Goal: Transaction & Acquisition: Book appointment/travel/reservation

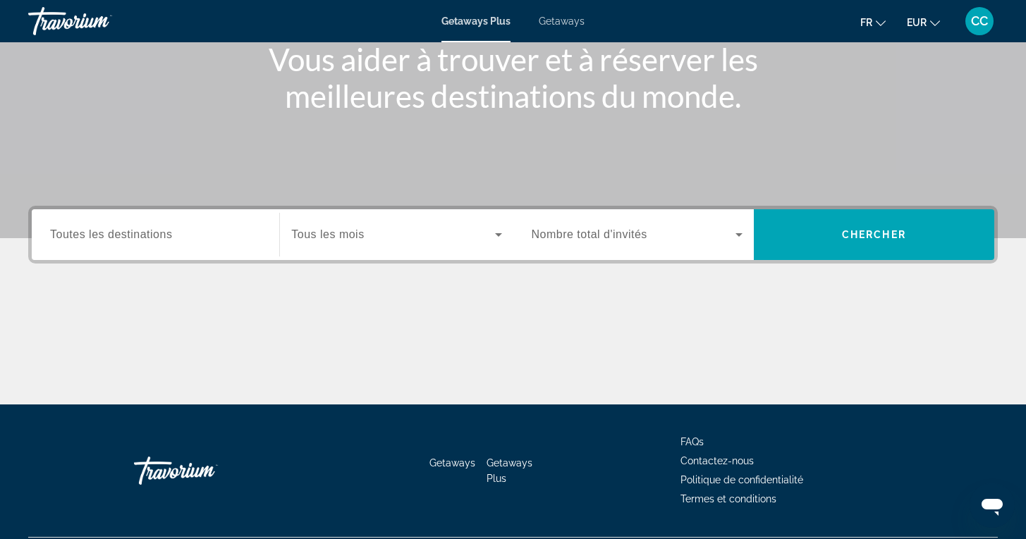
click at [137, 235] on span "Toutes les destinations" at bounding box center [111, 234] width 122 height 12
click at [137, 235] on input "Destination Toutes les destinations" at bounding box center [155, 235] width 211 height 17
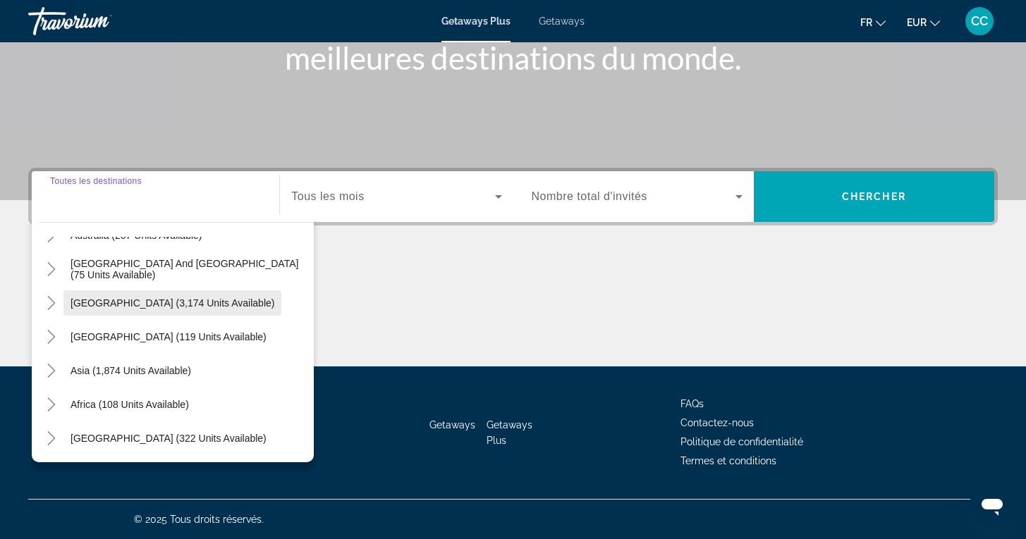
scroll to position [223, 0]
click at [49, 438] on icon "Toggle Middle East (322 units available)" at bounding box center [51, 438] width 14 height 14
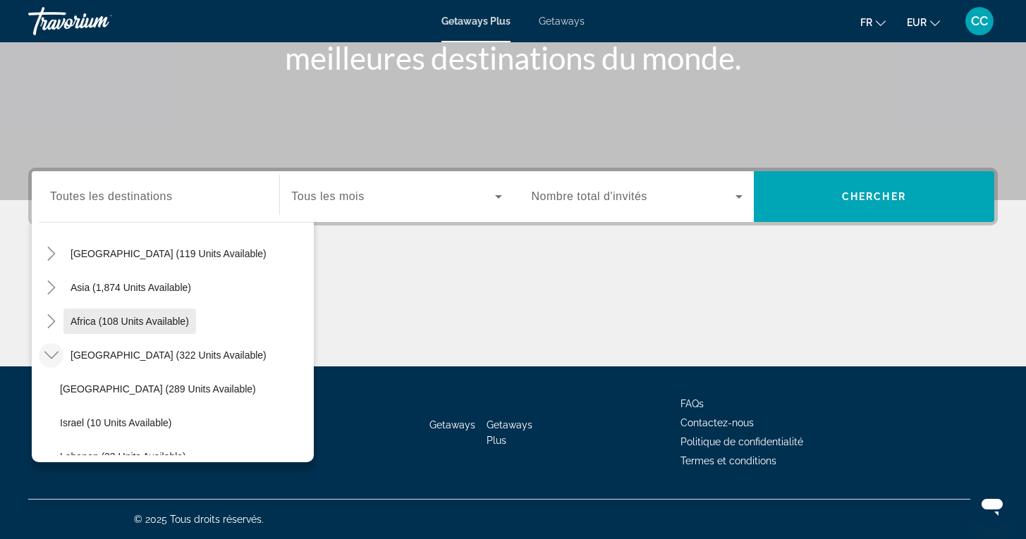
scroll to position [314, 0]
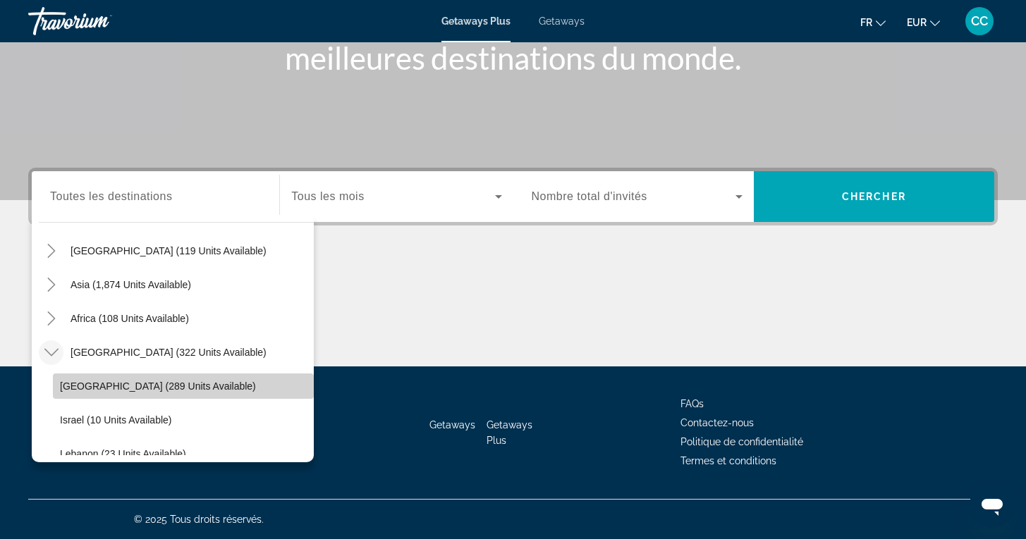
click at [131, 388] on span "Egypt (289 units available)" at bounding box center [158, 386] width 196 height 11
type input "**********"
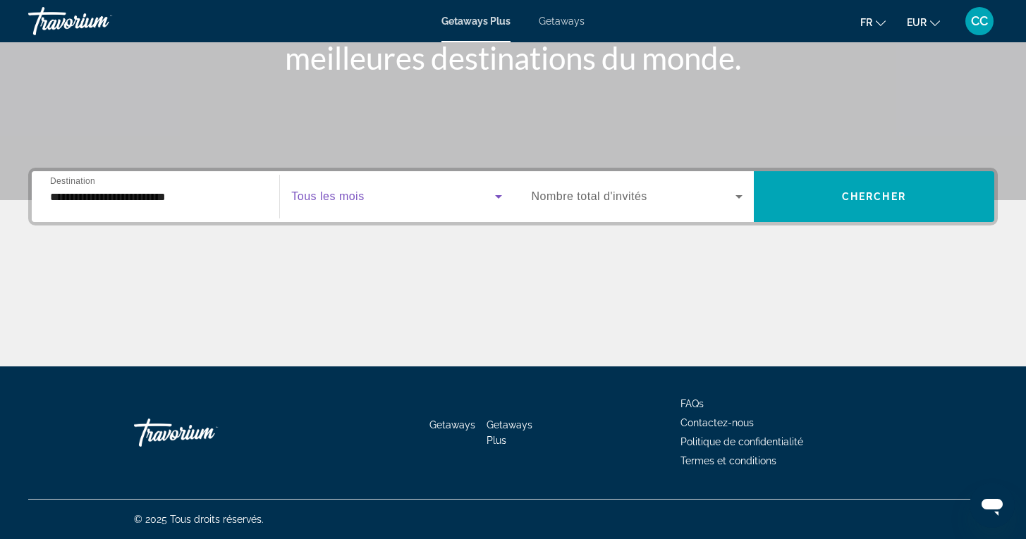
click at [391, 201] on span "Search widget" at bounding box center [392, 196] width 203 height 17
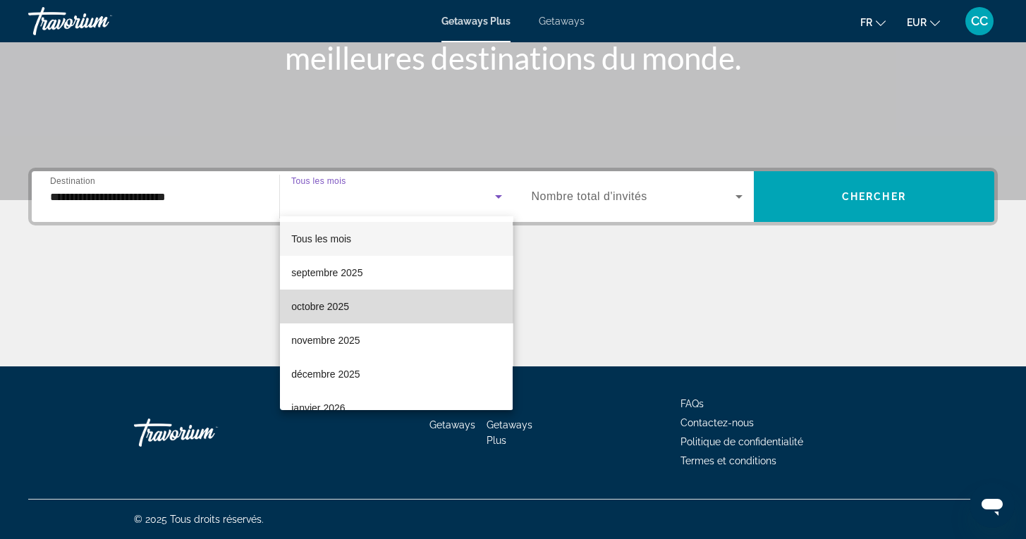
click at [321, 306] on span "octobre 2025" at bounding box center [320, 306] width 58 height 17
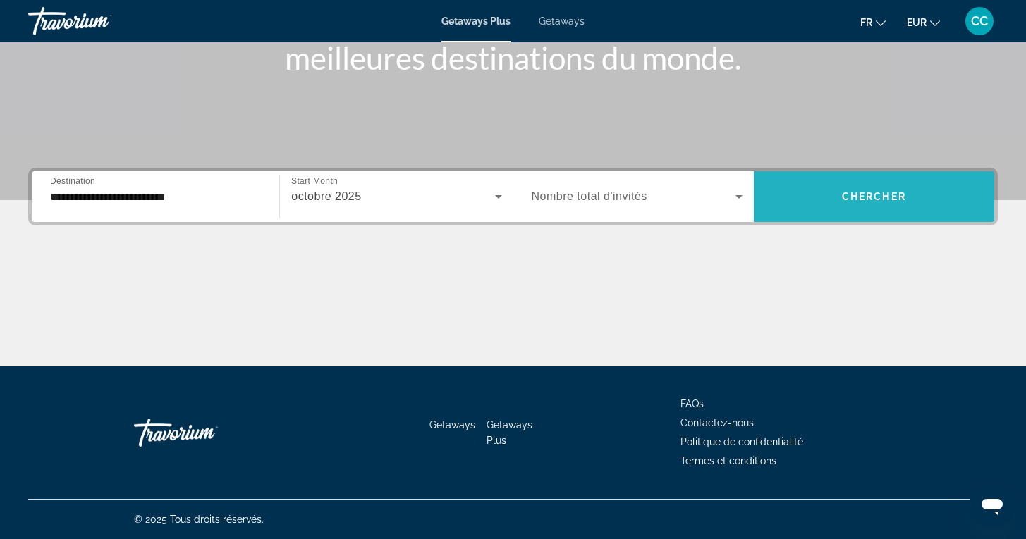
click at [806, 204] on span "Search widget" at bounding box center [874, 197] width 240 height 34
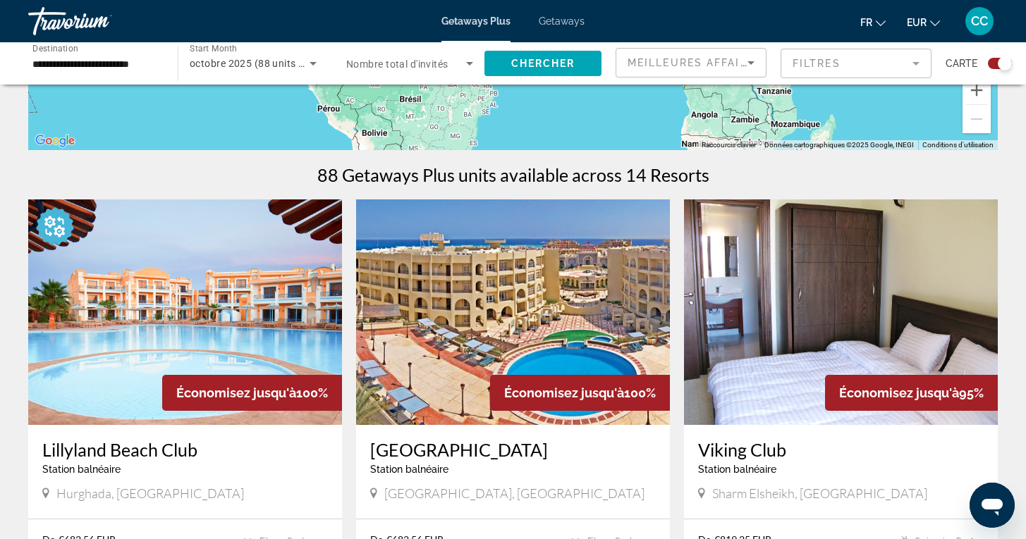
scroll to position [533, 0]
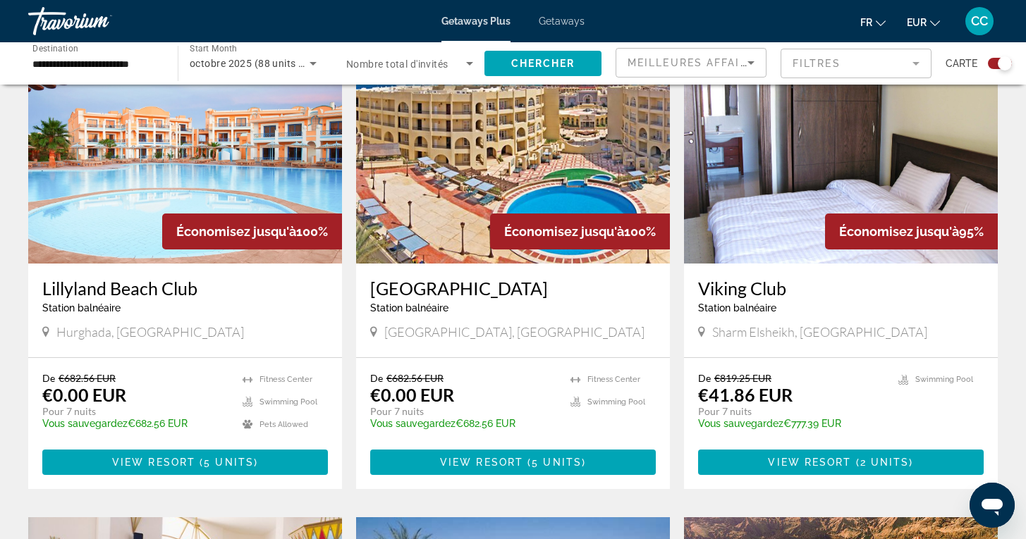
click at [157, 288] on h3 "Lillyland Beach Club" at bounding box center [185, 288] width 286 height 21
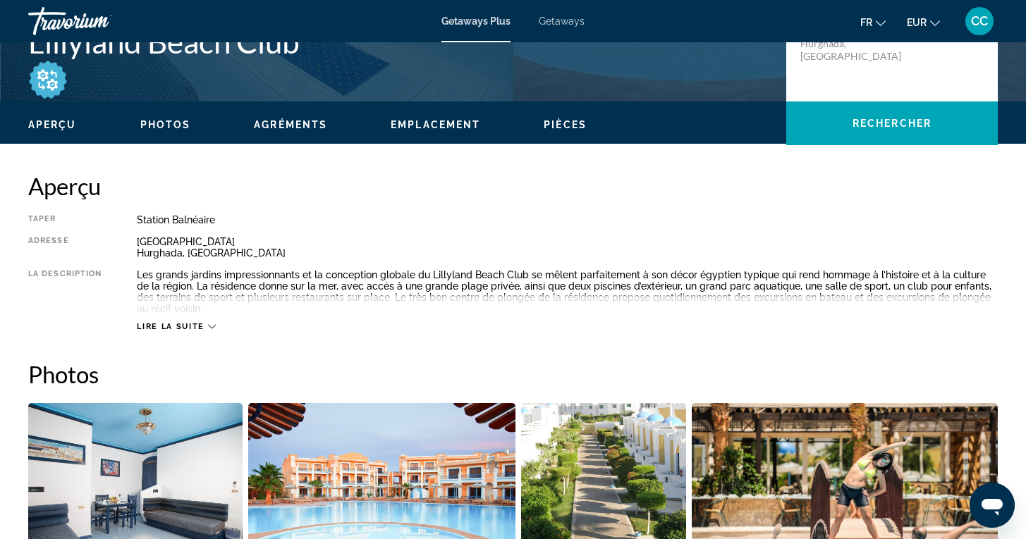
scroll to position [364, 0]
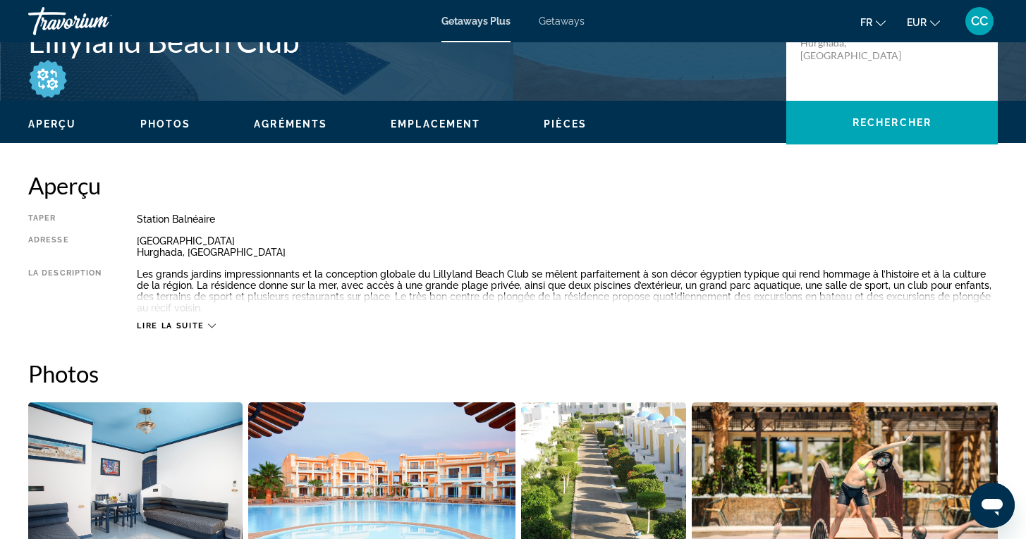
click at [181, 321] on span "Lire la suite" at bounding box center [170, 325] width 67 height 9
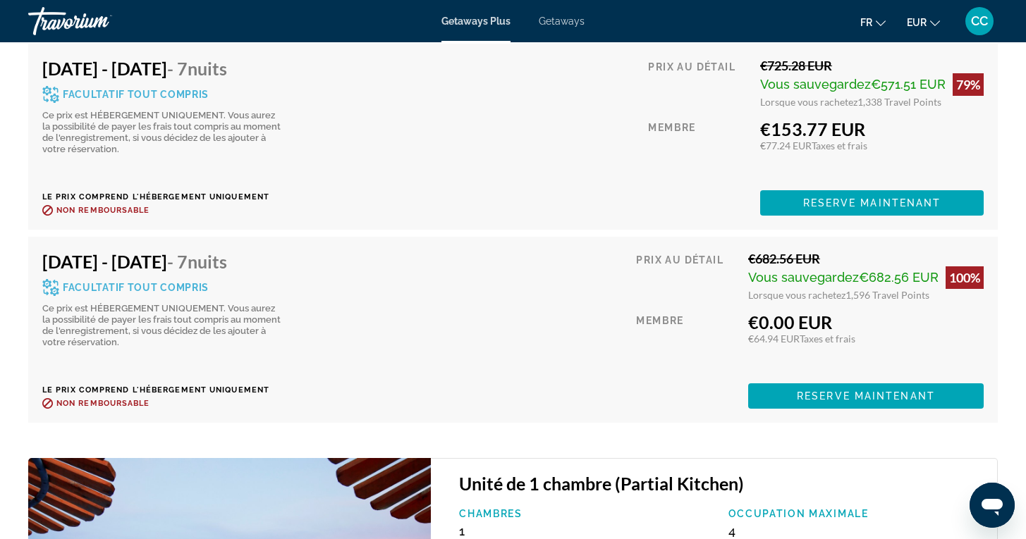
scroll to position [2882, 0]
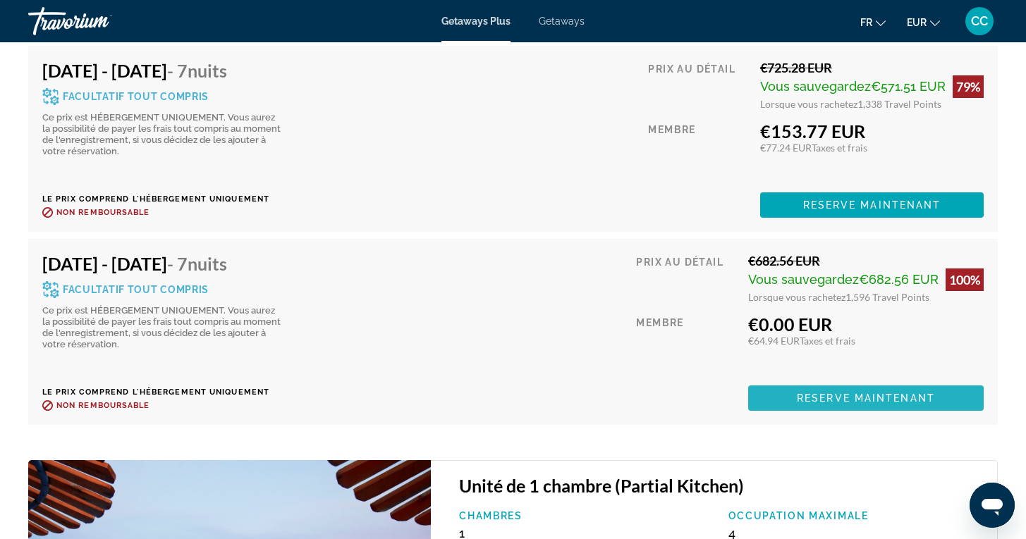
click at [870, 398] on span "Reserve maintenant" at bounding box center [866, 398] width 138 height 11
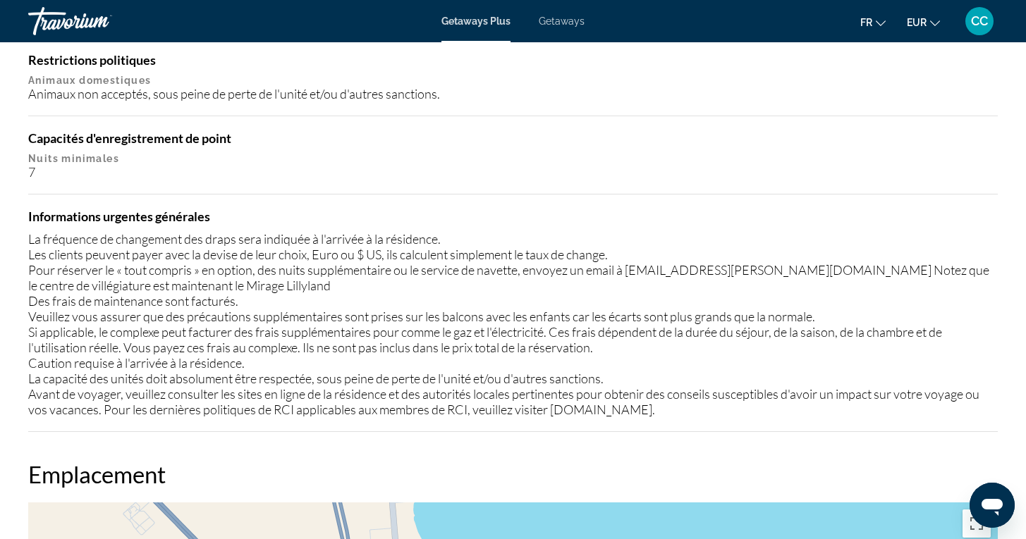
scroll to position [1543, 0]
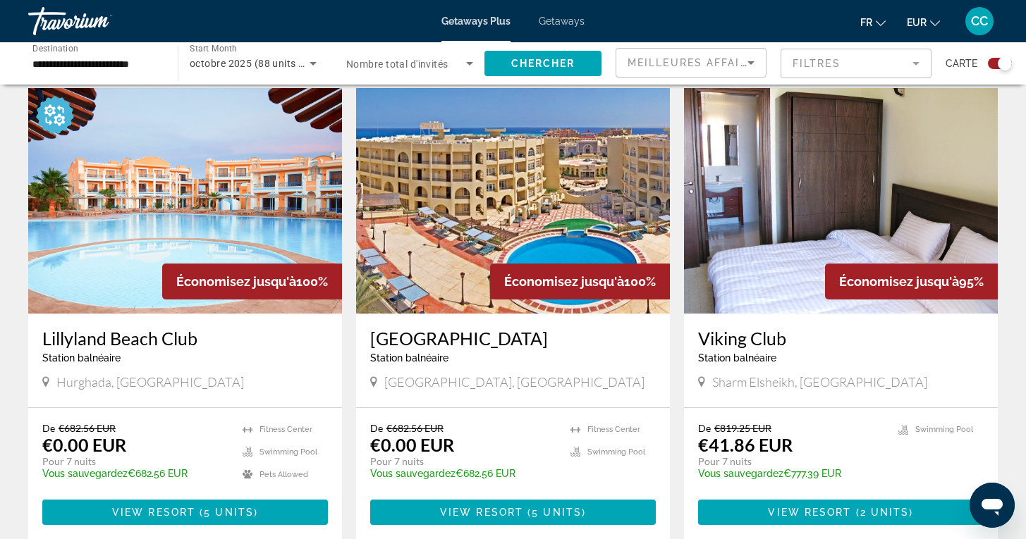
scroll to position [487, 0]
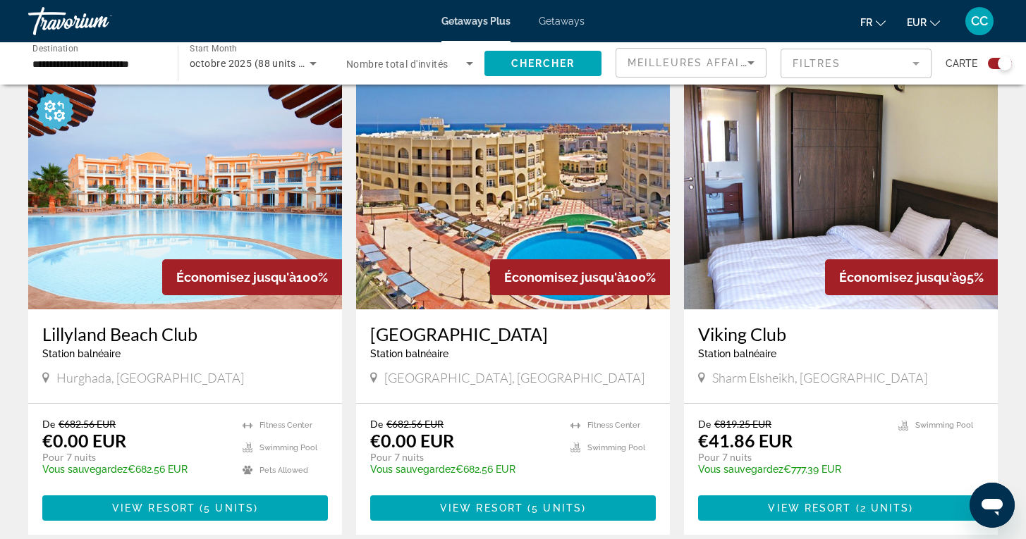
click at [513, 334] on h3 "Mirette Touristic Village" at bounding box center [513, 334] width 286 height 21
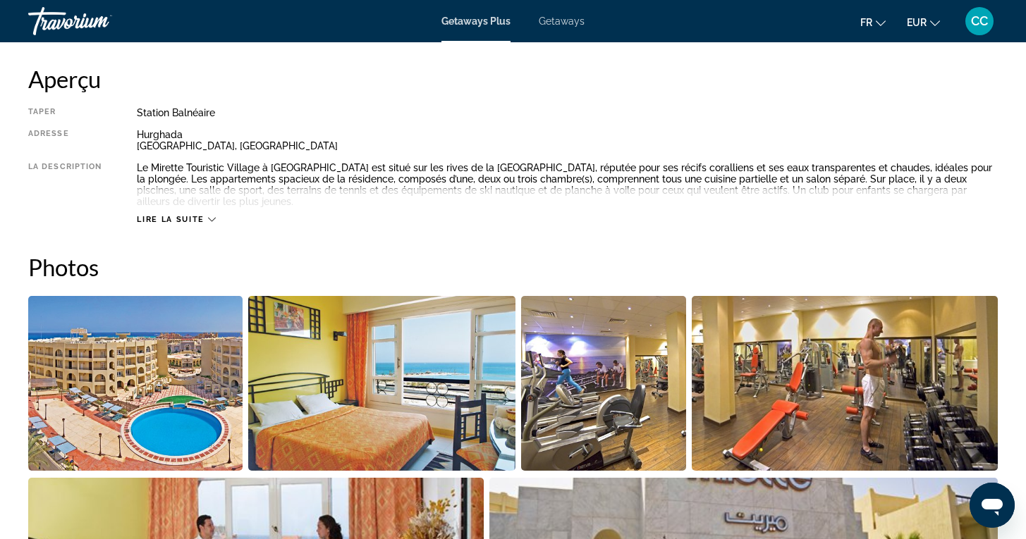
scroll to position [472, 0]
click at [188, 216] on span "Lire la suite" at bounding box center [170, 218] width 67 height 9
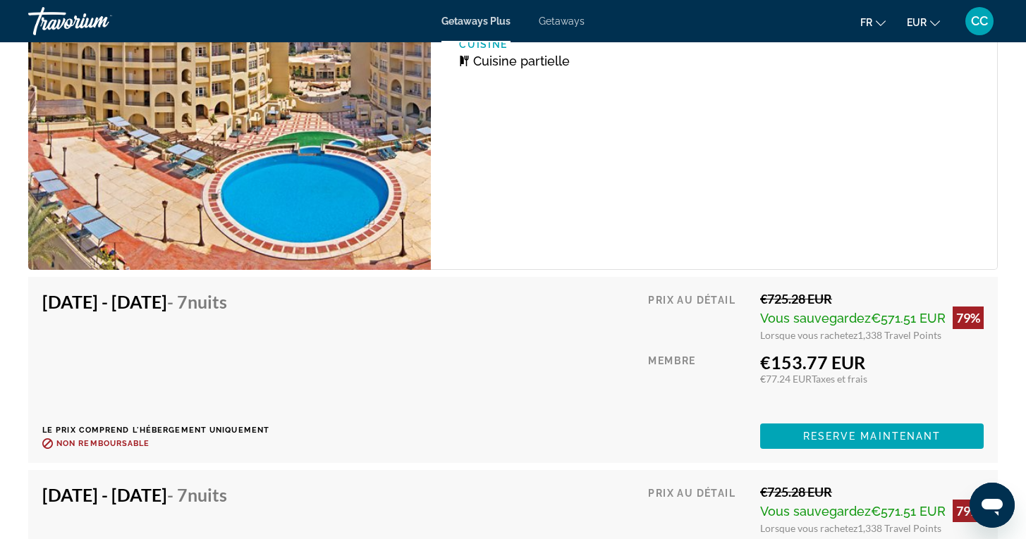
scroll to position [2383, 0]
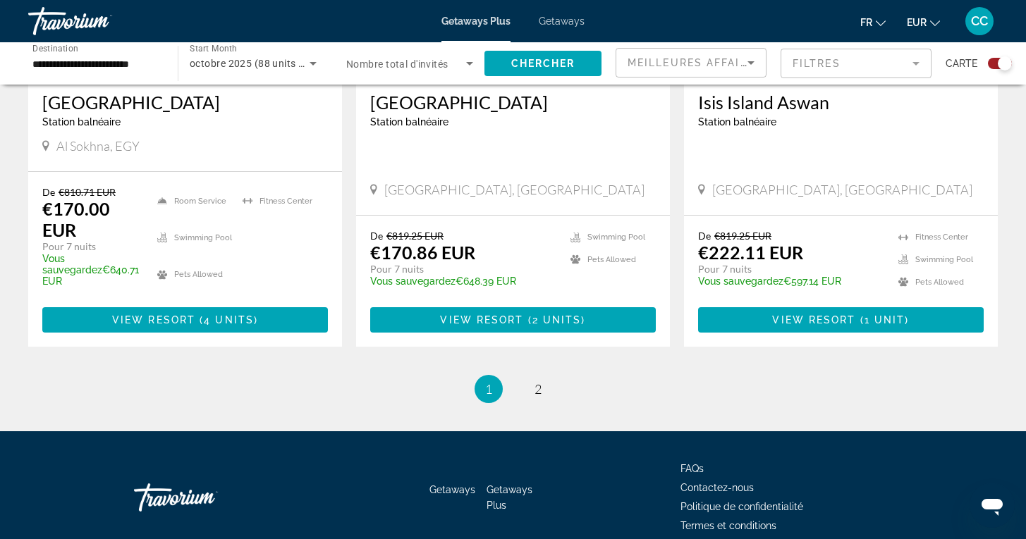
scroll to position [2183, 0]
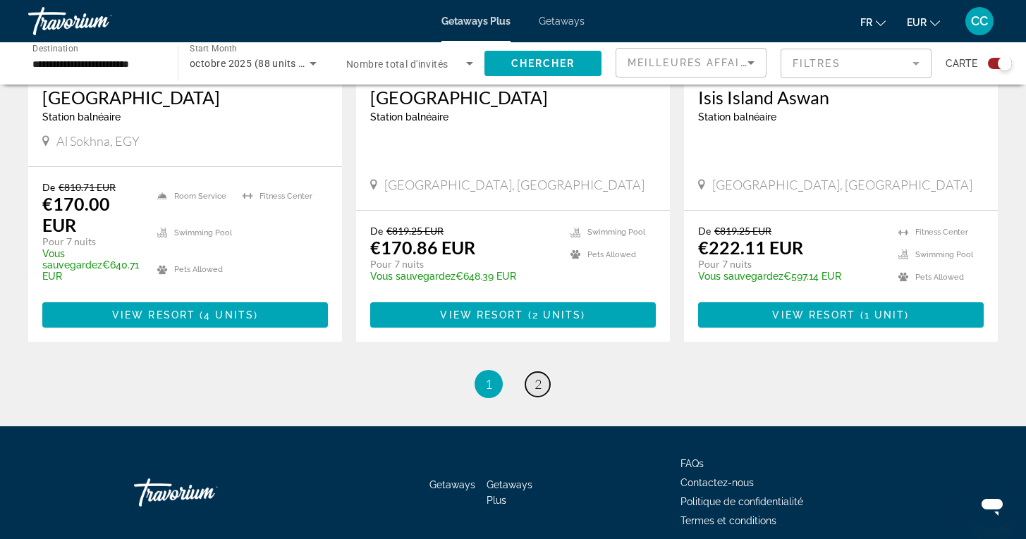
click at [536, 376] on span "2" at bounding box center [537, 384] width 7 height 16
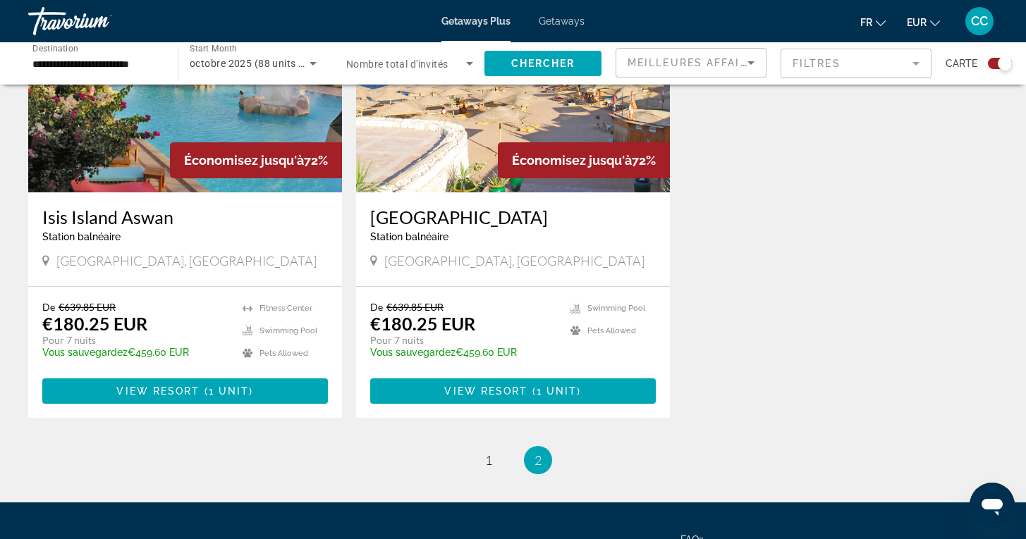
scroll to position [620, 0]
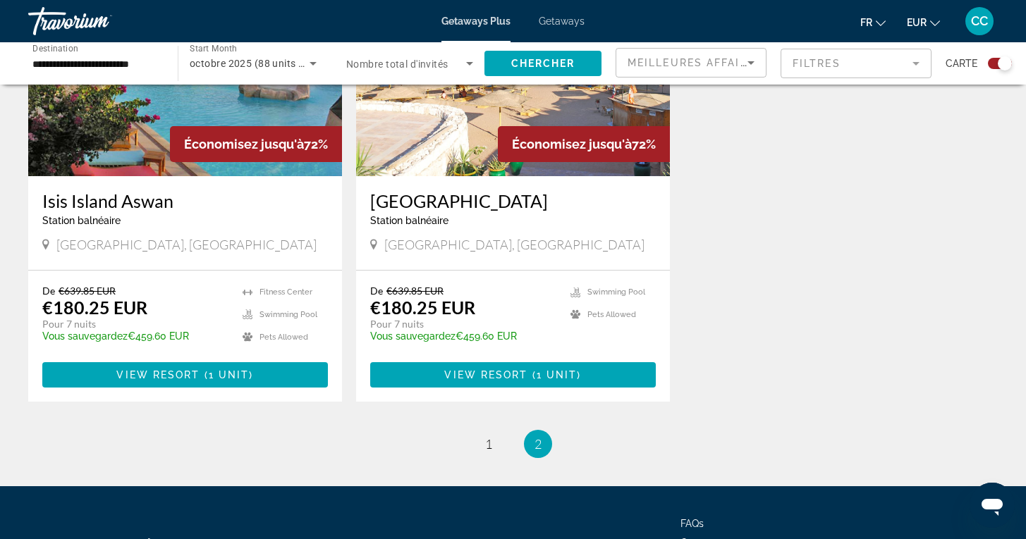
click at [567, 21] on span "Getaways" at bounding box center [562, 21] width 46 height 11
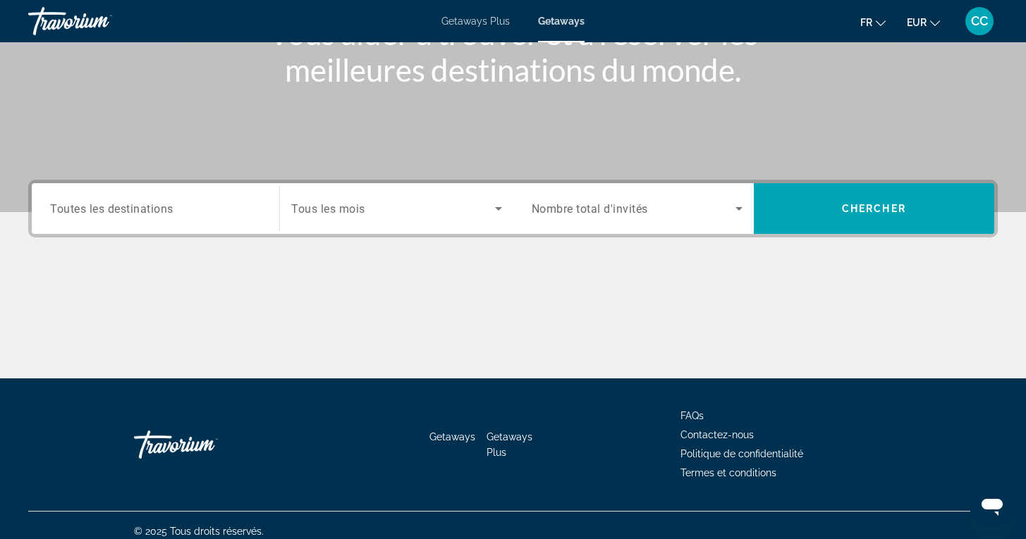
scroll to position [218, 0]
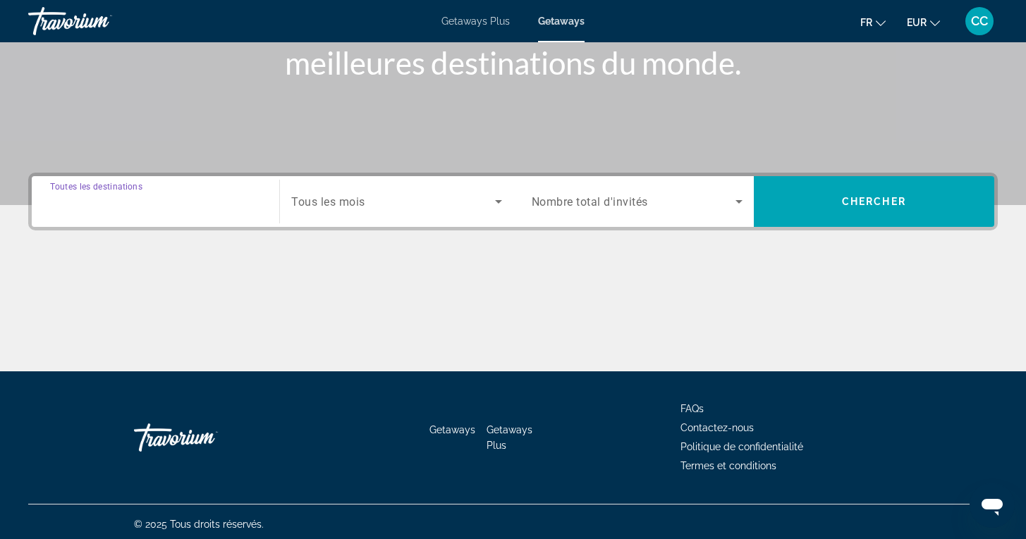
click at [176, 205] on input "Destination Toutes les destinations" at bounding box center [155, 202] width 211 height 17
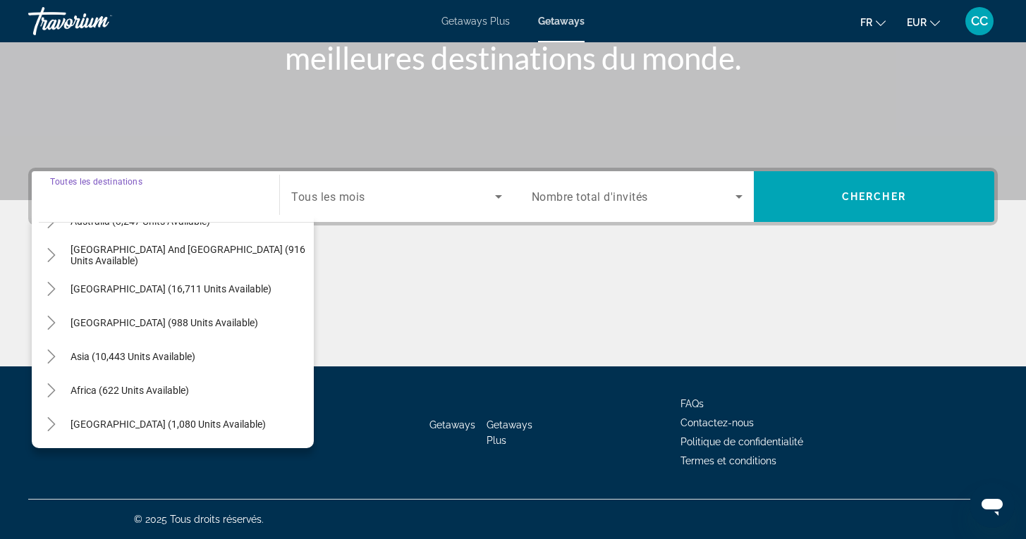
scroll to position [228, 0]
click at [50, 425] on icon "Toggle Middle East (1,080 units available)" at bounding box center [51, 424] width 14 height 14
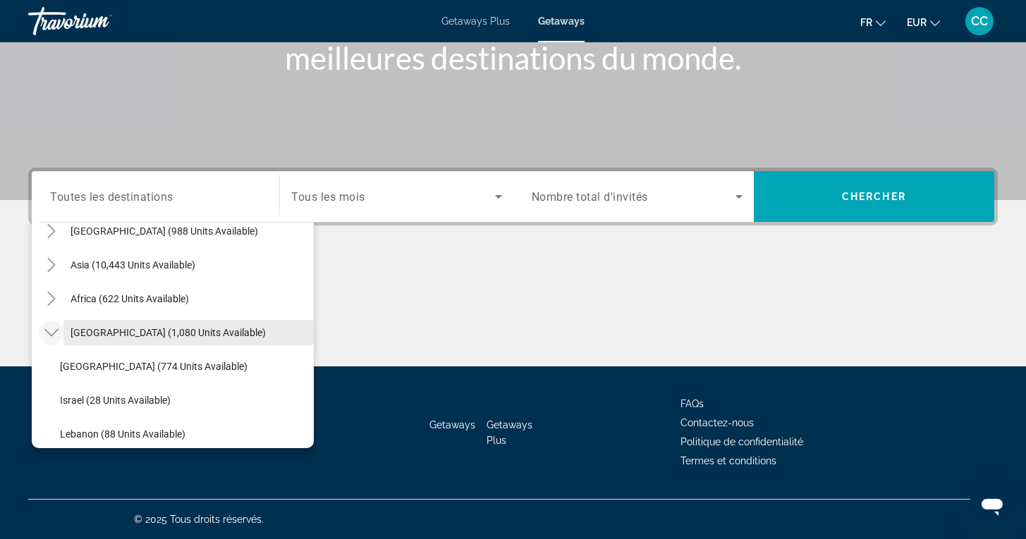
scroll to position [325, 0]
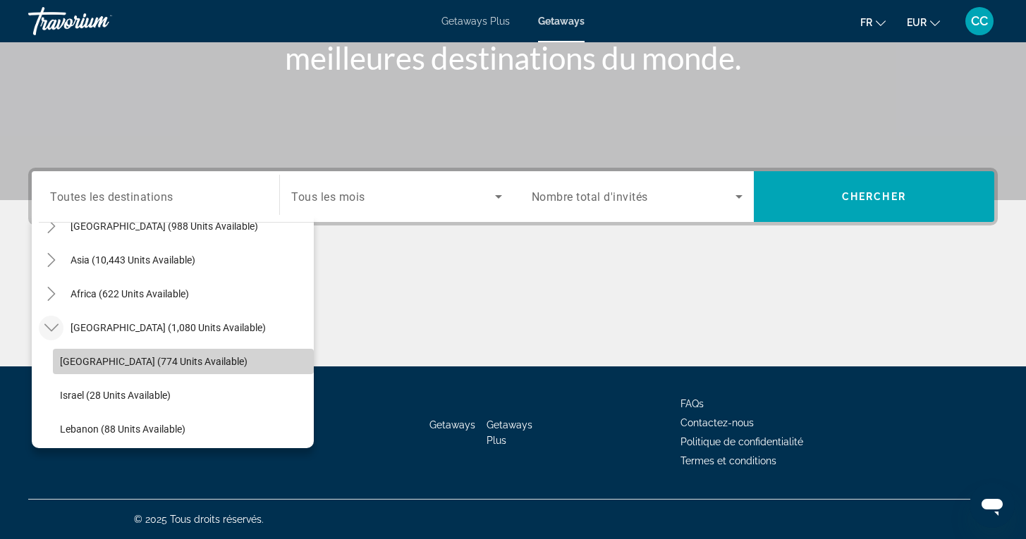
click at [130, 360] on span "Egypt (774 units available)" at bounding box center [154, 361] width 188 height 11
type input "**********"
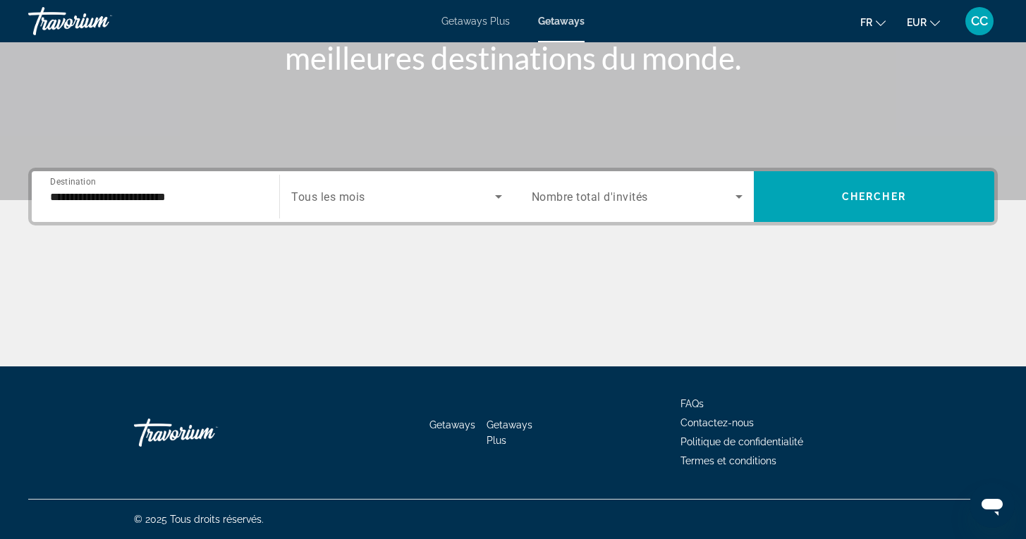
click at [364, 200] on span "Tous les mois" at bounding box center [328, 196] width 74 height 13
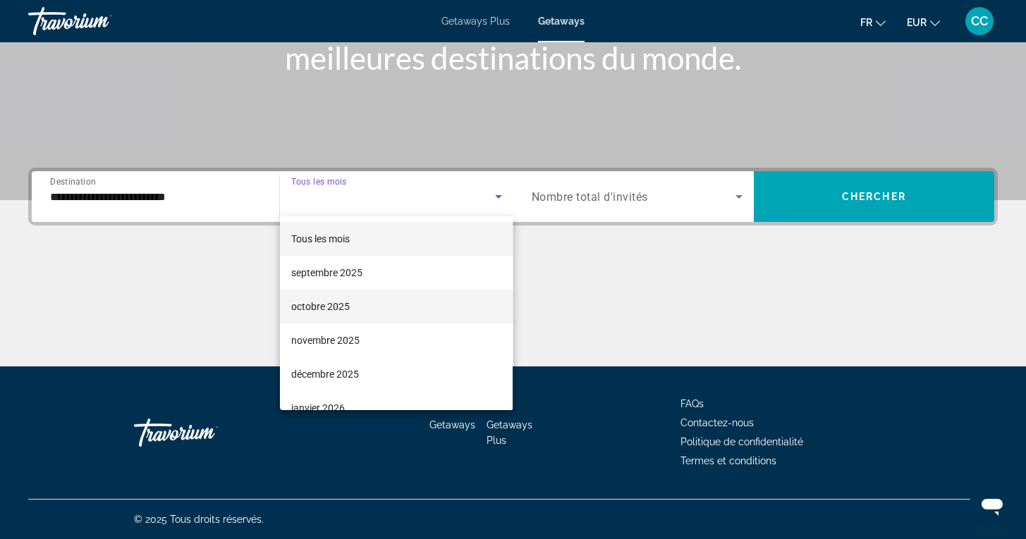
click at [322, 305] on span "octobre 2025" at bounding box center [320, 306] width 59 height 17
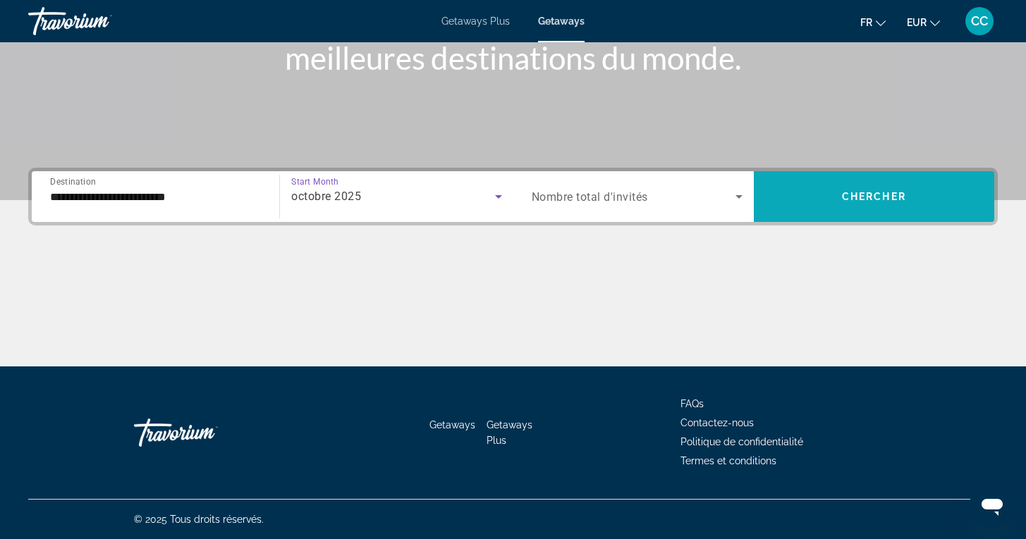
click at [859, 195] on span "Chercher" at bounding box center [874, 196] width 64 height 11
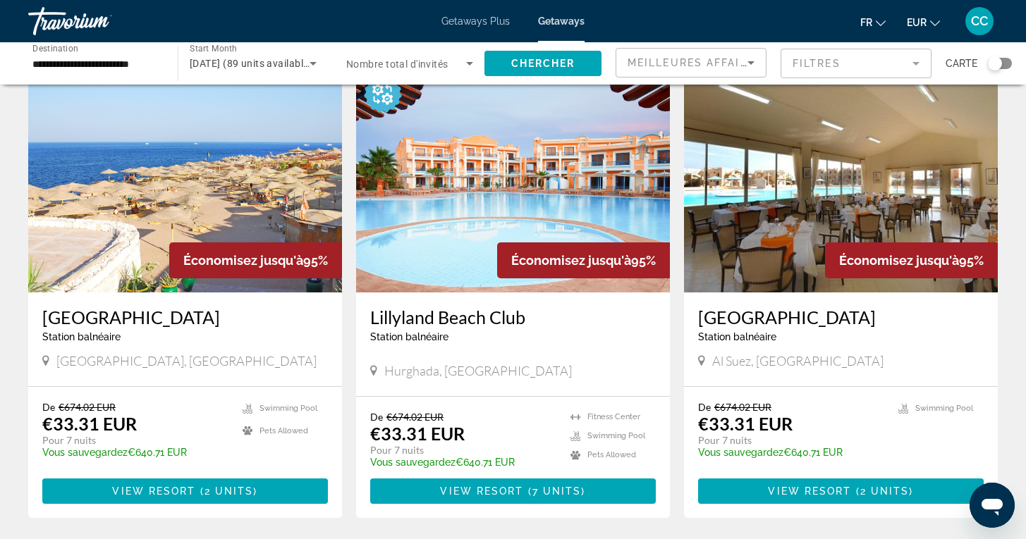
scroll to position [545, 0]
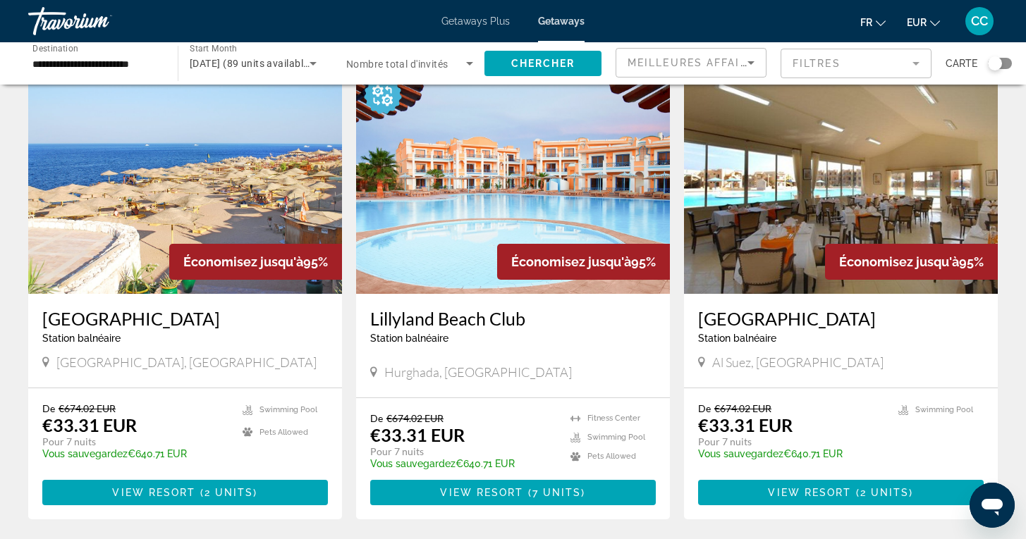
click at [477, 322] on h3 "Lillyland Beach Club" at bounding box center [513, 318] width 286 height 21
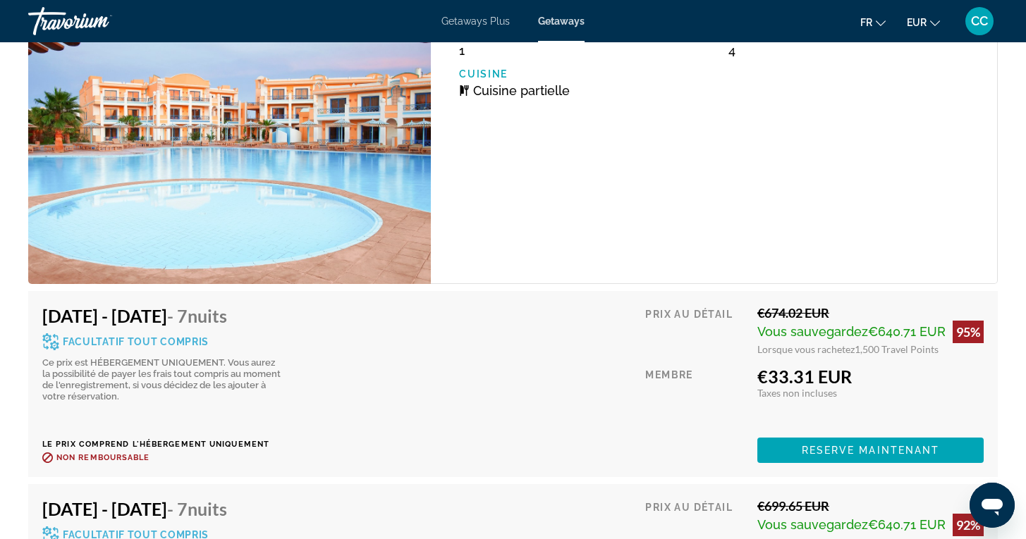
scroll to position [2616, 0]
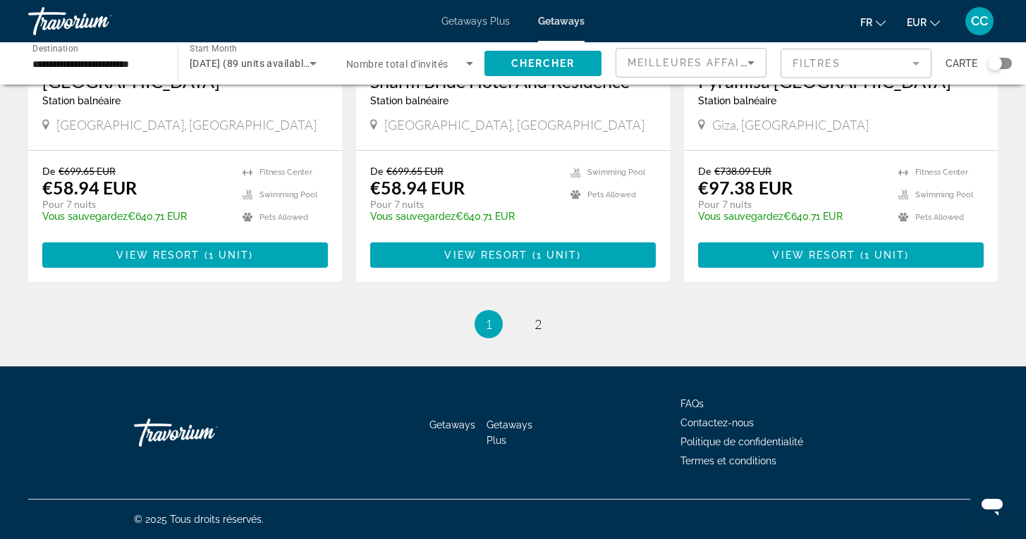
scroll to position [1742, 0]
click at [538, 330] on span "2" at bounding box center [537, 325] width 7 height 16
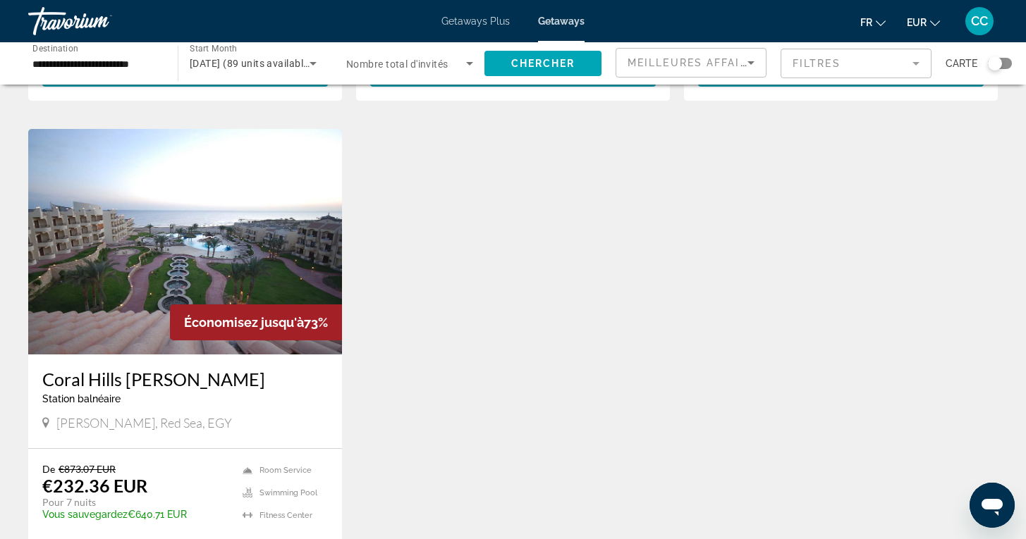
scroll to position [529, 0]
click at [98, 63] on input "**********" at bounding box center [95, 64] width 127 height 17
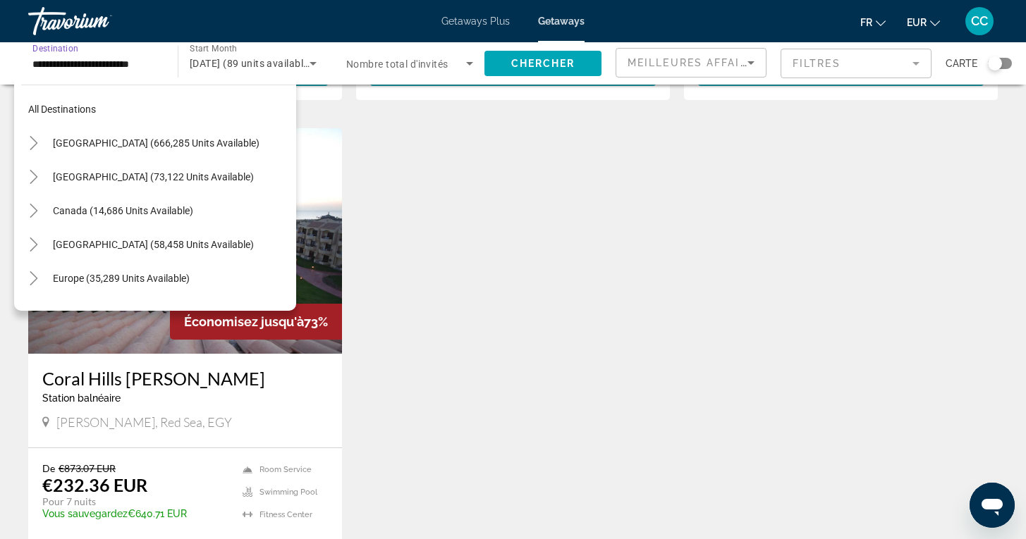
scroll to position [0, 0]
click at [35, 173] on icon "Toggle Mexico (73,122 units available)" at bounding box center [34, 177] width 14 height 14
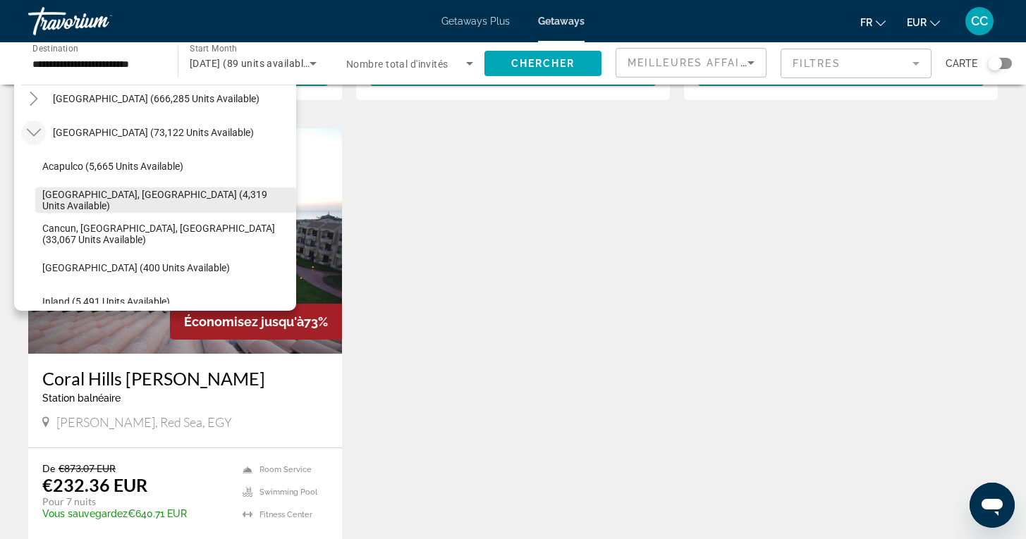
scroll to position [46, 0]
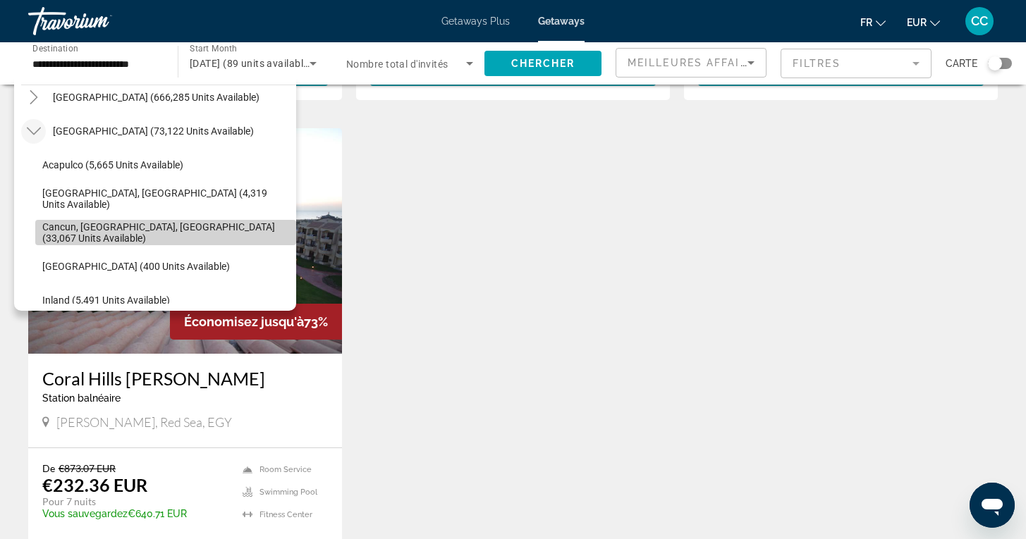
click at [59, 227] on span "Cancun, Cozumel, Riviera Maya (33,067 units available)" at bounding box center [165, 232] width 247 height 23
type input "**********"
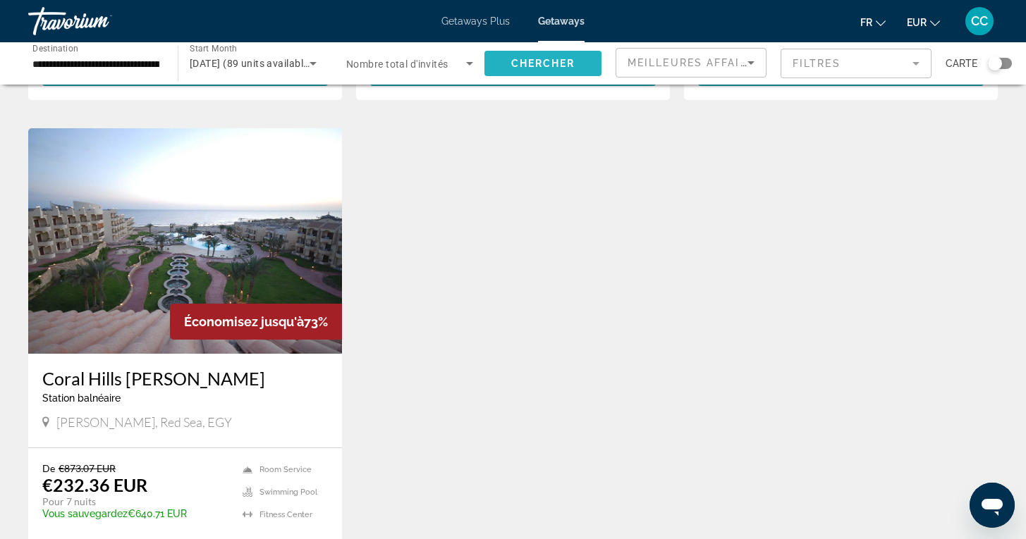
click at [538, 65] on span "Chercher" at bounding box center [543, 63] width 64 height 11
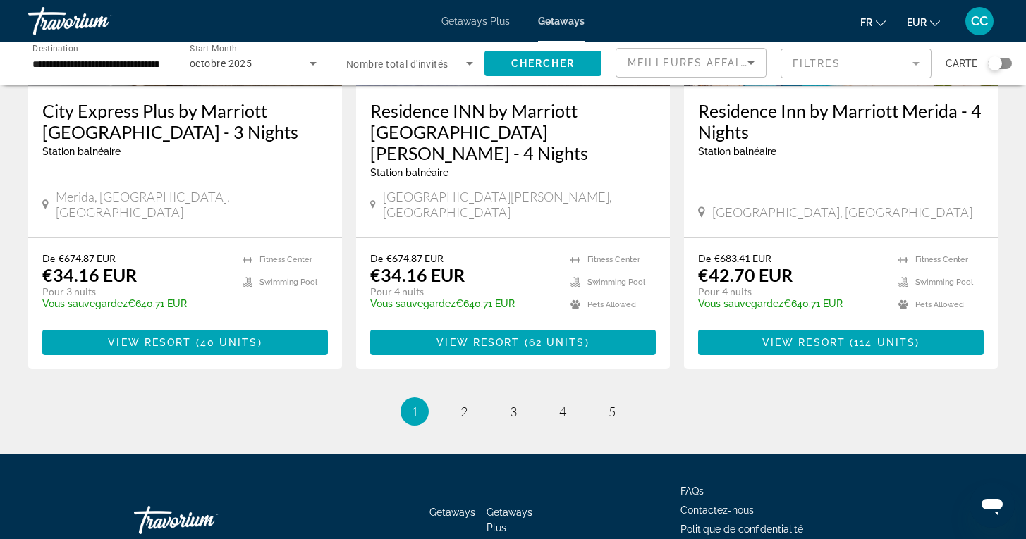
scroll to position [1848, 0]
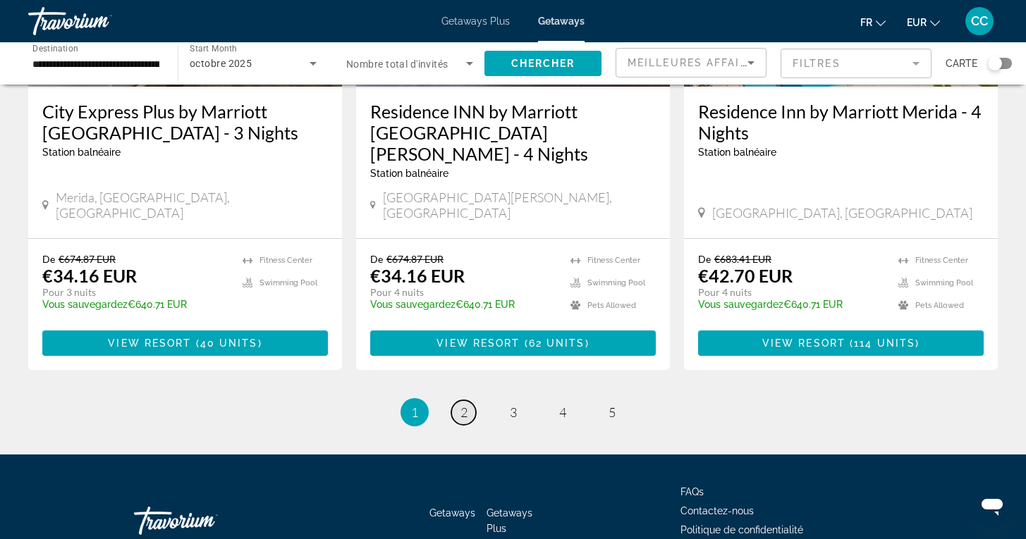
click at [463, 405] on span "2" at bounding box center [463, 413] width 7 height 16
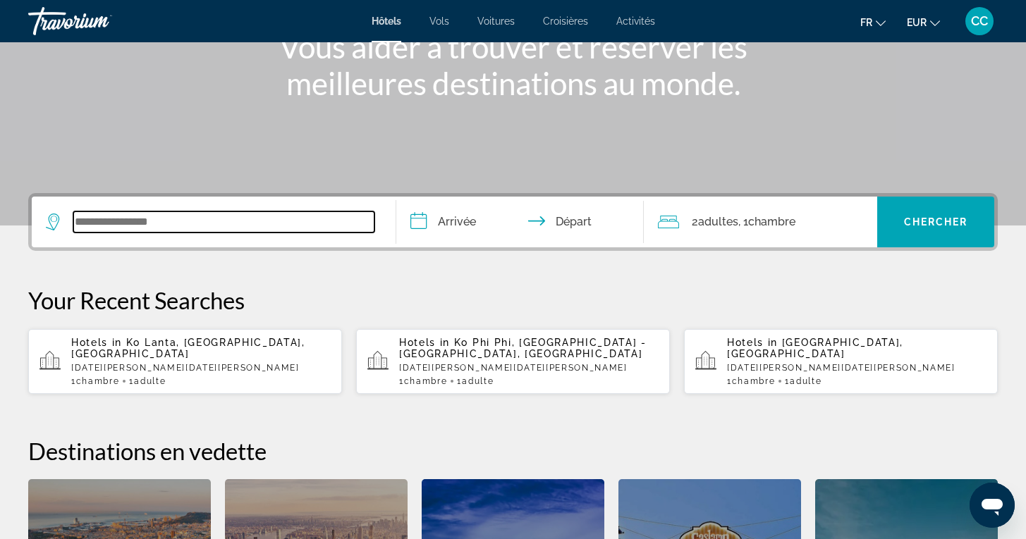
click at [168, 225] on input "Search widget" at bounding box center [223, 221] width 301 height 21
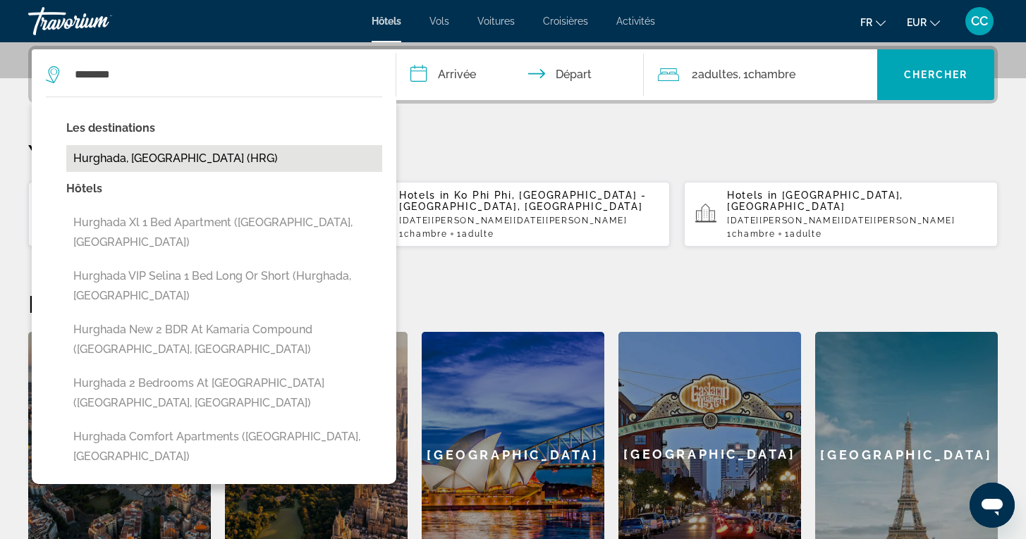
click at [162, 155] on button "Hurghada, [GEOGRAPHIC_DATA] (HRG)" at bounding box center [224, 158] width 316 height 27
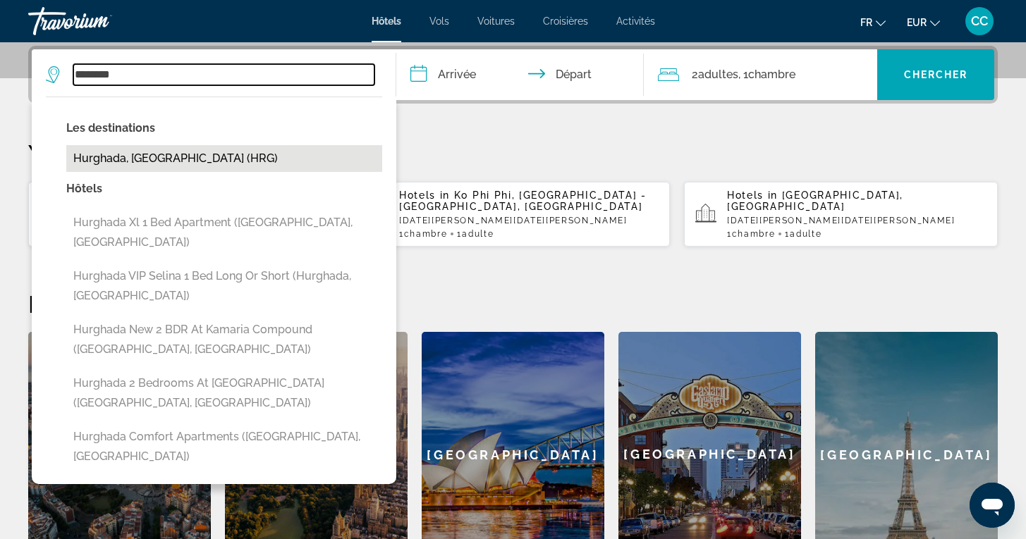
type input "**********"
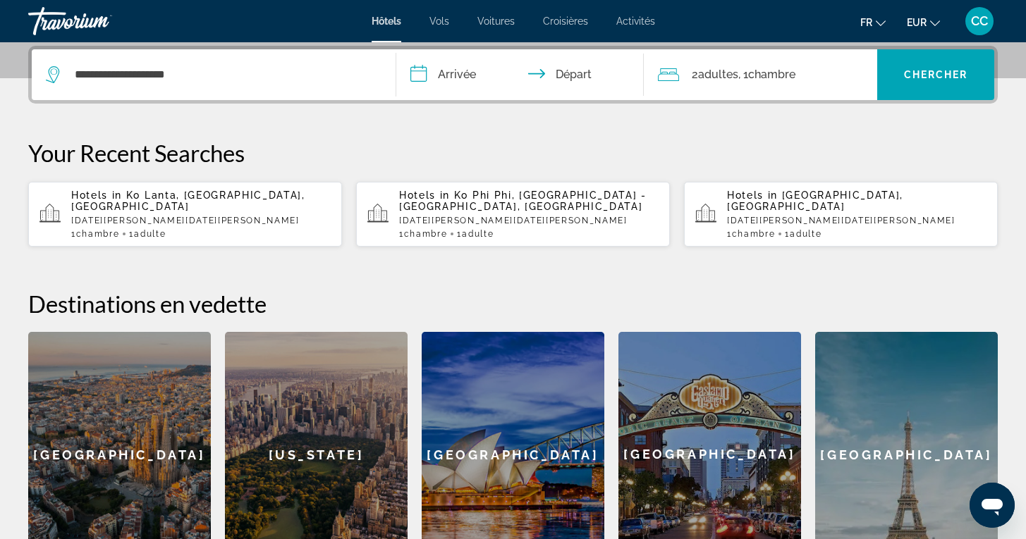
click at [472, 77] on input "**********" at bounding box center [522, 76] width 253 height 55
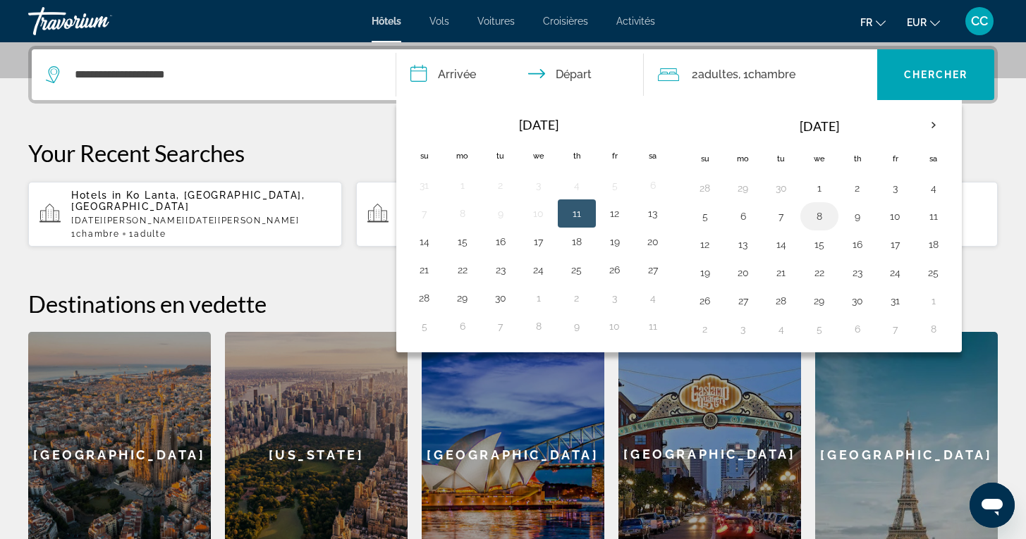
click at [818, 218] on button "8" at bounding box center [819, 217] width 23 height 20
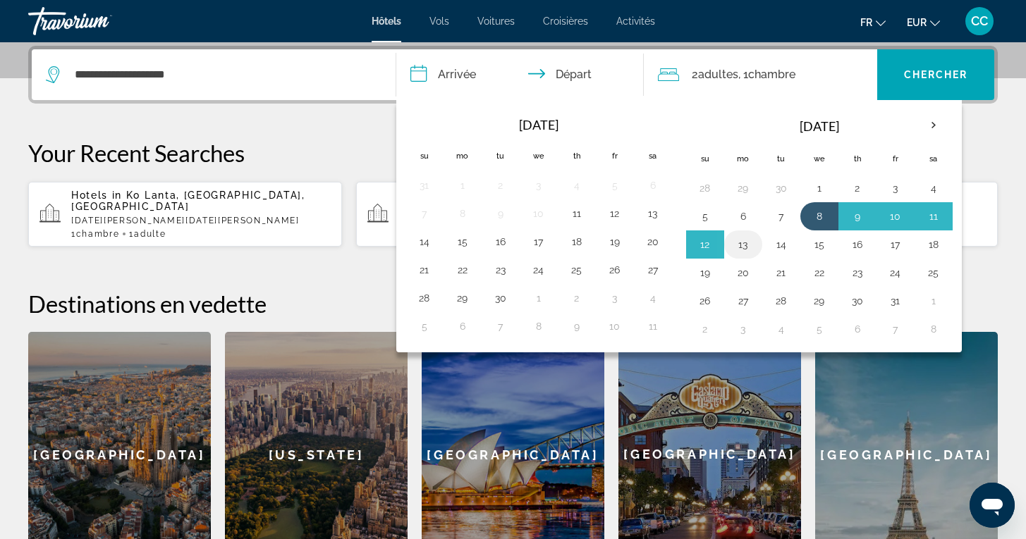
click at [744, 247] on button "13" at bounding box center [743, 245] width 23 height 20
type input "**********"
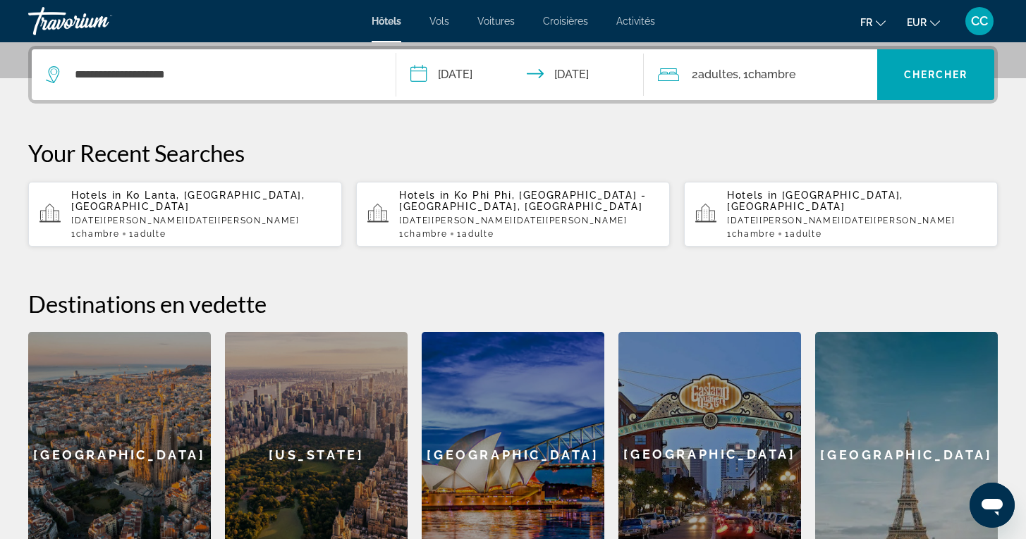
click at [781, 83] on span ", 1 Chambre pièces" at bounding box center [766, 75] width 57 height 20
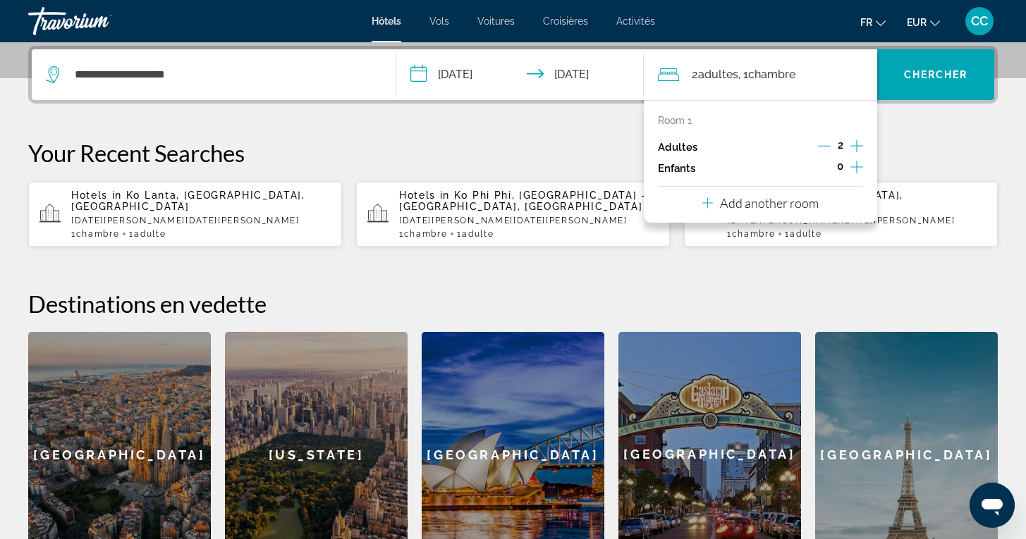
click at [818, 149] on icon "Decrement adults" at bounding box center [824, 146] width 13 height 13
click at [940, 75] on span "Chercher" at bounding box center [936, 74] width 64 height 11
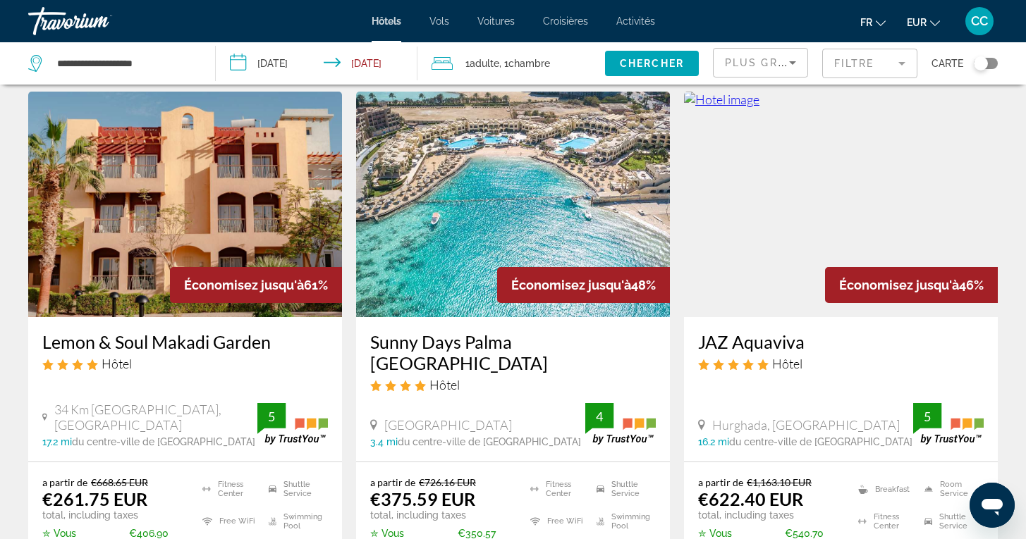
scroll to position [54, 0]
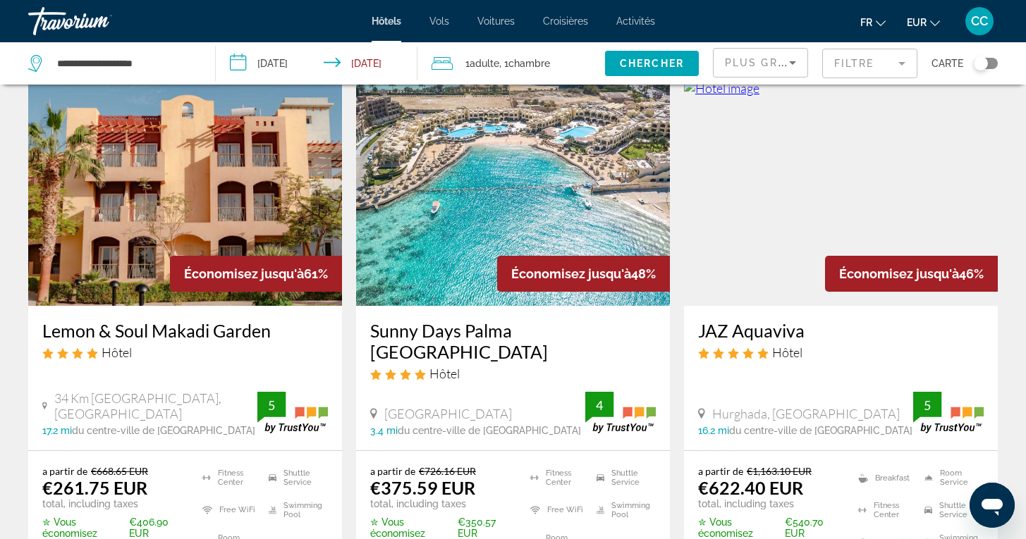
click at [991, 63] on div "Toggle map" at bounding box center [986, 63] width 24 height 11
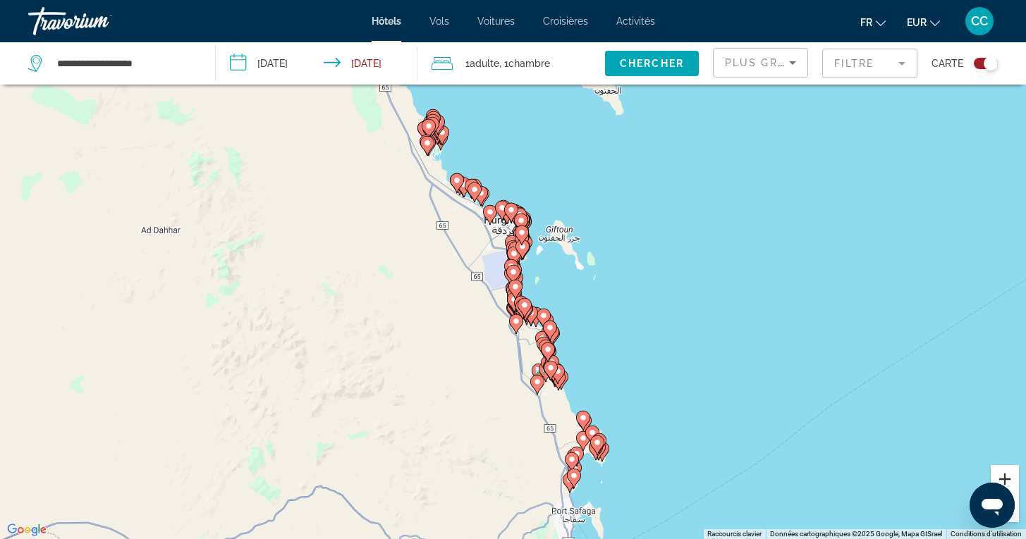
click at [1006, 477] on button "Zoom avant" at bounding box center [1004, 479] width 28 height 28
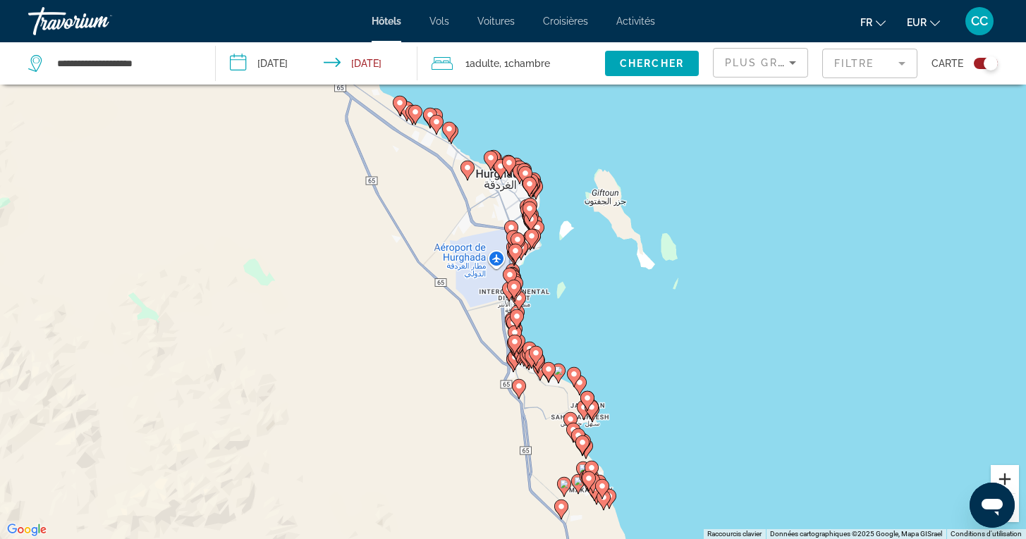
click at [1006, 478] on button "Zoom avant" at bounding box center [1004, 479] width 28 height 28
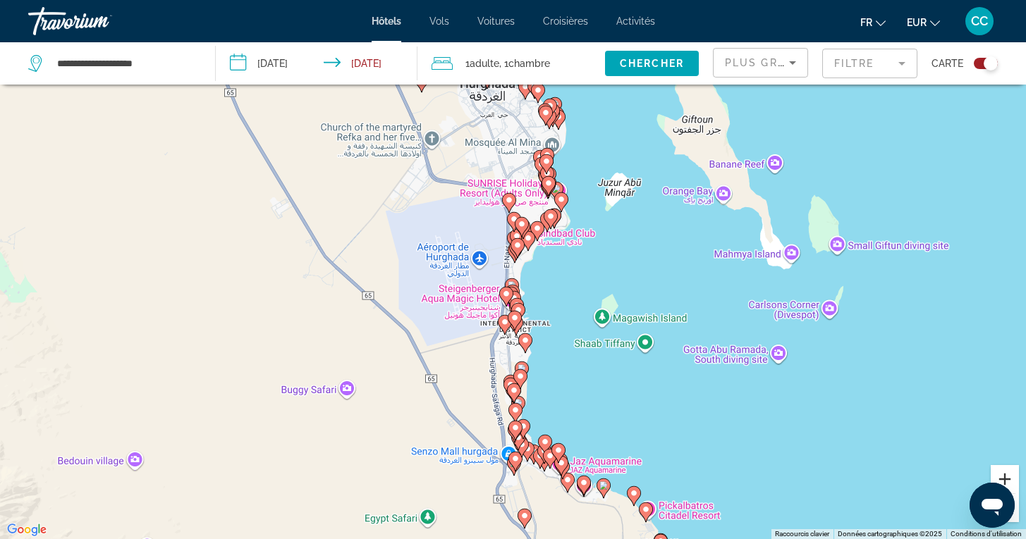
click at [1006, 478] on button "Zoom avant" at bounding box center [1004, 479] width 28 height 28
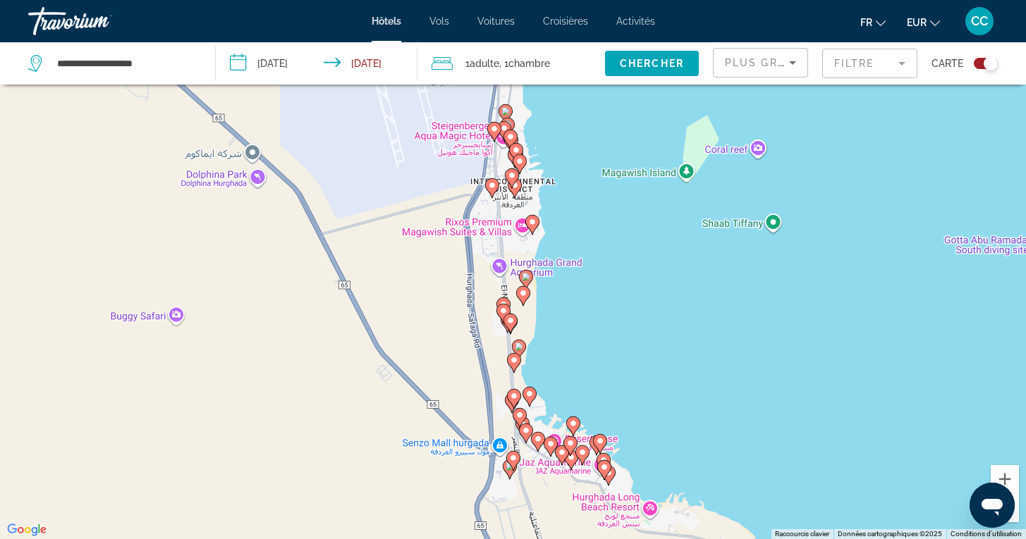
drag, startPoint x: 616, startPoint y: 479, endPoint x: 613, endPoint y: 276, distance: 203.1
click at [613, 275] on div "Pour activer le glissement avec le clavier, appuyez sur Alt+Entrée. Une fois ce…" at bounding box center [513, 269] width 1026 height 539
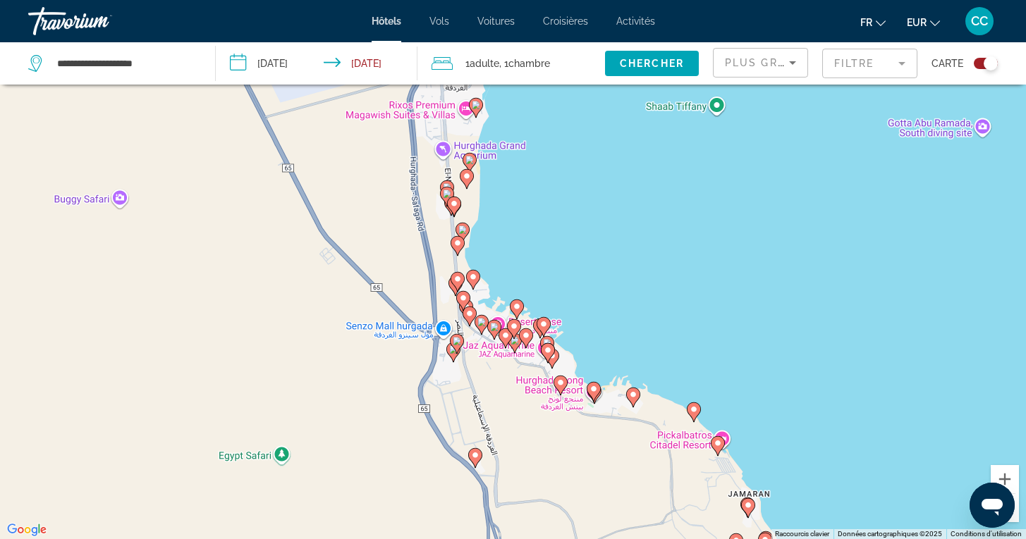
drag, startPoint x: 673, startPoint y: 395, endPoint x: 614, endPoint y: 274, distance: 134.0
click at [614, 274] on div "Pour activer le glissement avec le clavier, appuyez sur Alt+Entrée. Une fois ce…" at bounding box center [513, 269] width 1026 height 539
click at [1002, 476] on button "Zoom avant" at bounding box center [1004, 479] width 28 height 28
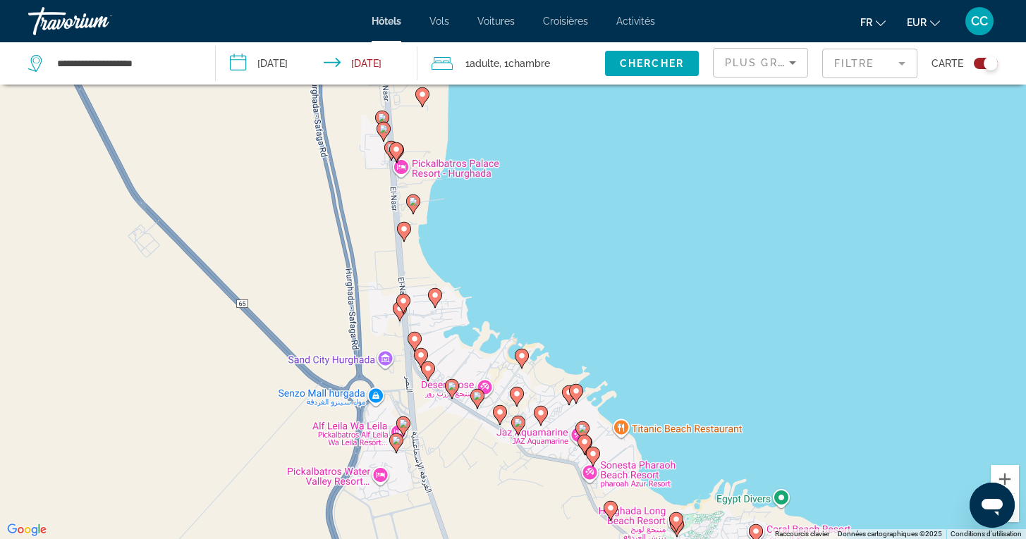
click at [977, 66] on div "Toggle map" at bounding box center [986, 63] width 24 height 11
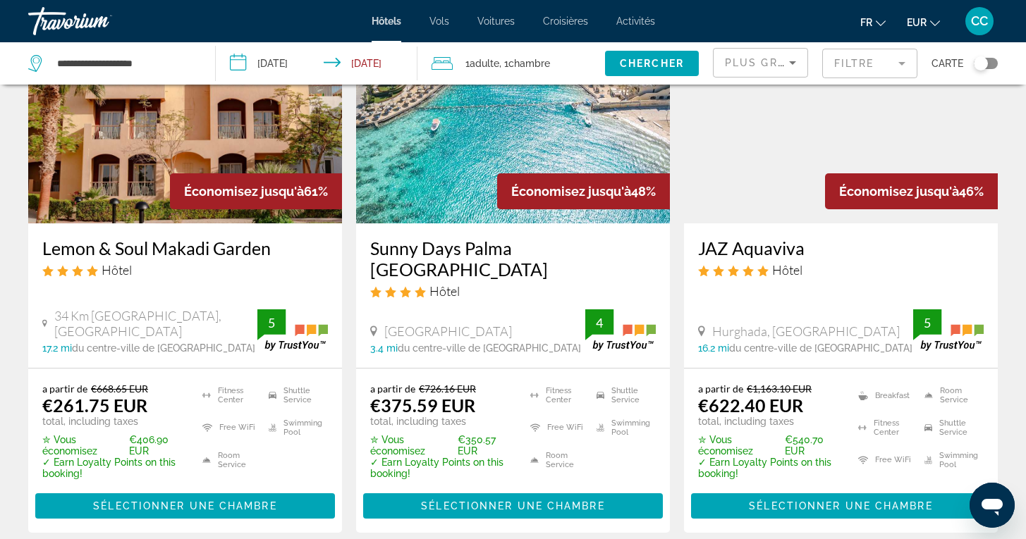
scroll to position [137, 0]
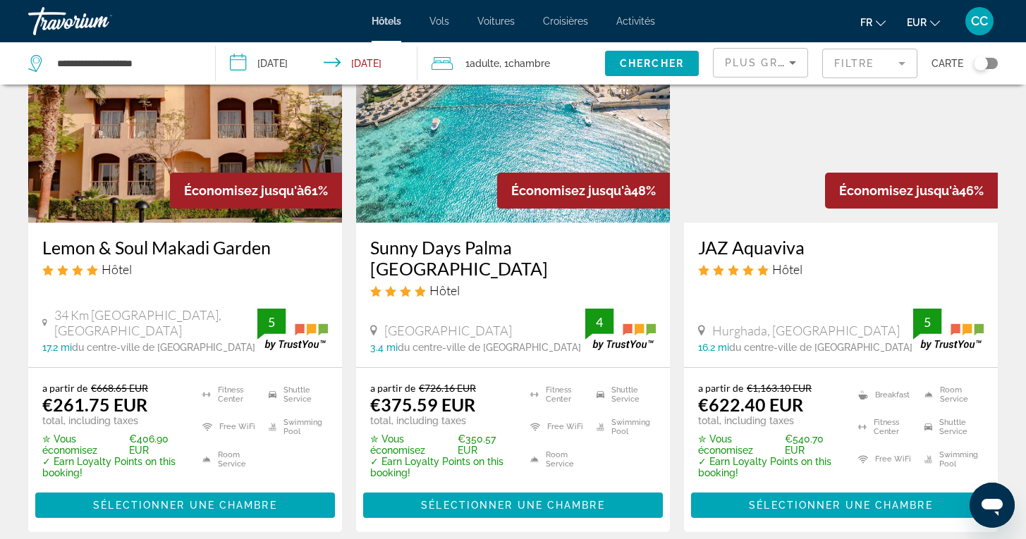
click at [541, 249] on h3 "Sunny Days Palma [GEOGRAPHIC_DATA]" at bounding box center [513, 258] width 286 height 42
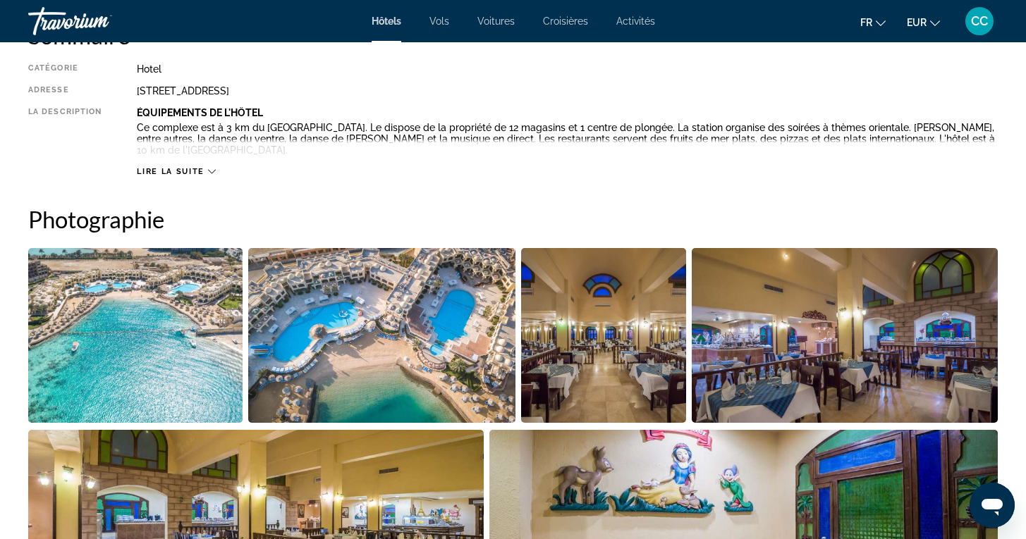
scroll to position [515, 0]
click at [191, 166] on span "Lire la suite" at bounding box center [170, 170] width 67 height 9
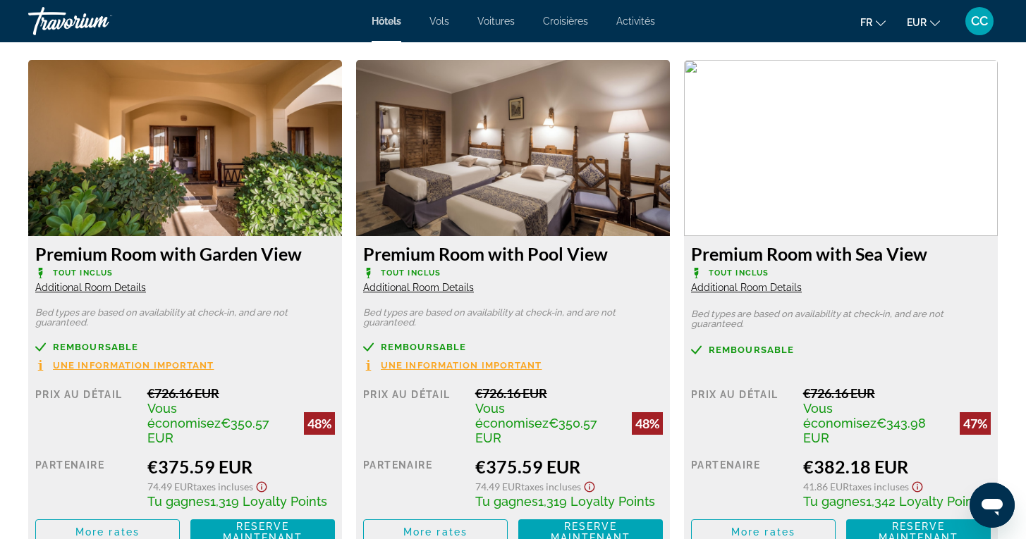
scroll to position [1889, 0]
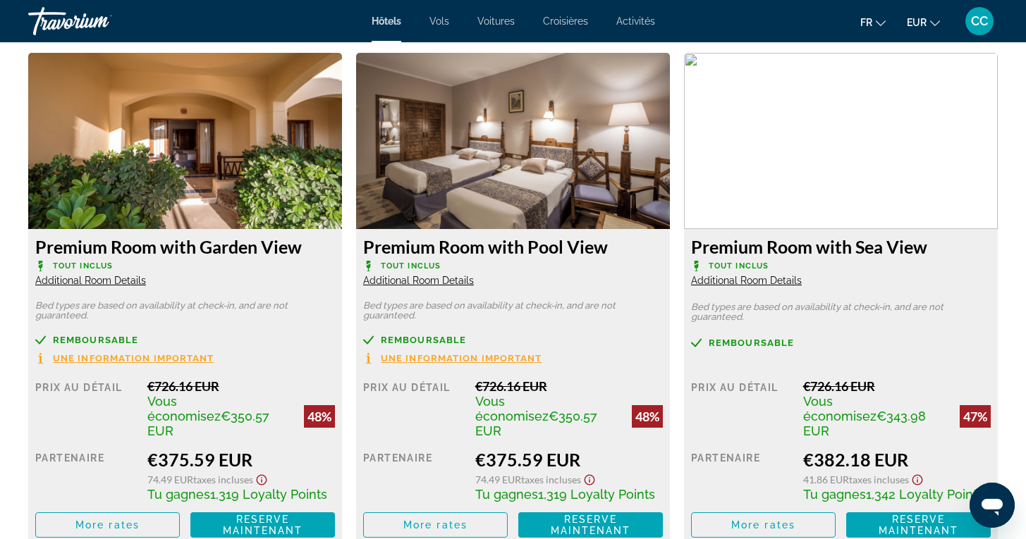
click at [763, 281] on span "Additional Room Details" at bounding box center [746, 280] width 111 height 11
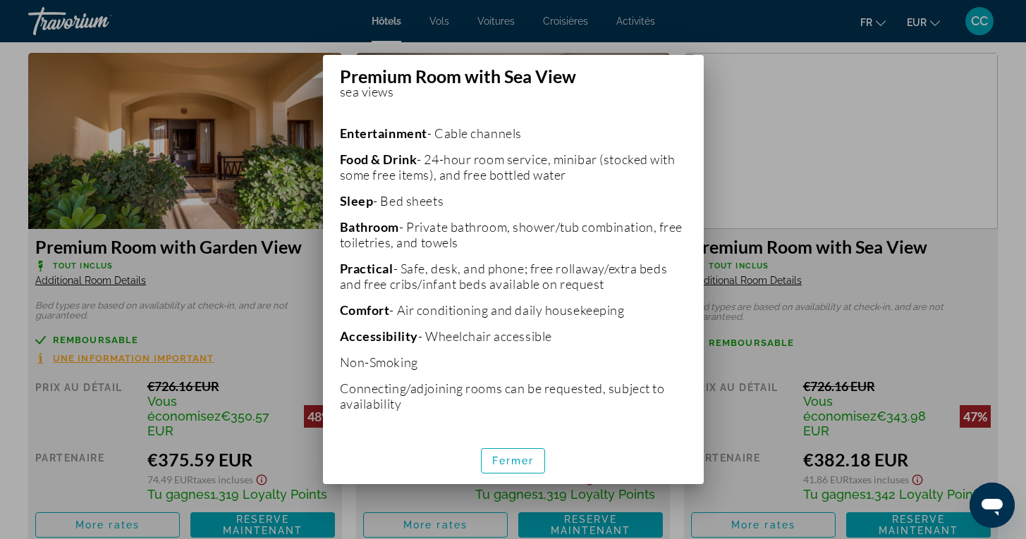
scroll to position [325, 0]
click at [503, 462] on span "Fermer" at bounding box center [513, 460] width 42 height 11
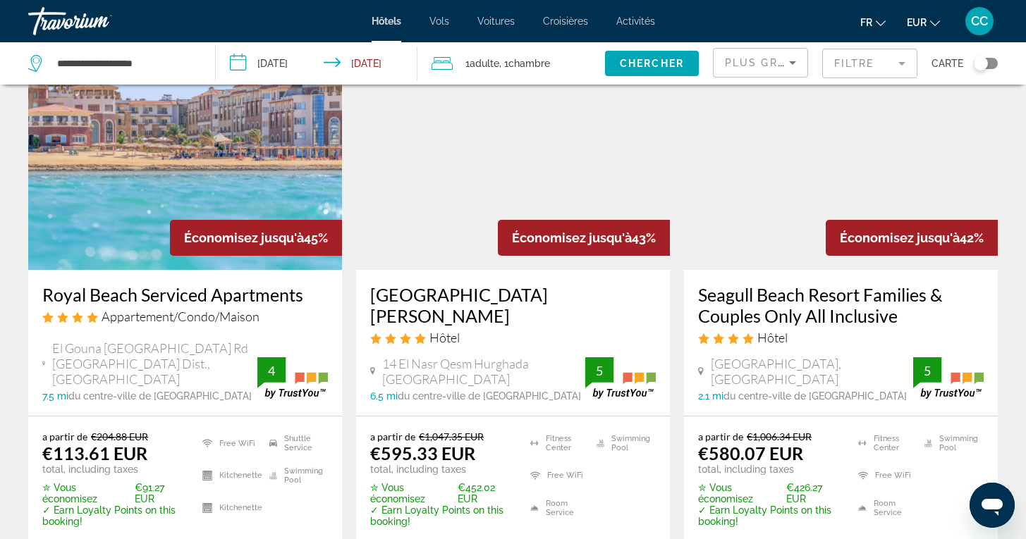
scroll to position [654, 0]
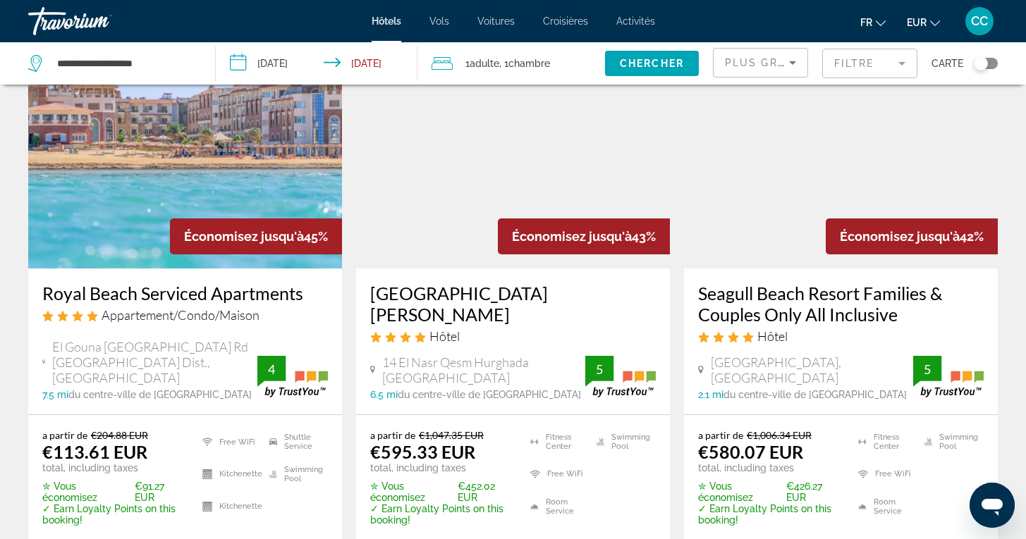
click at [481, 295] on h3 "[GEOGRAPHIC_DATA][PERSON_NAME]" at bounding box center [513, 304] width 286 height 42
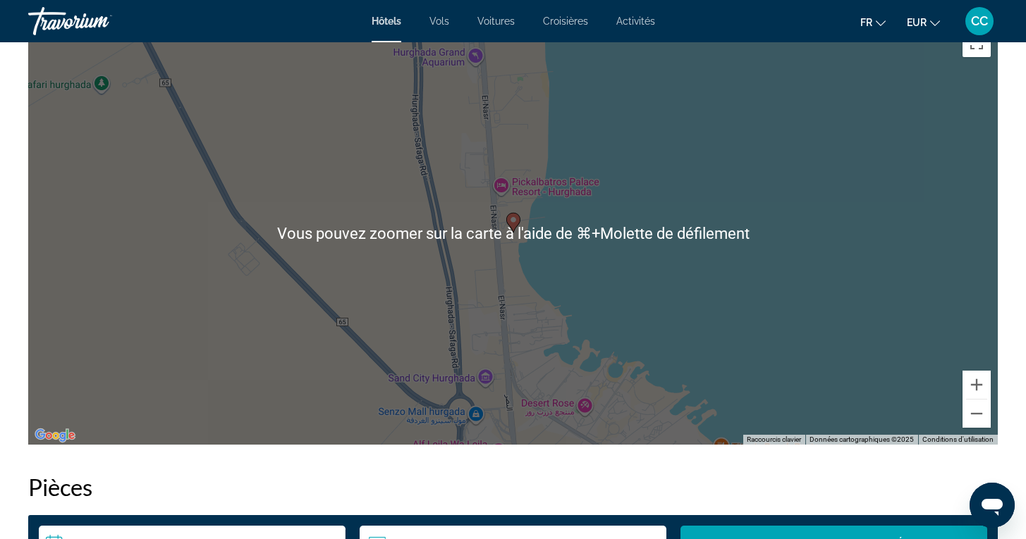
scroll to position [1385, 0]
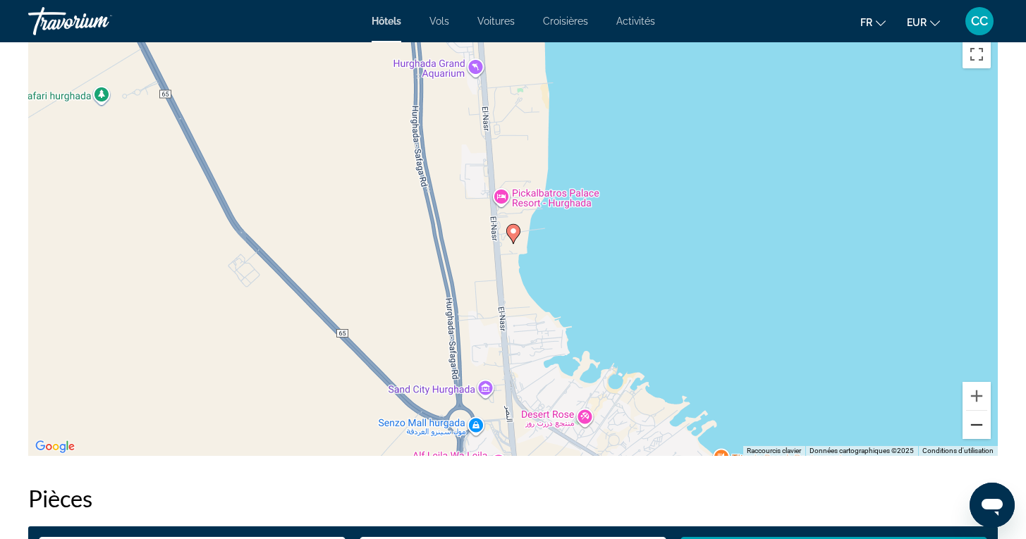
click at [976, 424] on button "Zoom arrière" at bounding box center [976, 425] width 28 height 28
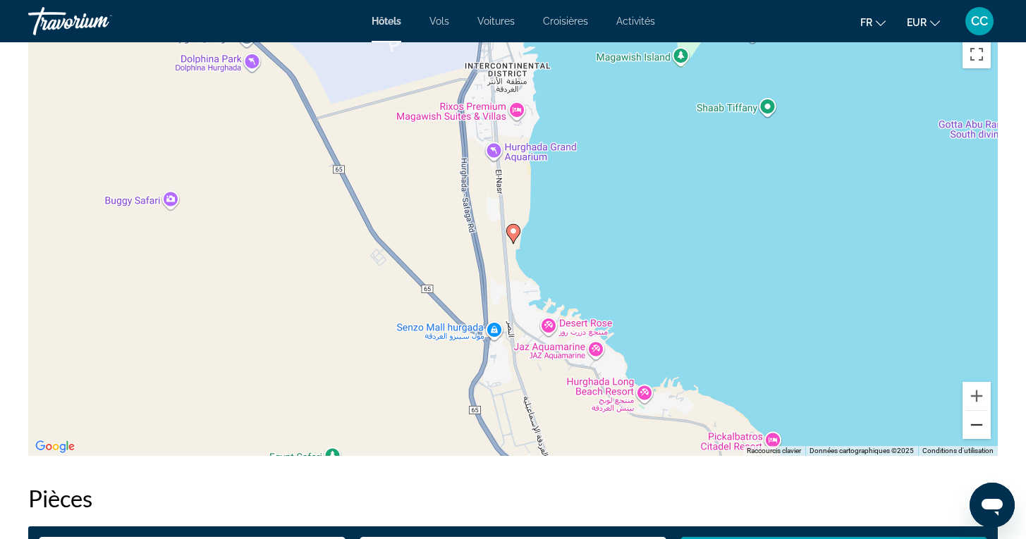
click at [976, 424] on button "Zoom arrière" at bounding box center [976, 425] width 28 height 28
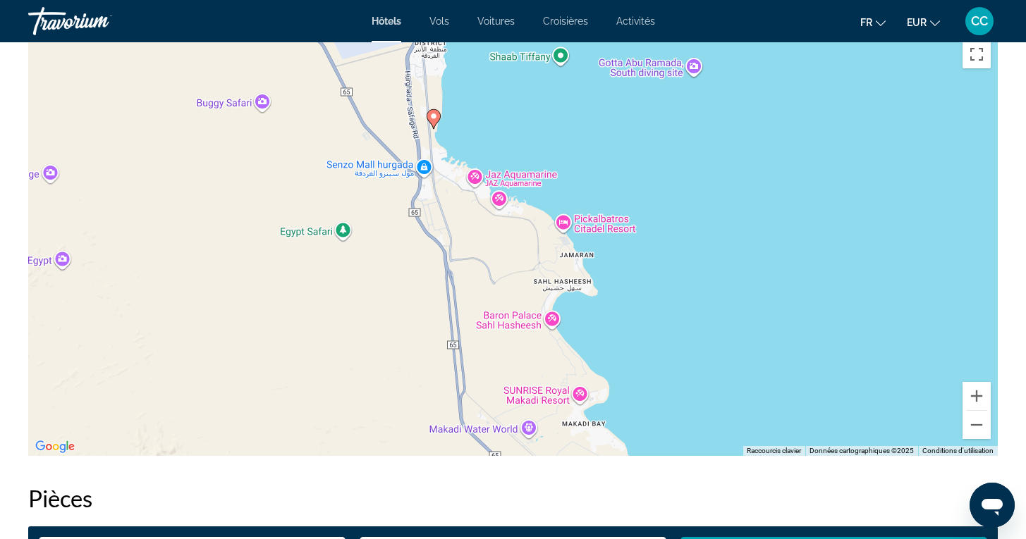
drag, startPoint x: 739, startPoint y: 397, endPoint x: 658, endPoint y: 282, distance: 140.6
click at [658, 282] on div "Pour activer le glissement avec le clavier, appuyez sur Alt+Entrée. Une fois ce…" at bounding box center [512, 244] width 969 height 423
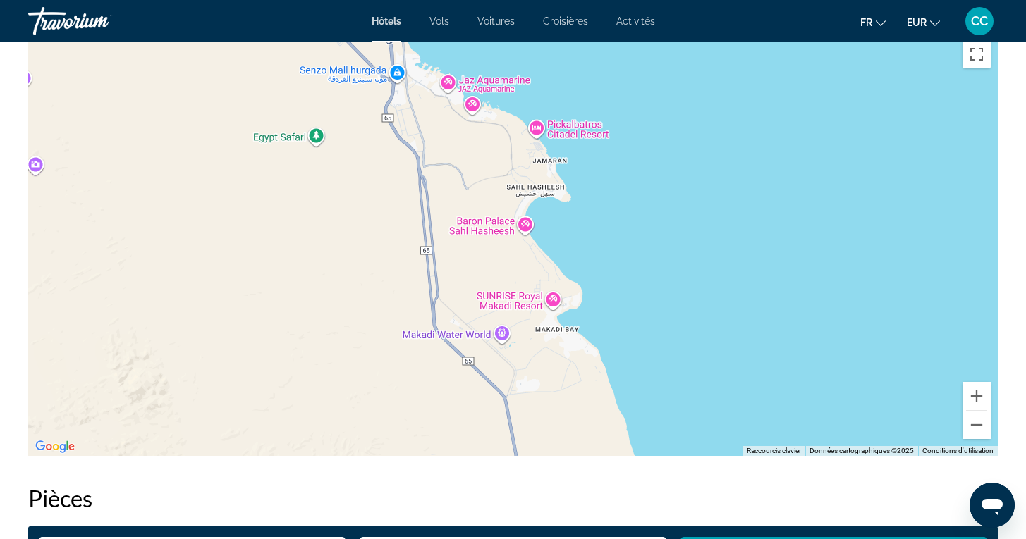
drag, startPoint x: 682, startPoint y: 393, endPoint x: 656, endPoint y: 297, distance: 99.4
click at [656, 297] on div "Pour activer le glissement avec le clavier, appuyez sur Alt+Entrée. Une fois ce…" at bounding box center [512, 244] width 969 height 423
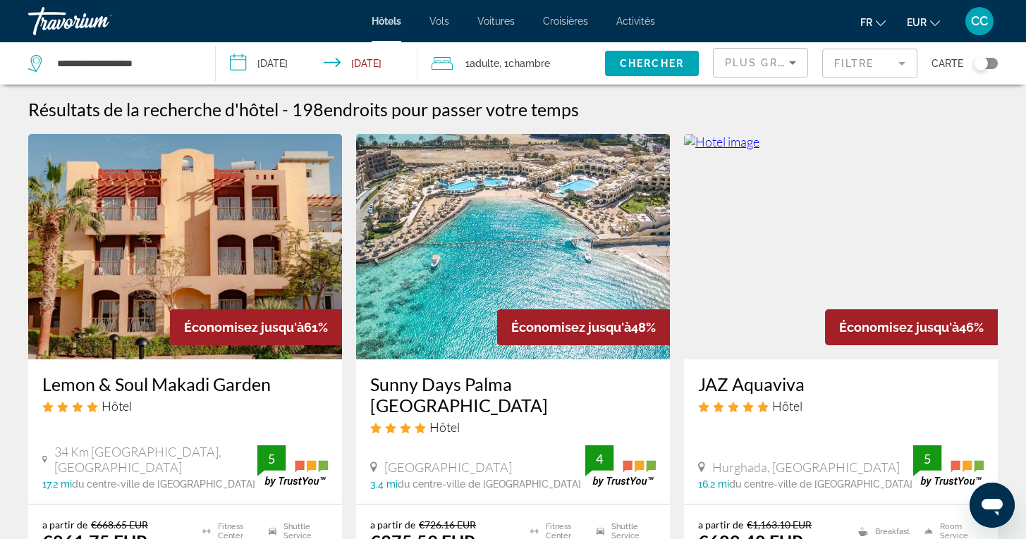
click at [988, 59] on div "Toggle map" at bounding box center [986, 63] width 24 height 11
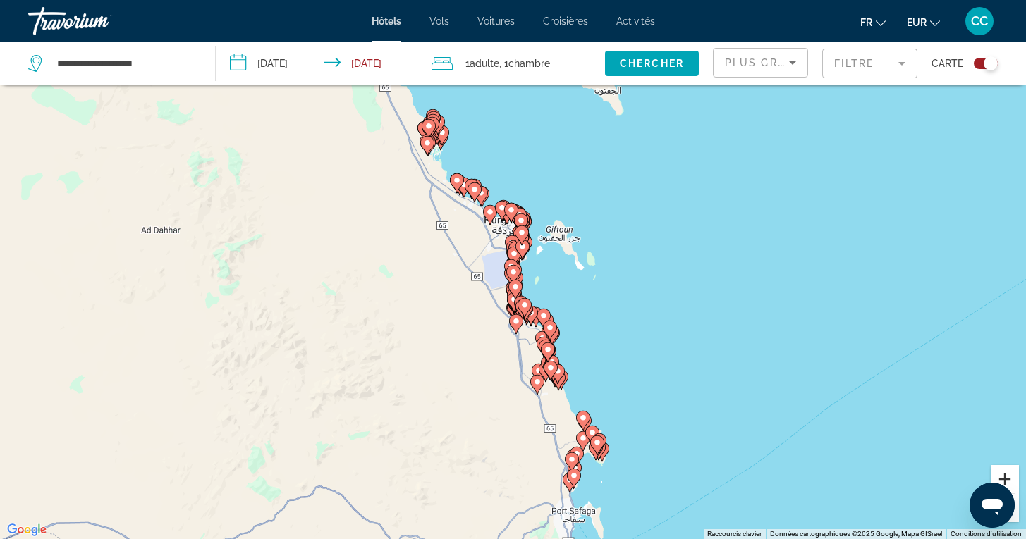
click at [1004, 477] on button "Zoom avant" at bounding box center [1004, 479] width 28 height 28
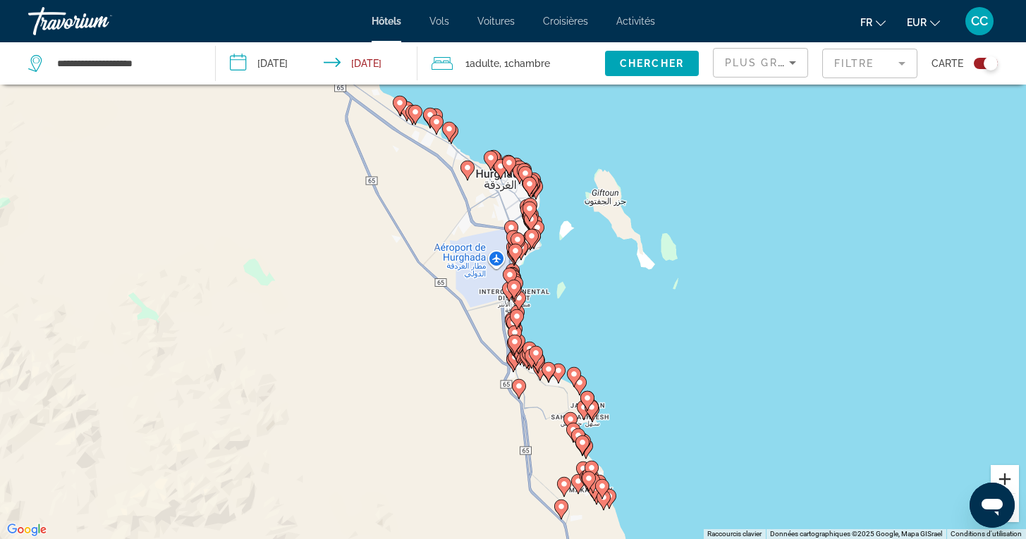
click at [1004, 477] on button "Zoom avant" at bounding box center [1004, 479] width 28 height 28
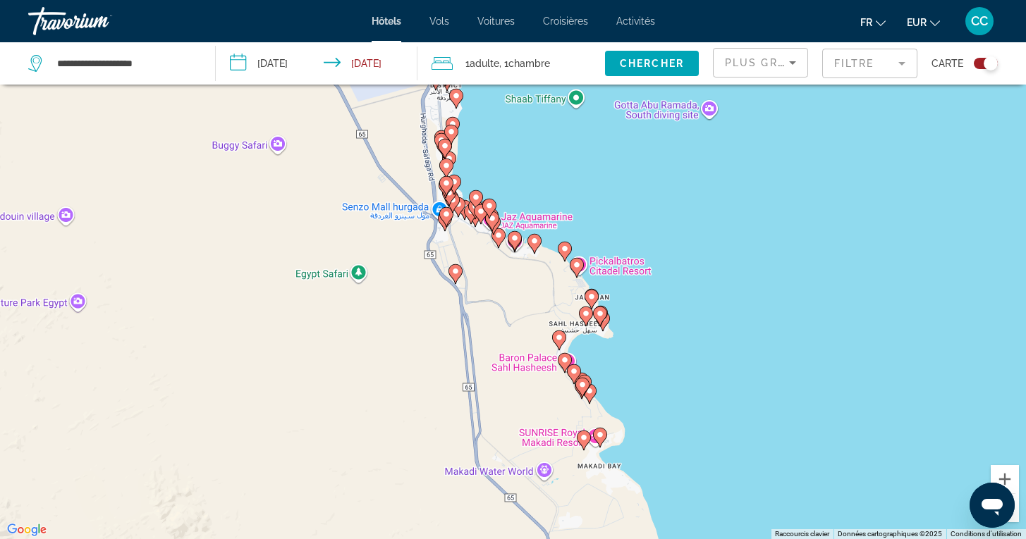
drag, startPoint x: 798, startPoint y: 477, endPoint x: 728, endPoint y: 228, distance: 257.8
click at [728, 228] on div "Pour activer le glissement avec le clavier, appuyez sur Alt+Entrée. Une fois ce…" at bounding box center [513, 269] width 1026 height 539
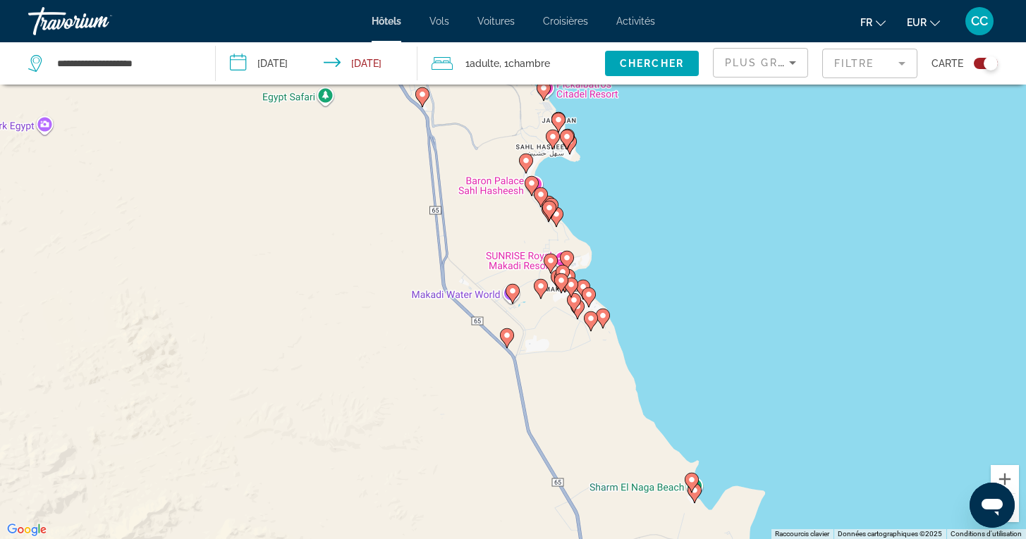
drag, startPoint x: 766, startPoint y: 384, endPoint x: 734, endPoint y: 204, distance: 182.0
click at [734, 204] on div "Pour activer le glissement avec le clavier, appuyez sur Alt+Entrée. Une fois ce…" at bounding box center [513, 269] width 1026 height 539
click at [1002, 478] on button "Zoom avant" at bounding box center [1004, 479] width 28 height 28
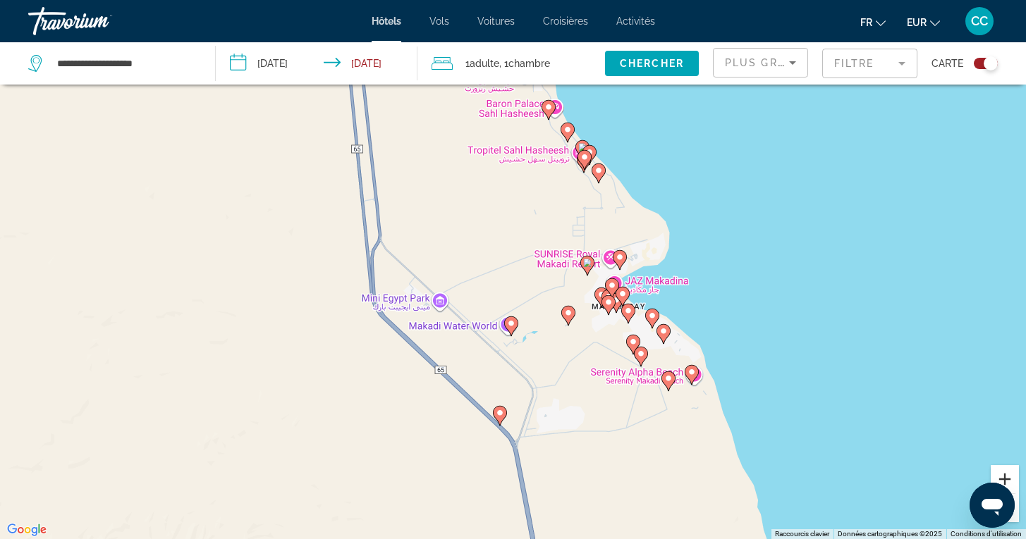
click at [1002, 478] on button "Zoom avant" at bounding box center [1004, 479] width 28 height 28
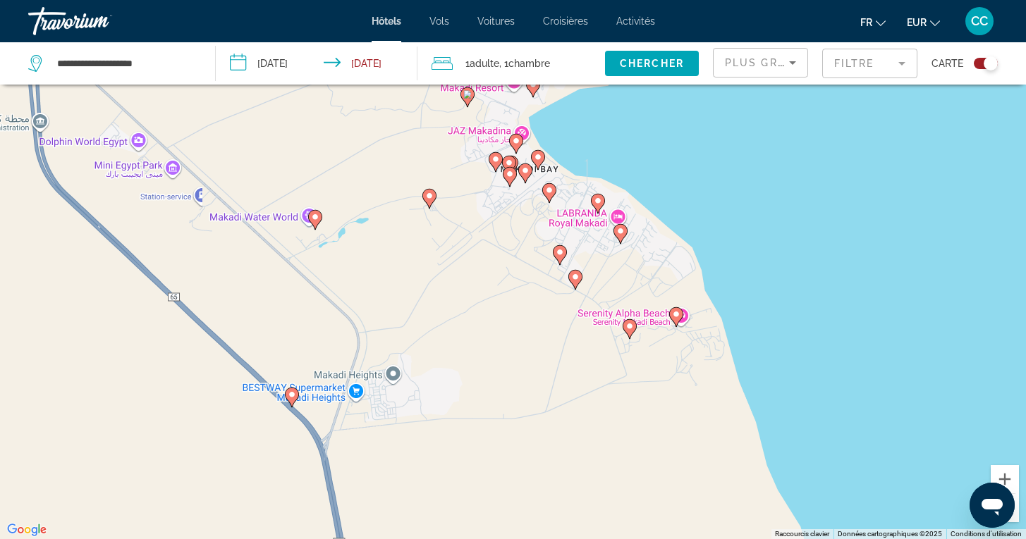
drag, startPoint x: 947, startPoint y: 395, endPoint x: 752, endPoint y: 221, distance: 261.6
click at [752, 221] on div "Pour activer le glissement avec le clavier, appuyez sur Alt+Entrée. Une fois ce…" at bounding box center [513, 269] width 1026 height 539
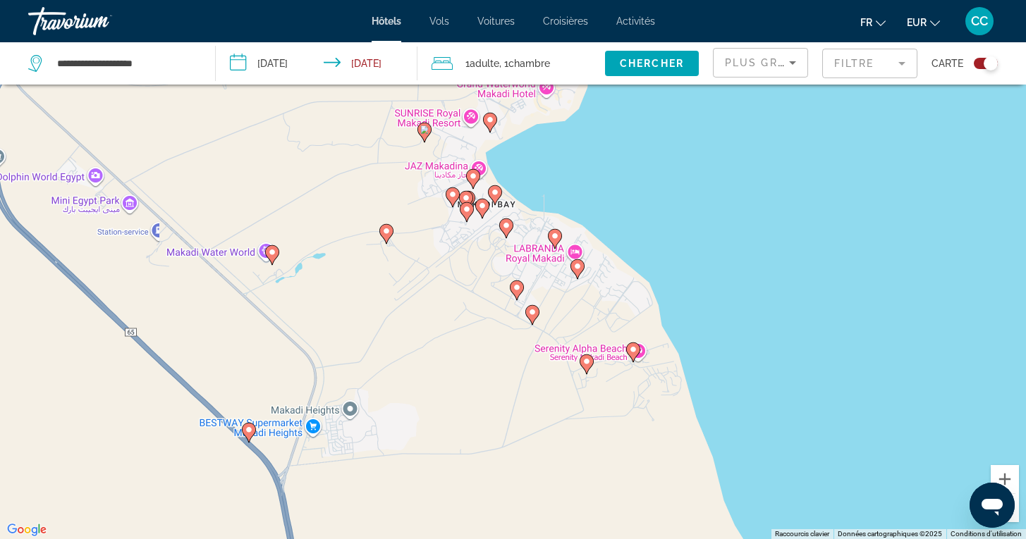
drag, startPoint x: 820, startPoint y: 372, endPoint x: 774, endPoint y: 406, distance: 57.0
click at [775, 406] on div "Pour activer le glissement avec le clavier, appuyez sur Alt+Entrée. Une fois ce…" at bounding box center [513, 269] width 1026 height 539
click at [632, 348] on image "Main content" at bounding box center [633, 348] width 8 height 8
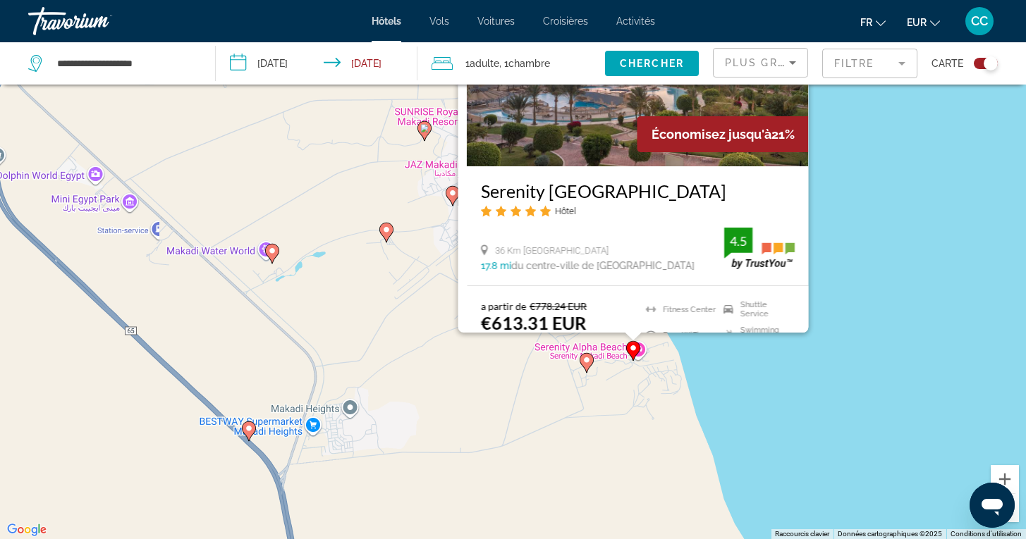
scroll to position [0, 0]
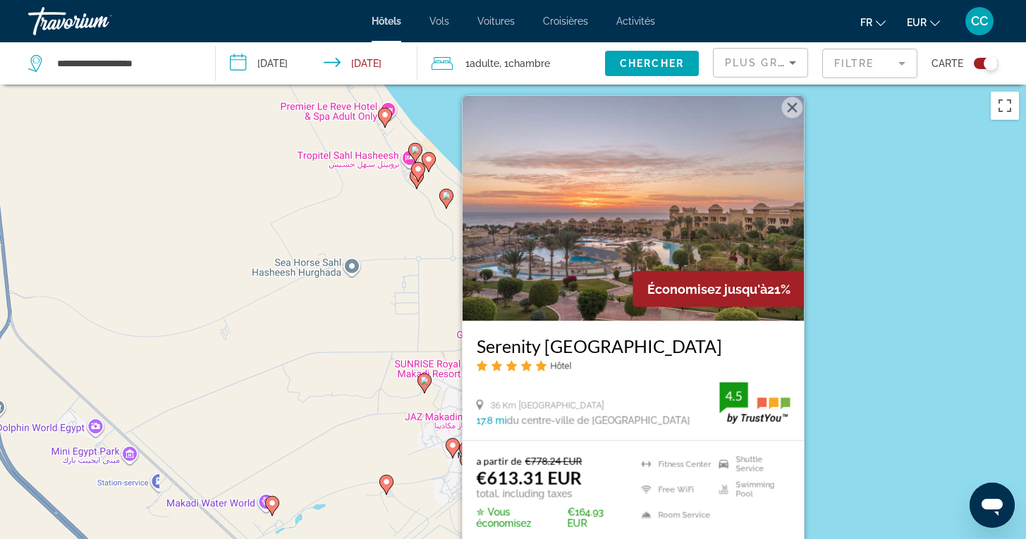
click at [814, 378] on div "Pour activer le glissement avec le clavier, appuyez sur Alt+Entrée. Une fois ce…" at bounding box center [513, 354] width 1026 height 539
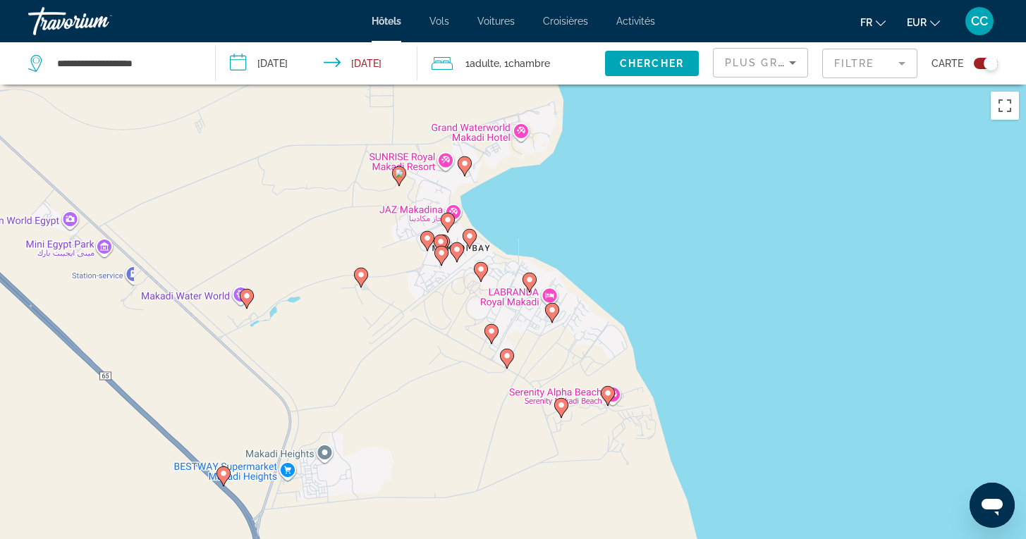
drag, startPoint x: 706, startPoint y: 450, endPoint x: 681, endPoint y: 243, distance: 209.5
click at [681, 242] on div "Pour activer le glissement avec le clavier, appuyez sur Alt+Entrée. Une fois ce…" at bounding box center [513, 354] width 1026 height 539
click at [554, 317] on icon "Main content" at bounding box center [551, 312] width 13 height 18
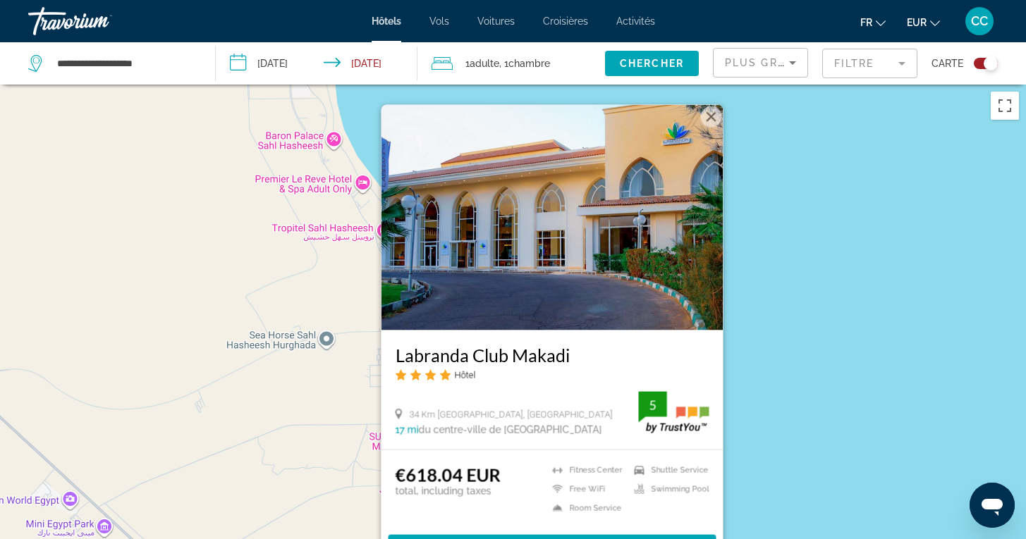
click at [737, 352] on div "Pour activer le glissement avec le clavier, appuyez sur Alt+Entrée. Une fois ce…" at bounding box center [513, 354] width 1026 height 539
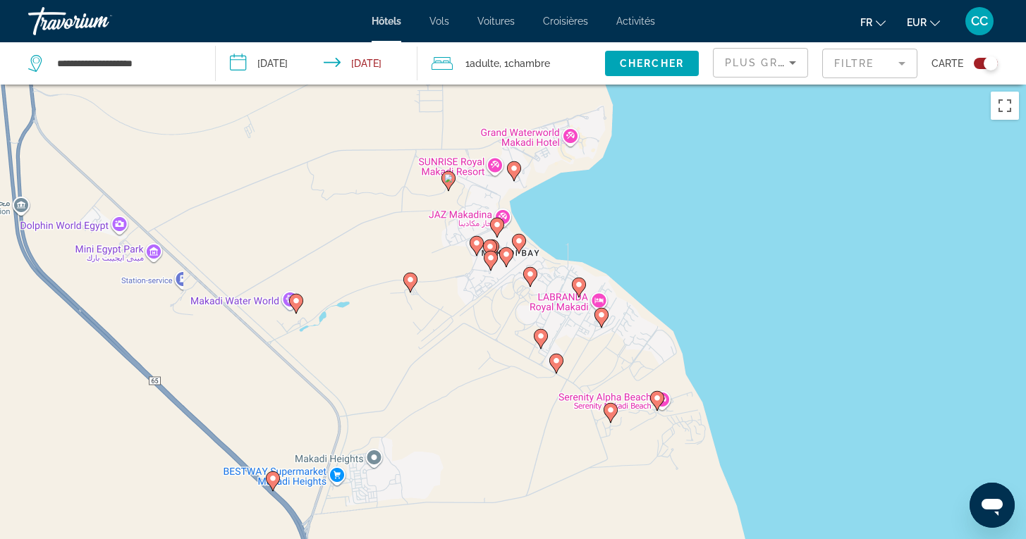
drag, startPoint x: 629, startPoint y: 453, endPoint x: 678, endPoint y: 176, distance: 282.1
click at [678, 176] on div "Pour activer le glissement avec le clavier, appuyez sur Alt+Entrée. Une fois ce…" at bounding box center [513, 354] width 1026 height 539
click at [580, 285] on image "Main content" at bounding box center [579, 285] width 8 height 8
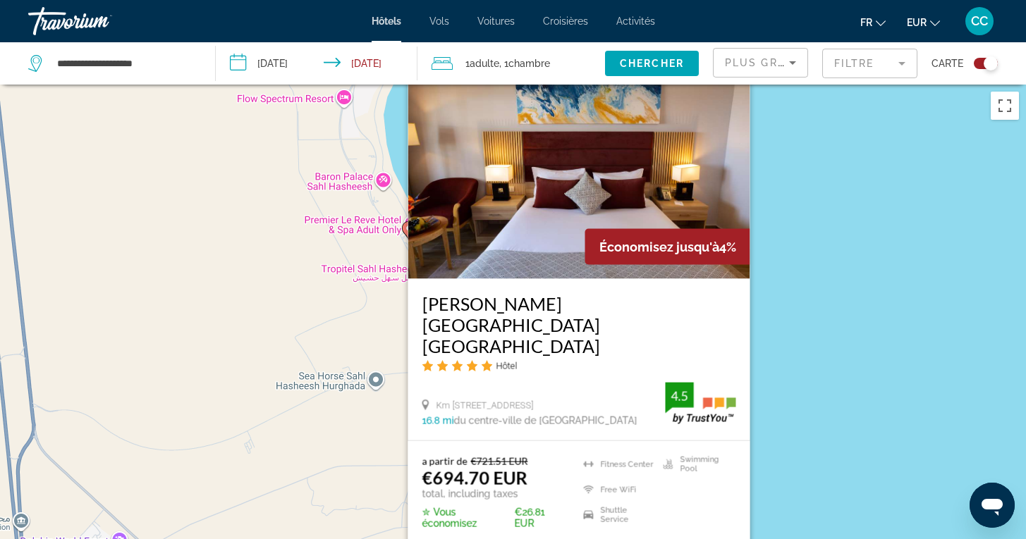
click at [788, 421] on div "Pour activer le glissement avec le clavier, appuyez sur Alt+Entrée. Une fois ce…" at bounding box center [513, 354] width 1026 height 539
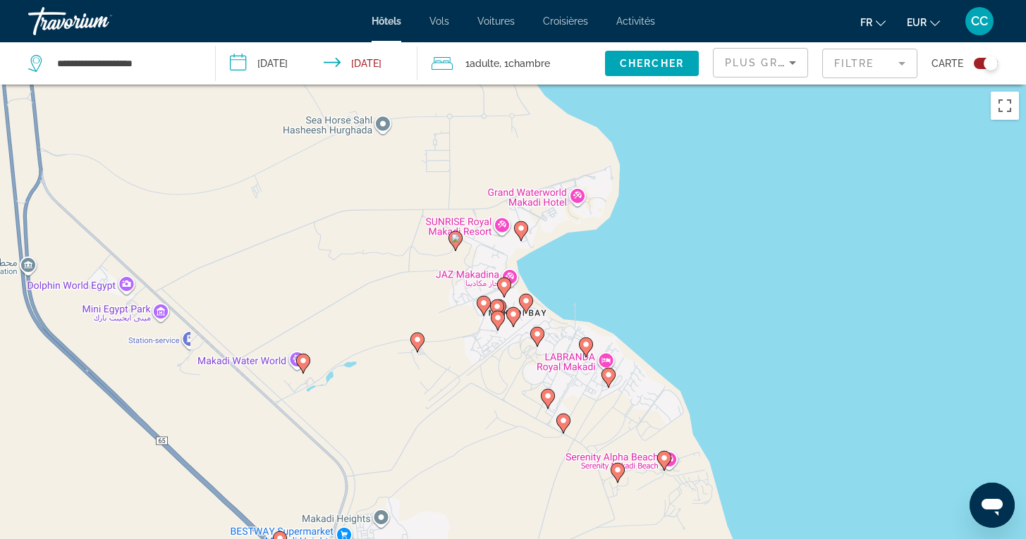
drag, startPoint x: 788, startPoint y: 421, endPoint x: 795, endPoint y: 156, distance: 265.2
click at [795, 156] on div "Pour activer le glissement avec le clavier, appuyez sur Alt+Entrée. Une fois ce…" at bounding box center [513, 354] width 1026 height 539
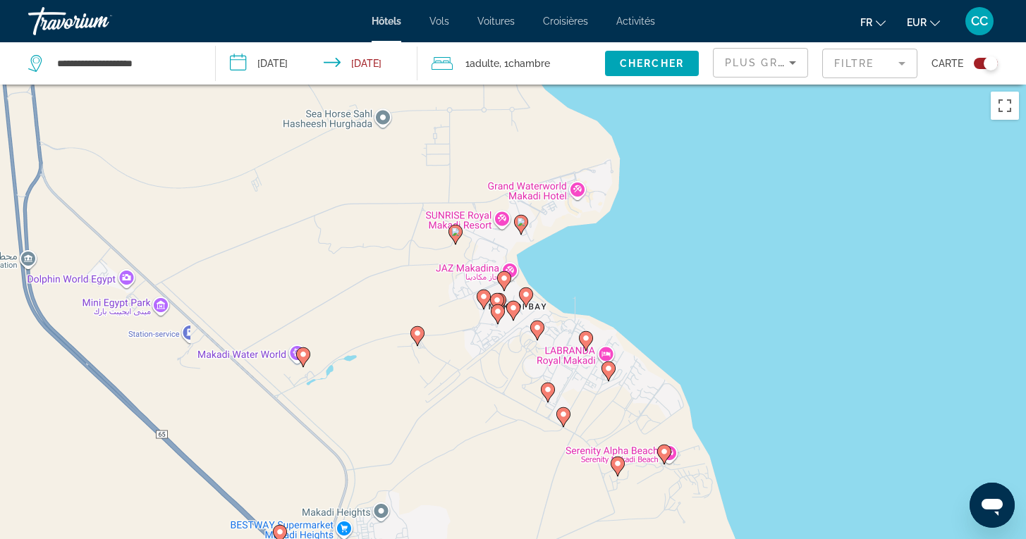
click at [521, 222] on image "Main content" at bounding box center [521, 222] width 8 height 8
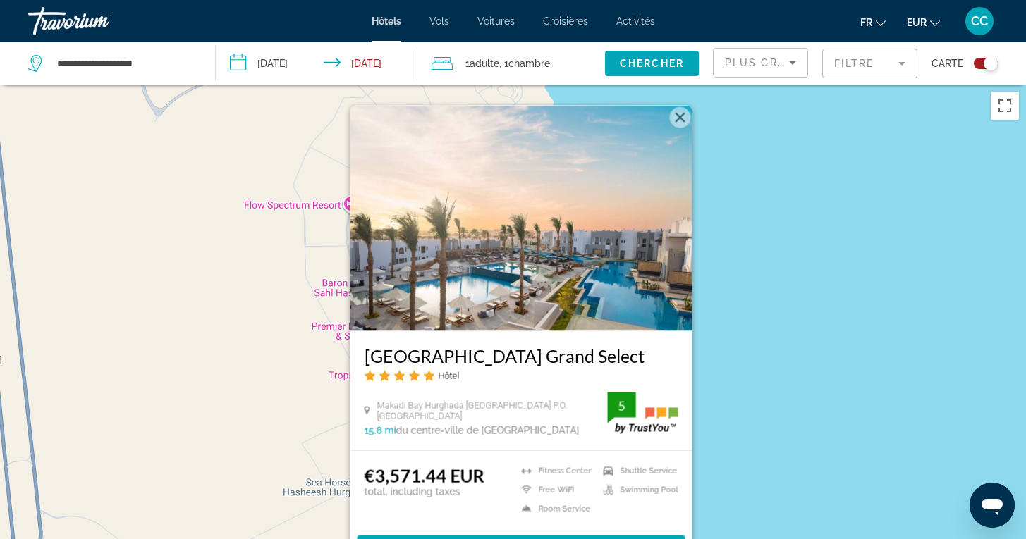
click at [741, 377] on div "Pour activer le glissement avec le clavier, appuyez sur Alt+Entrée. Une fois ce…" at bounding box center [513, 354] width 1026 height 539
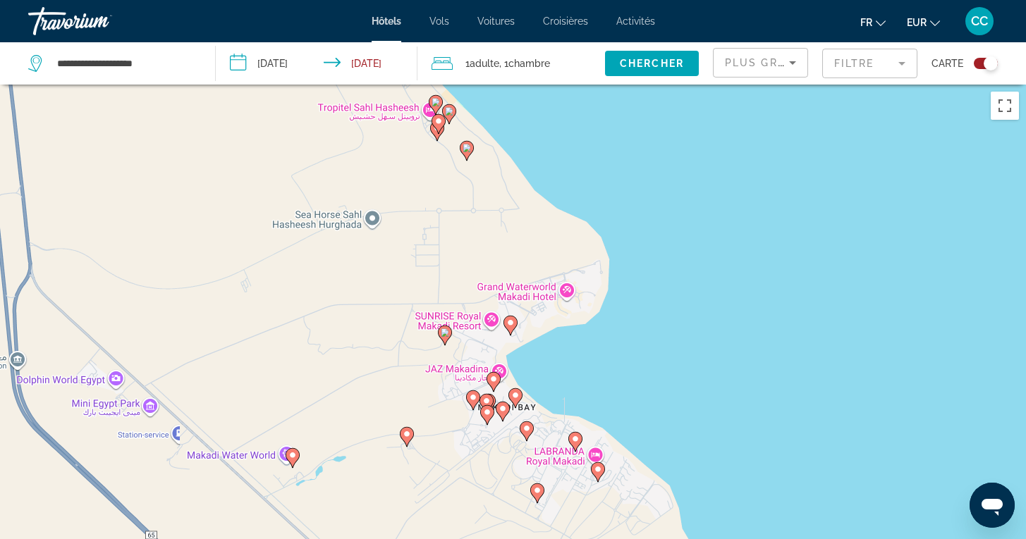
drag, startPoint x: 663, startPoint y: 395, endPoint x: 651, endPoint y: 125, distance: 270.3
click at [651, 125] on div "Pour activer le glissement avec le clavier, appuyez sur Alt+Entrée. Une fois ce…" at bounding box center [513, 354] width 1026 height 539
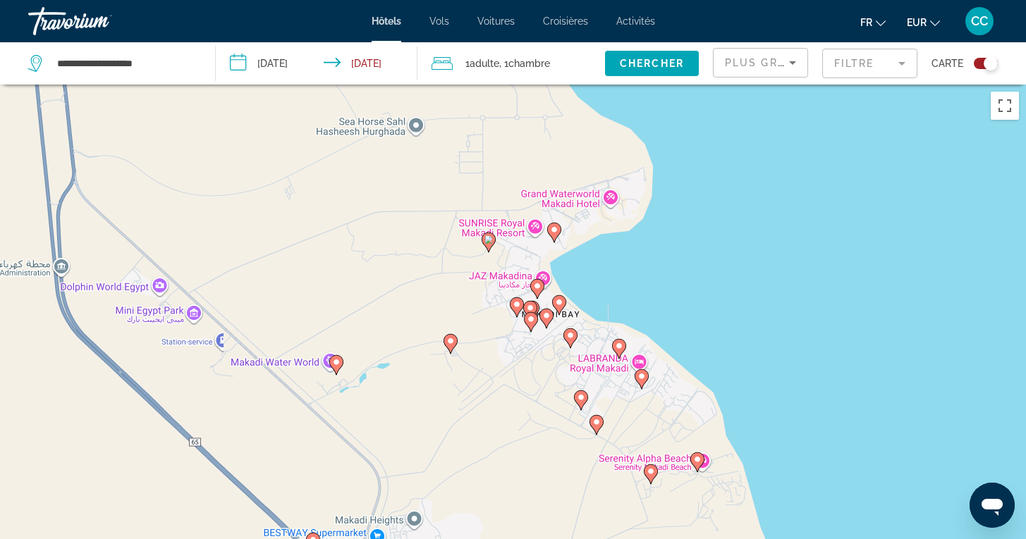
drag, startPoint x: 632, startPoint y: 345, endPoint x: 675, endPoint y: 250, distance: 104.1
click at [676, 250] on div "Pour activer le glissement avec le clavier, appuyez sur Alt+Entrée. Une fois ce…" at bounding box center [513, 354] width 1026 height 539
click at [555, 233] on image "Main content" at bounding box center [554, 230] width 8 height 8
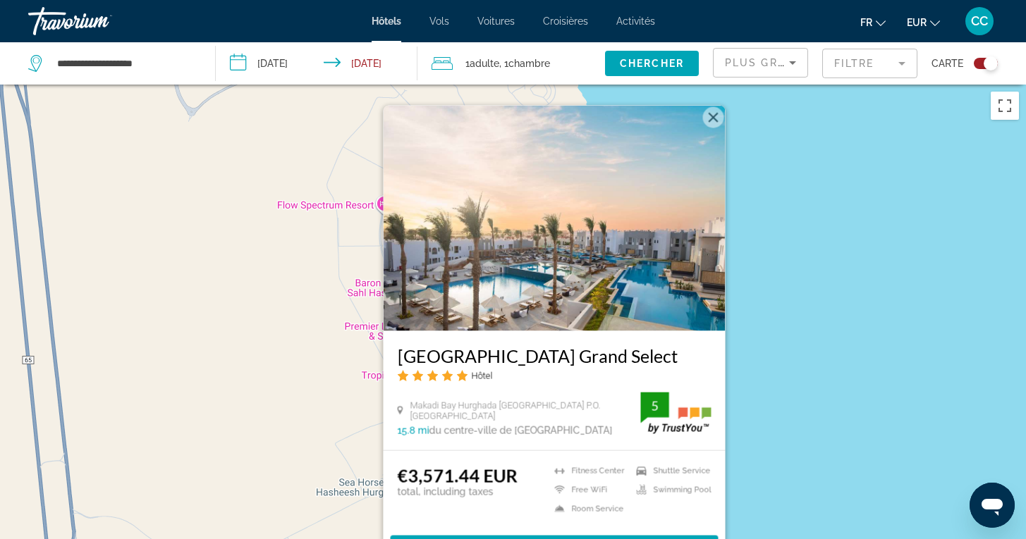
click at [743, 379] on div "Pour activer le glissement avec le clavier, appuyez sur Alt+Entrée. Une fois ce…" at bounding box center [513, 354] width 1026 height 539
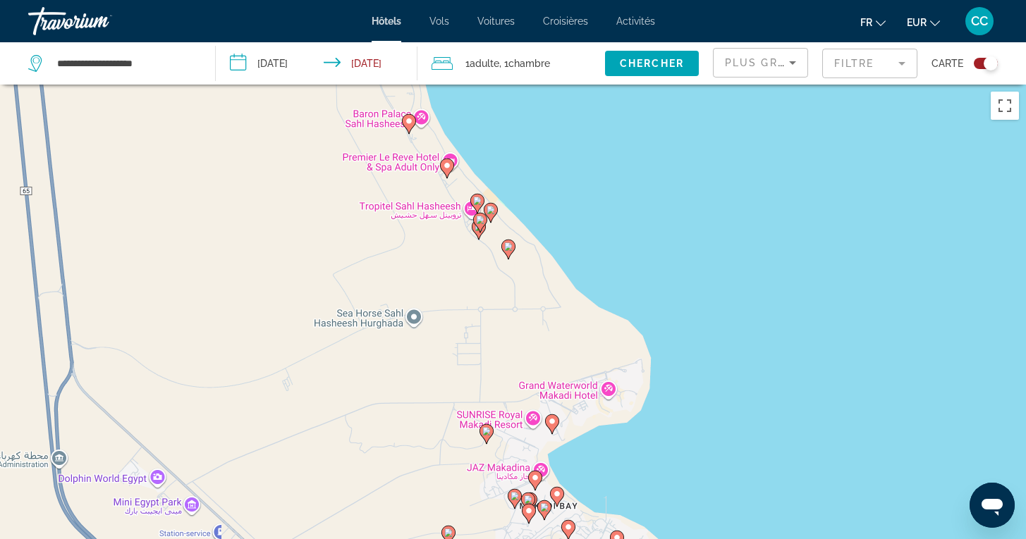
drag, startPoint x: 738, startPoint y: 355, endPoint x: 734, endPoint y: 184, distance: 170.7
click at [734, 184] on div "Pour activer le glissement avec le clavier, appuyez sur Alt+Entrée. Une fois ce…" at bounding box center [513, 354] width 1026 height 539
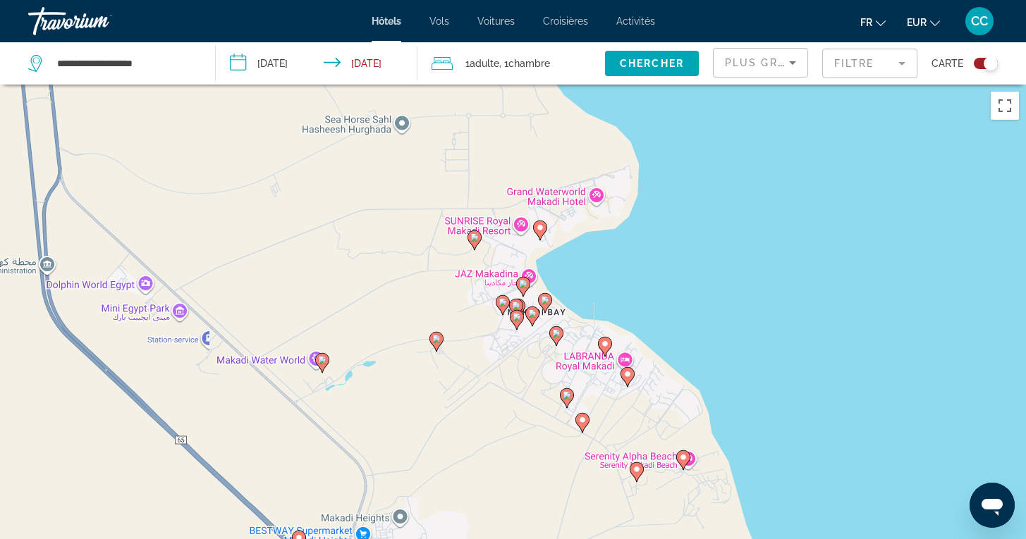
drag, startPoint x: 700, startPoint y: 400, endPoint x: 689, endPoint y: 204, distance: 197.0
click at [689, 204] on div "Pour activer le glissement avec le clavier, appuyez sur Alt+Entrée. Une fois ce…" at bounding box center [513, 354] width 1026 height 539
click at [521, 286] on image "Main content" at bounding box center [521, 283] width 8 height 8
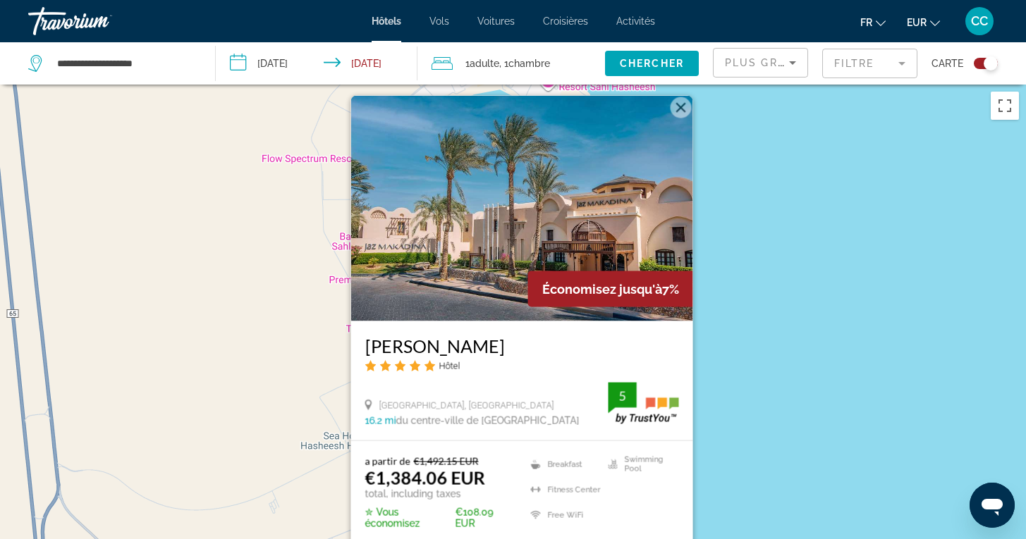
click at [717, 360] on div "Pour activer le glissement avec le clavier, appuyez sur Alt+Entrée. Une fois ce…" at bounding box center [513, 354] width 1026 height 539
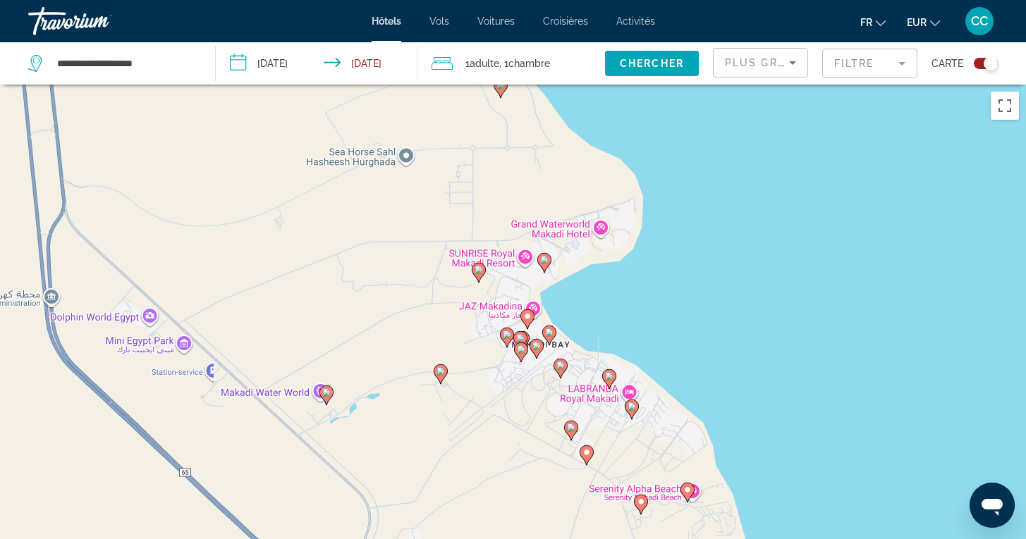
drag, startPoint x: 718, startPoint y: 415, endPoint x: 723, endPoint y: 128, distance: 286.3
click at [723, 128] on div "Pour activer le glissement avec le clavier, appuyez sur Alt+Entrée. Une fois ce…" at bounding box center [513, 354] width 1026 height 539
click at [477, 266] on image "Main content" at bounding box center [478, 270] width 8 height 8
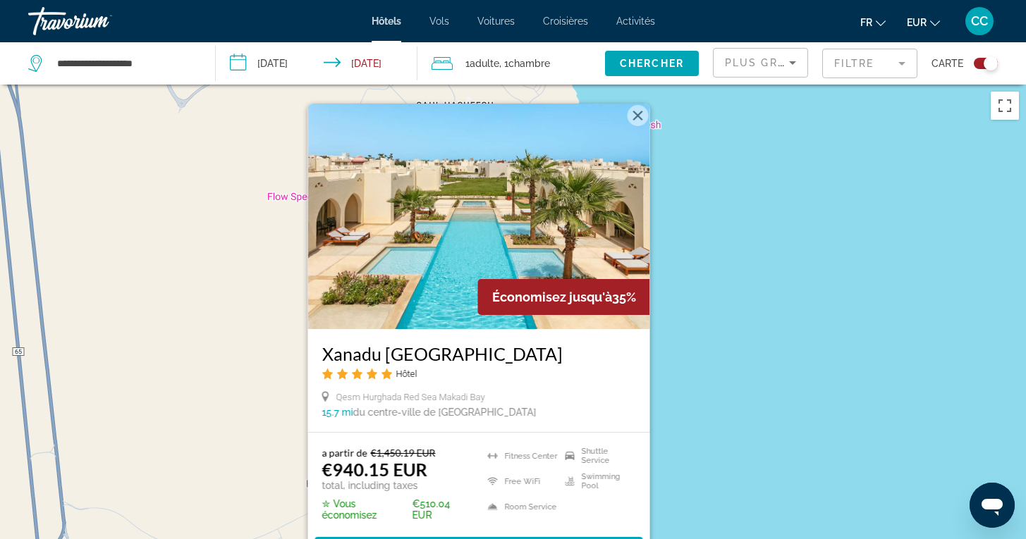
click at [718, 416] on div "Pour activer le glissement avec le clavier, appuyez sur Alt+Entrée. Une fois ce…" at bounding box center [513, 354] width 1026 height 539
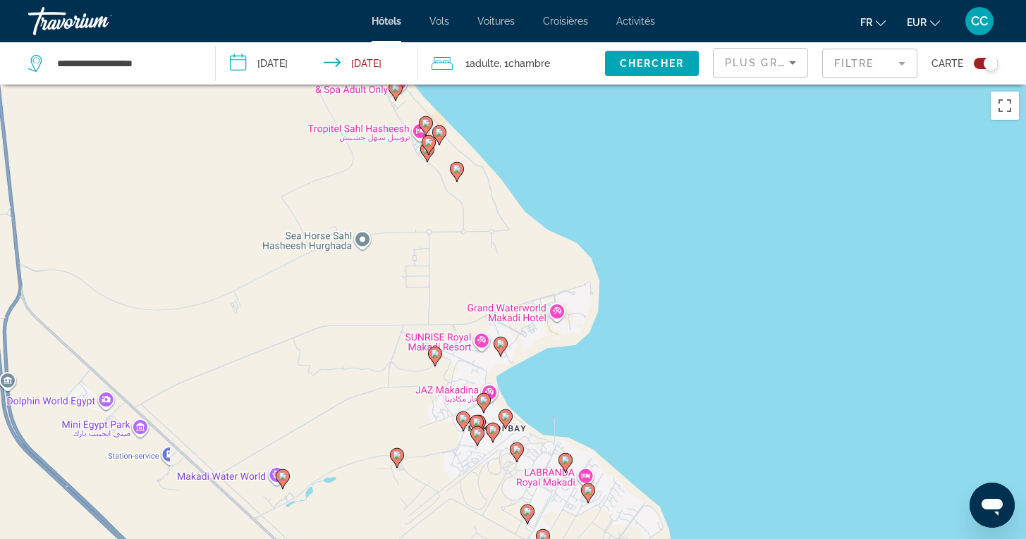
drag, startPoint x: 714, startPoint y: 434, endPoint x: 671, endPoint y: 192, distance: 245.6
click at [671, 192] on div "Pour activer le glissement avec le clavier, appuyez sur Alt+Entrée. Une fois ce…" at bounding box center [513, 354] width 1026 height 539
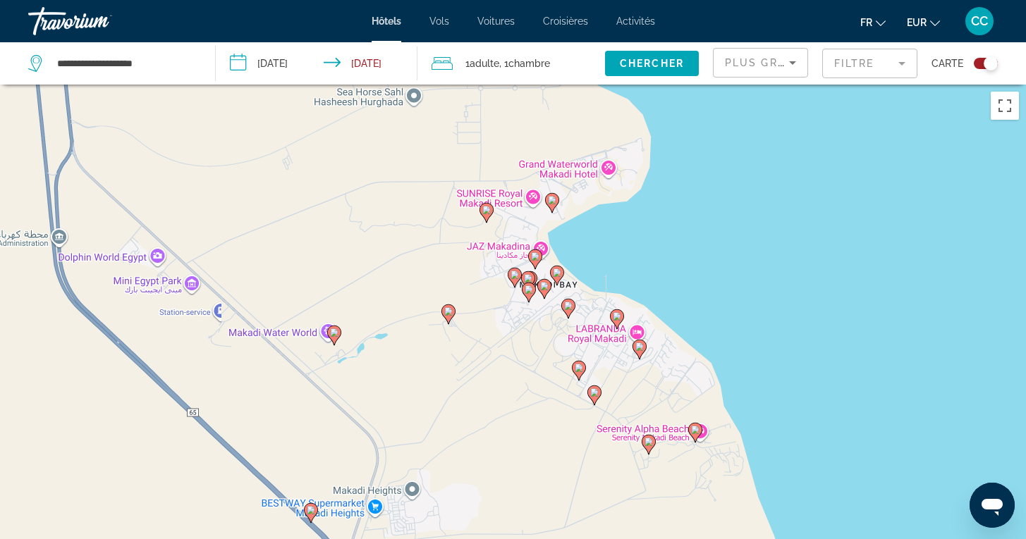
drag, startPoint x: 684, startPoint y: 401, endPoint x: 734, endPoint y: 254, distance: 154.9
click at [735, 254] on div "Pour activer le glissement avec le clavier, appuyez sur Alt+Entrée. Une fois ce…" at bounding box center [513, 354] width 1026 height 539
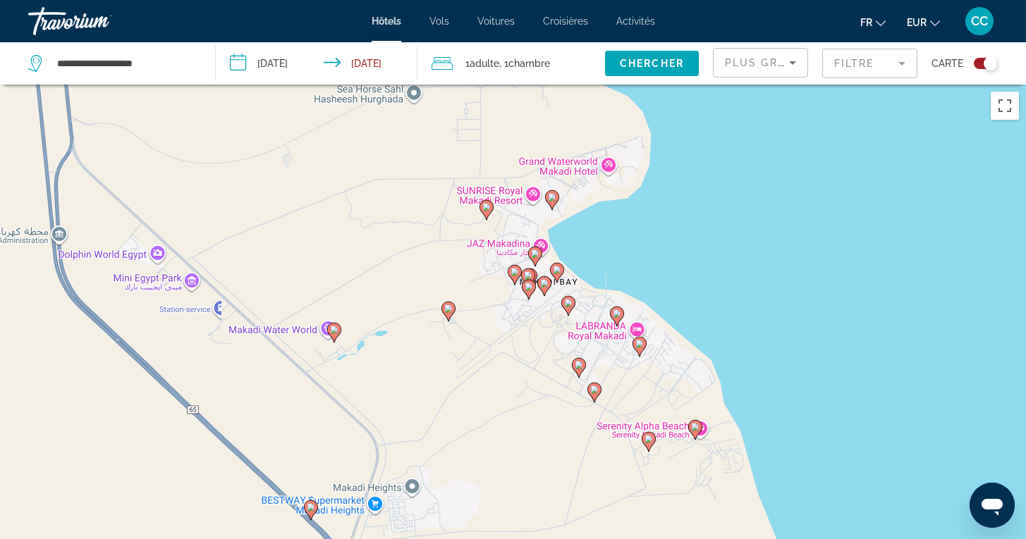
click at [533, 251] on image "Main content" at bounding box center [535, 254] width 8 height 8
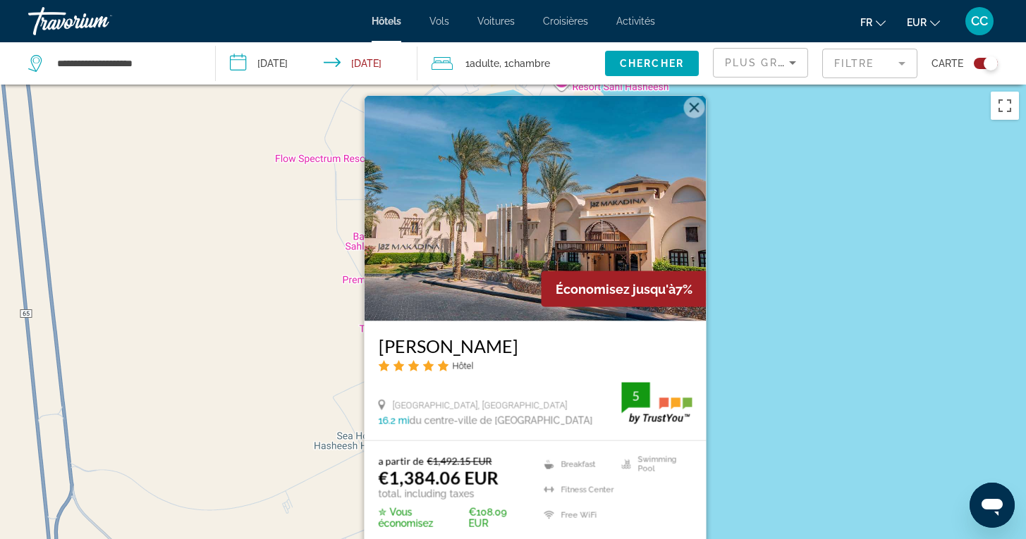
click at [748, 380] on div "Pour activer le glissement avec le clavier, appuyez sur Alt+Entrée. Une fois ce…" at bounding box center [513, 354] width 1026 height 539
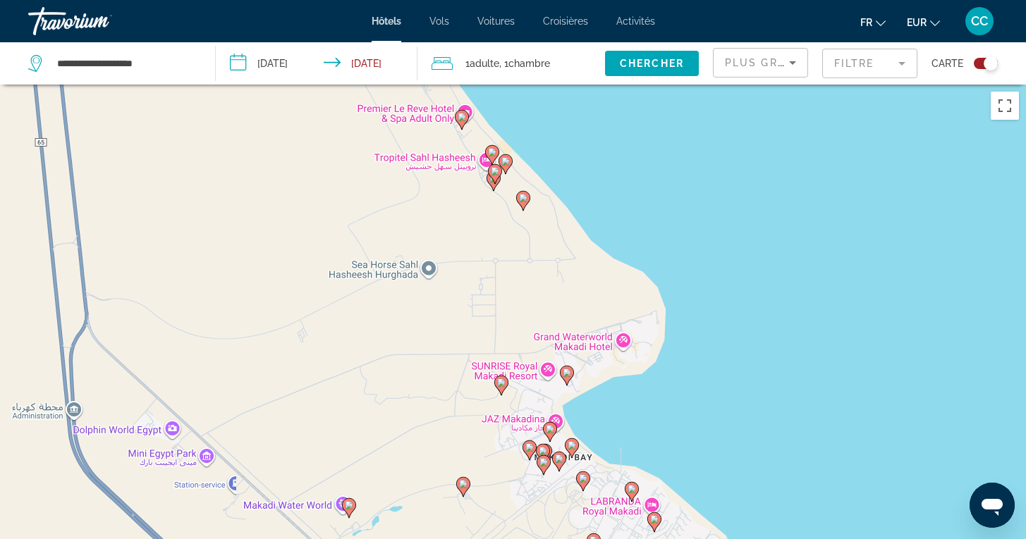
drag, startPoint x: 720, startPoint y: 419, endPoint x: 748, endPoint y: 201, distance: 219.6
click at [748, 199] on div "Pour activer le glissement avec le clavier, appuyez sur Alt+Entrée. Une fois ce…" at bounding box center [513, 354] width 1026 height 539
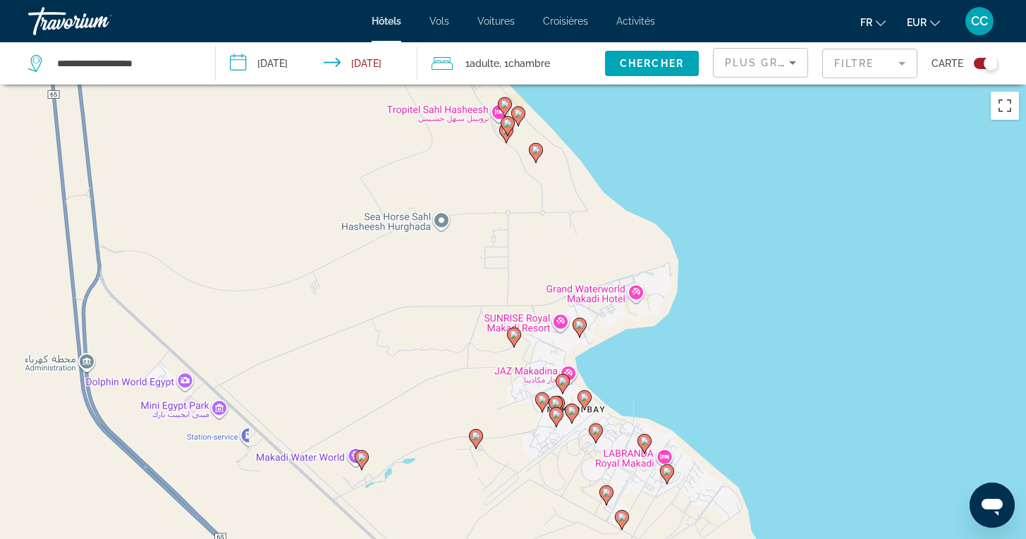
click at [584, 398] on image "Main content" at bounding box center [584, 397] width 8 height 8
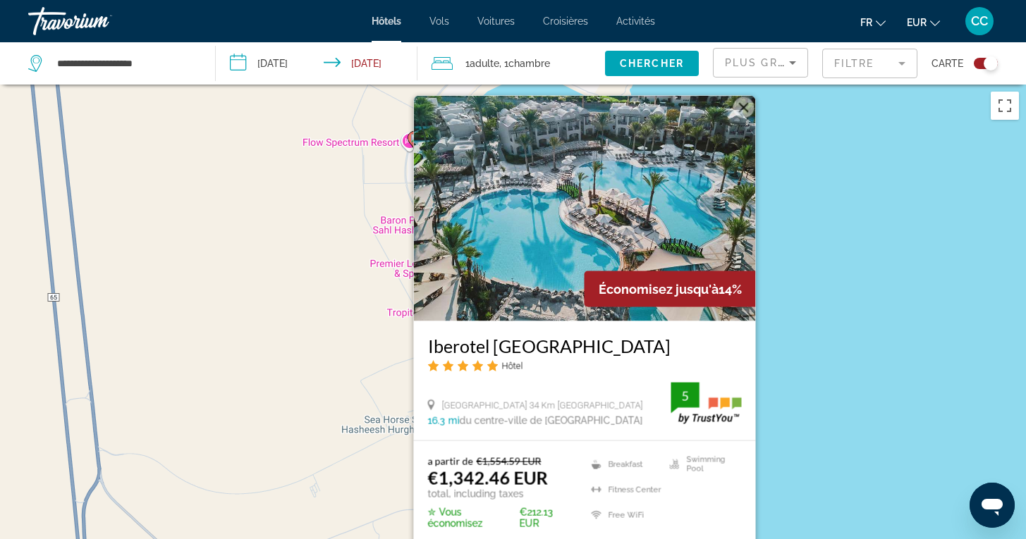
click at [782, 433] on div "Pour activer le glissement avec le clavier, appuyez sur Alt+Entrée. Une fois ce…" at bounding box center [513, 354] width 1026 height 539
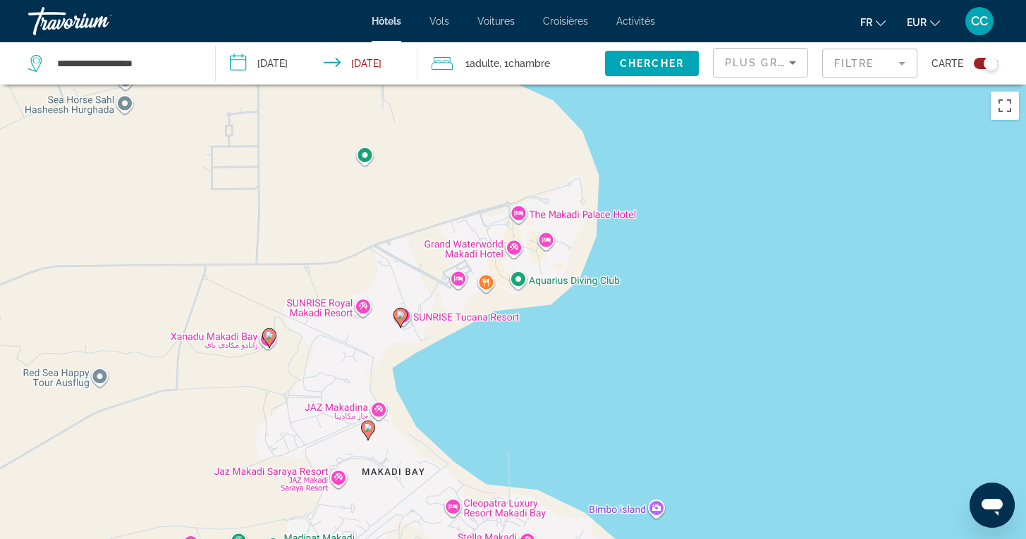
drag, startPoint x: 711, startPoint y: 474, endPoint x: 735, endPoint y: 149, distance: 325.1
click at [735, 149] on div "Pour activer le glissement avec le clavier, appuyez sur Alt+Entrée. Une fois ce…" at bounding box center [513, 354] width 1026 height 539
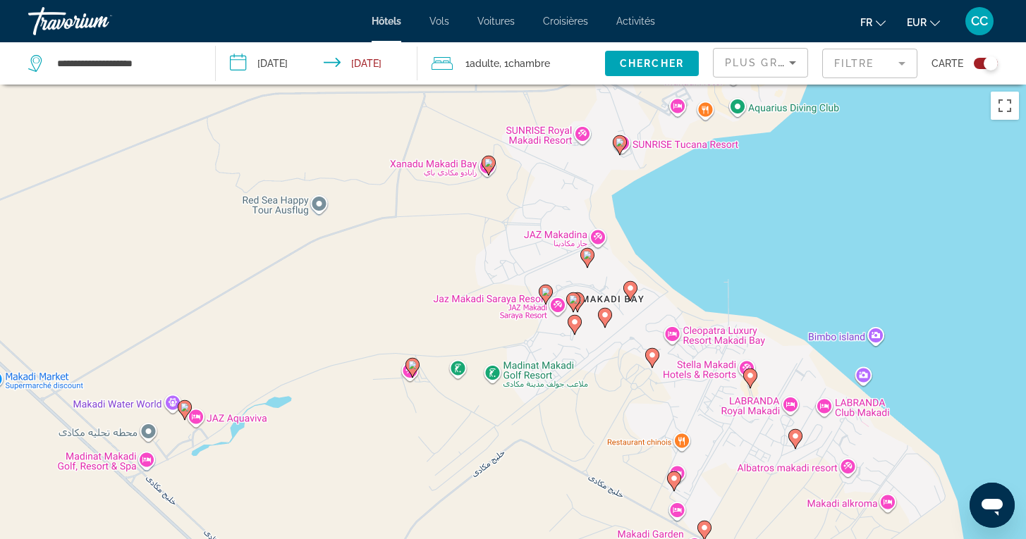
drag, startPoint x: 563, startPoint y: 437, endPoint x: 780, endPoint y: 262, distance: 279.8
click at [784, 263] on div "Pour activer le glissement avec le clavier, appuyez sur Alt+Entrée. Une fois ce…" at bounding box center [513, 354] width 1026 height 539
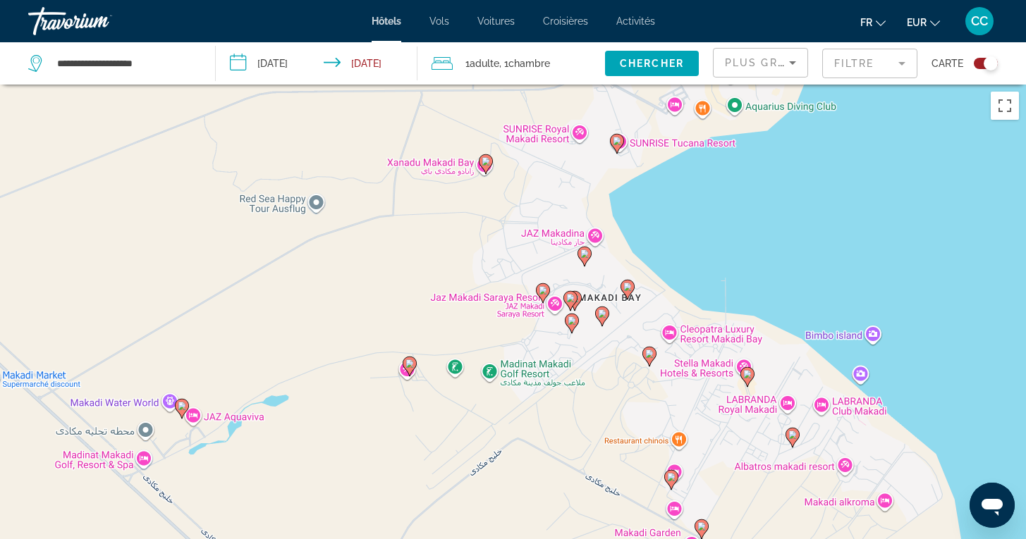
click at [600, 312] on image "Main content" at bounding box center [602, 313] width 8 height 8
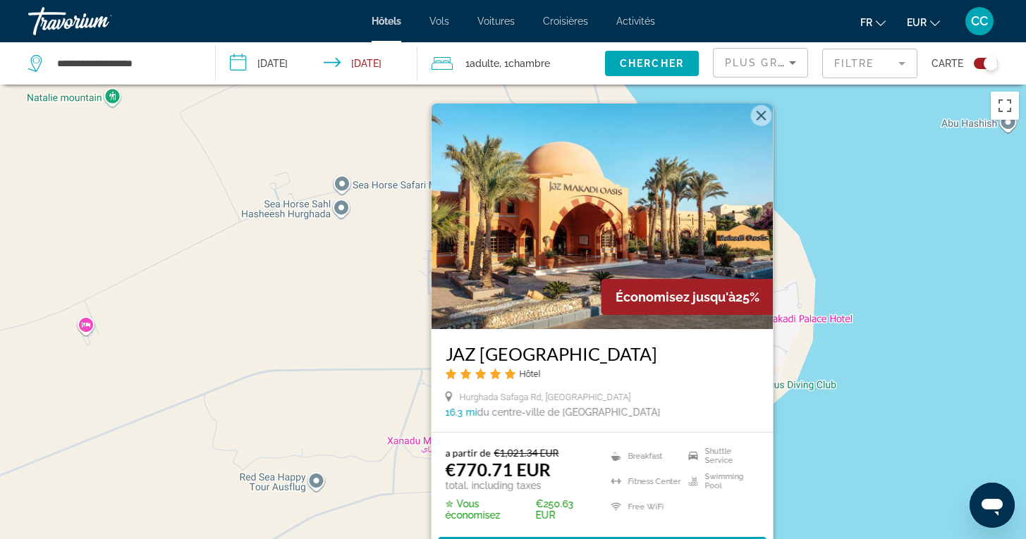
click at [809, 390] on div "Pour activer le glissement avec le clavier, appuyez sur Alt+Entrée. Une fois ce…" at bounding box center [513, 354] width 1026 height 539
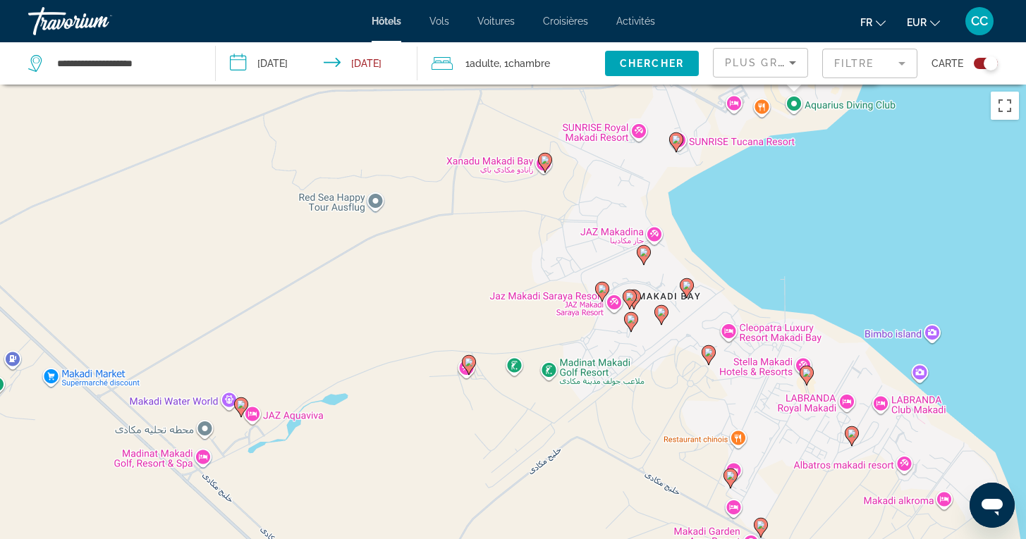
drag, startPoint x: 809, startPoint y: 449, endPoint x: 868, endPoint y: 166, distance: 288.8
click at [868, 166] on div "Pour activer le glissement avec le clavier, appuyez sur Alt+Entrée. Une fois ce…" at bounding box center [513, 354] width 1026 height 539
click at [643, 254] on image "Main content" at bounding box center [643, 252] width 8 height 8
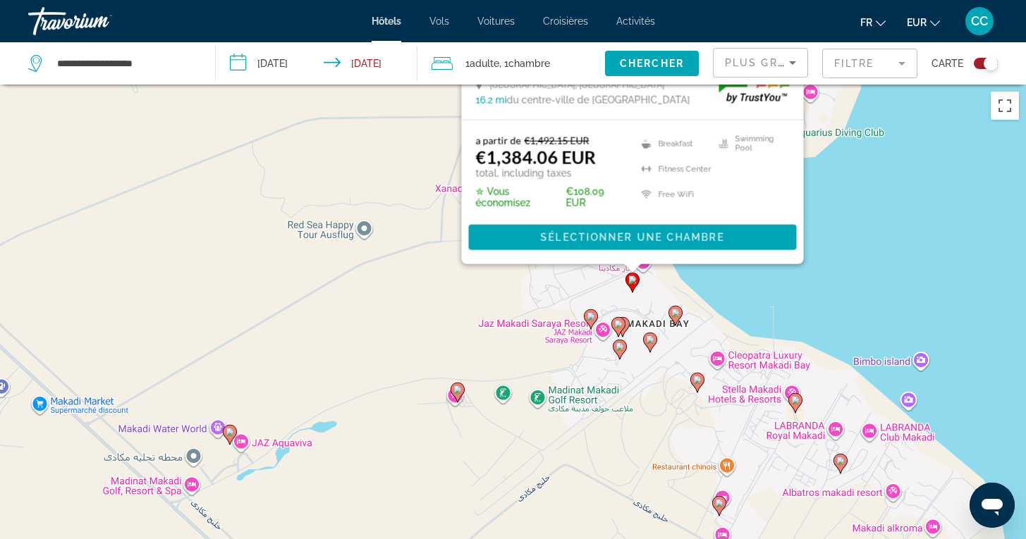
drag, startPoint x: 922, startPoint y: 399, endPoint x: 910, endPoint y: 78, distance: 321.7
click at [910, 85] on div "**********" at bounding box center [513, 397] width 1026 height 624
click at [648, 338] on image "Main content" at bounding box center [649, 340] width 8 height 8
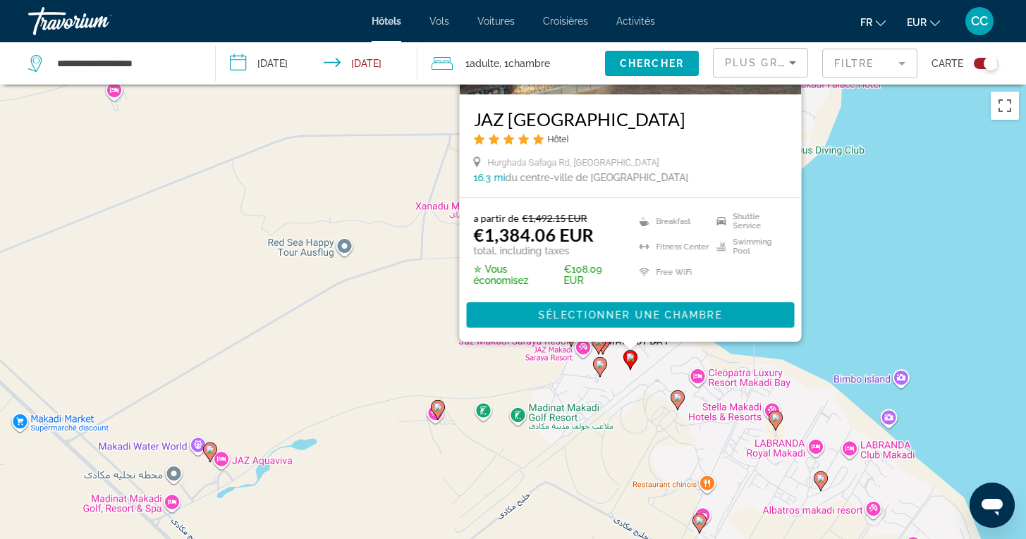
drag, startPoint x: 916, startPoint y: 400, endPoint x: 897, endPoint y: 163, distance: 238.3
click at [897, 163] on div "Pour activer le glissement avec le clavier, appuyez sur Alt+Entrée. Une fois ce…" at bounding box center [513, 354] width 1026 height 539
click at [896, 171] on div "Pour activer le glissement avec le clavier, appuyez sur Alt+Entrée. Une fois ce…" at bounding box center [513, 354] width 1026 height 539
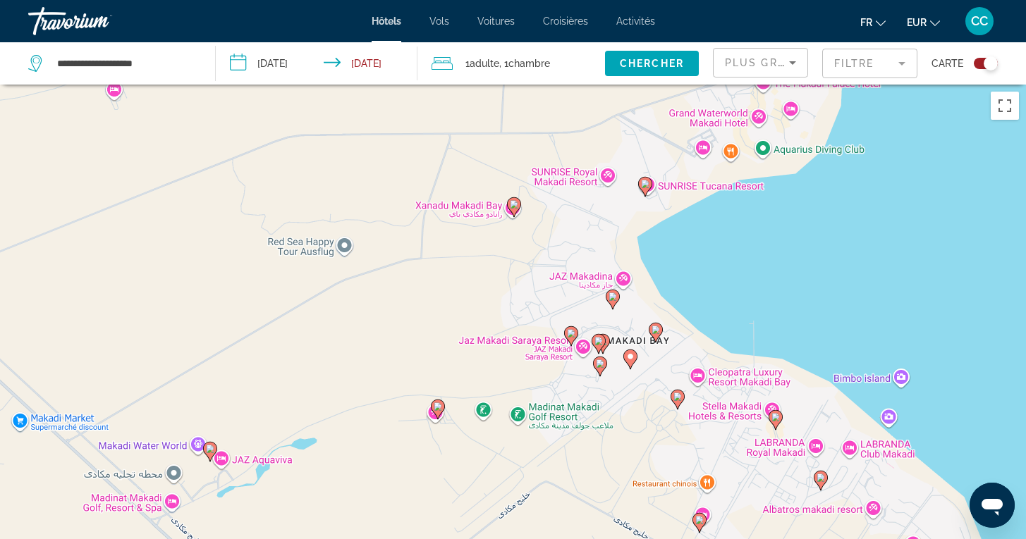
click at [600, 365] on image "Main content" at bounding box center [600, 364] width 8 height 8
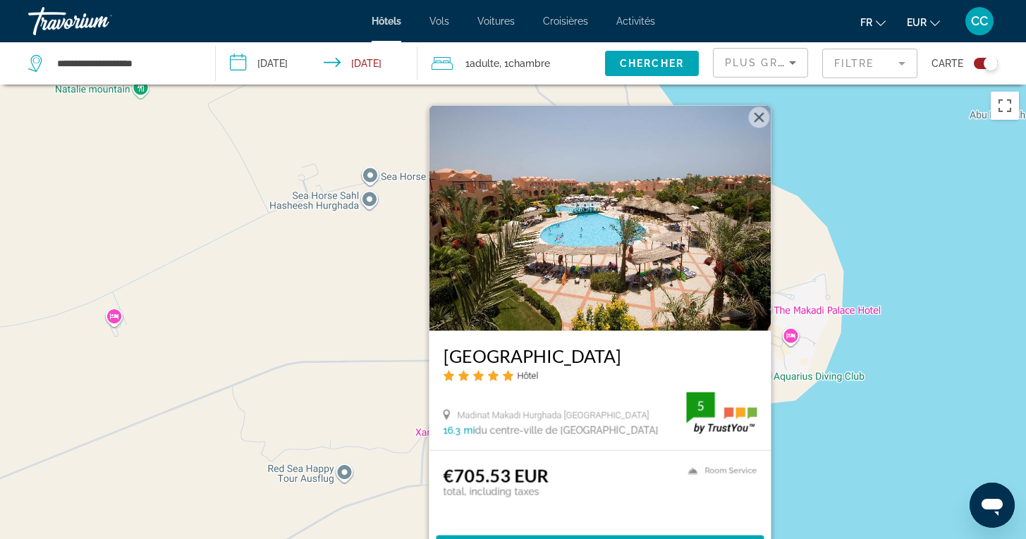
click at [890, 324] on div "Pour activer le glissement avec le clavier, appuyez sur Alt+Entrée. Une fois ce…" at bounding box center [513, 354] width 1026 height 539
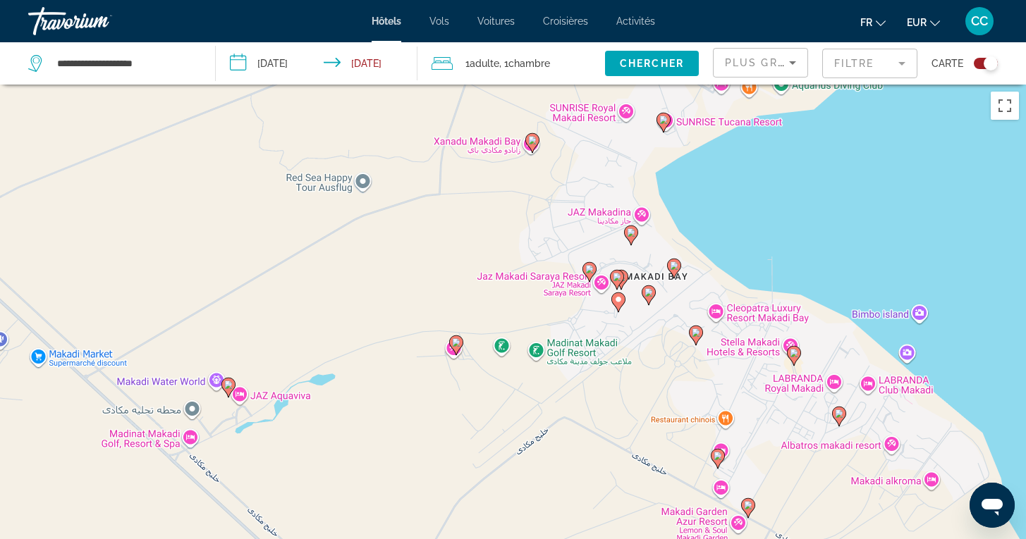
drag, startPoint x: 828, startPoint y: 466, endPoint x: 845, endPoint y: 172, distance: 294.5
click at [845, 172] on div "Pour activer le glissement avec le clavier, appuyez sur Alt+Entrée. Une fois ce…" at bounding box center [513, 354] width 1026 height 539
click at [624, 278] on image "Main content" at bounding box center [620, 277] width 8 height 8
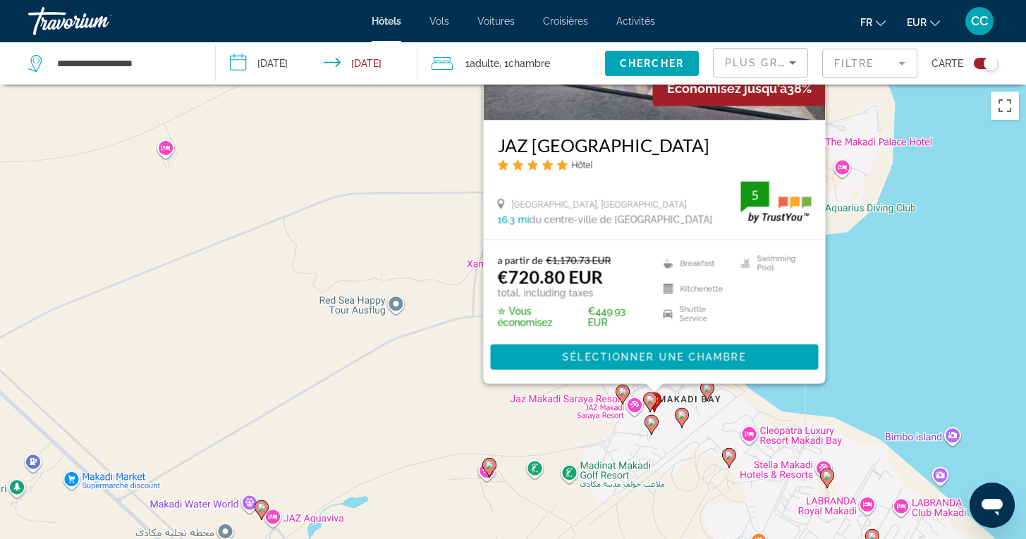
drag, startPoint x: 867, startPoint y: 467, endPoint x: 901, endPoint y: 266, distance: 203.7
click at [901, 266] on div "Pour activer le glissement avec le clavier, appuyez sur Alt+Entrée. Une fois ce…" at bounding box center [513, 354] width 1026 height 539
click at [899, 357] on div "Pour activer le glissement avec le clavier, appuyez sur Alt+Entrée. Une fois ce…" at bounding box center [513, 354] width 1026 height 539
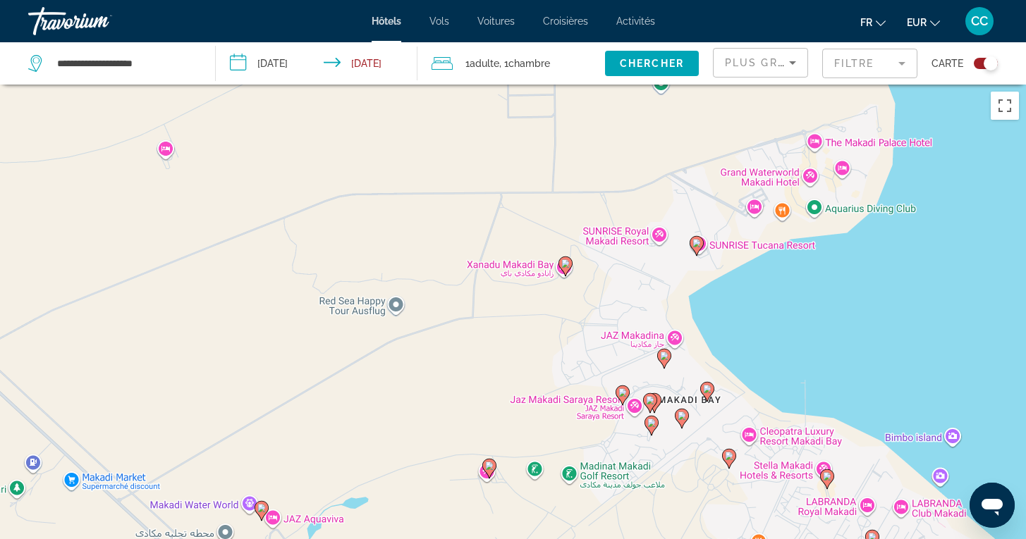
click at [622, 388] on image "Main content" at bounding box center [622, 392] width 8 height 8
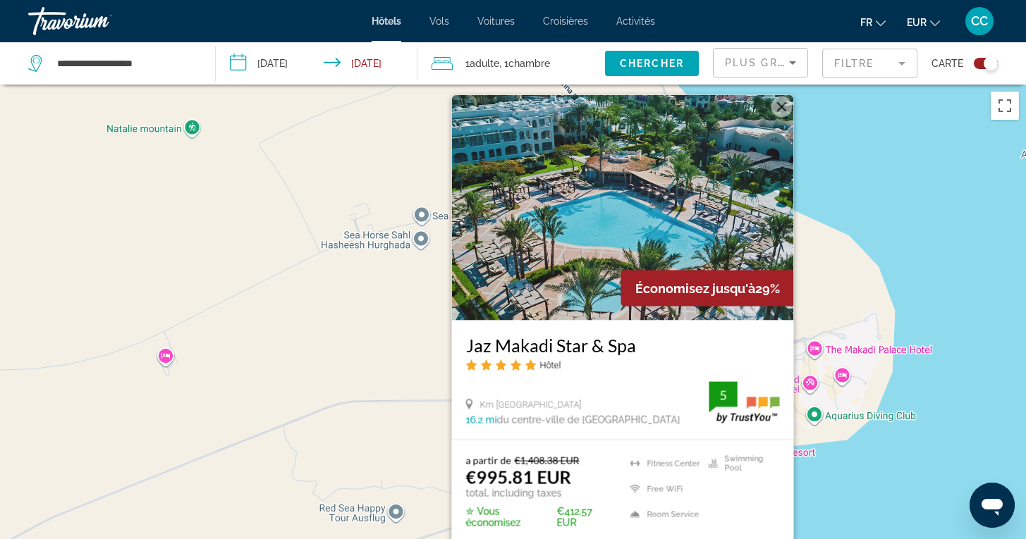
click at [912, 460] on div "Pour activer le glissement avec le clavier, appuyez sur Alt+Entrée. Une fois ce…" at bounding box center [513, 354] width 1026 height 539
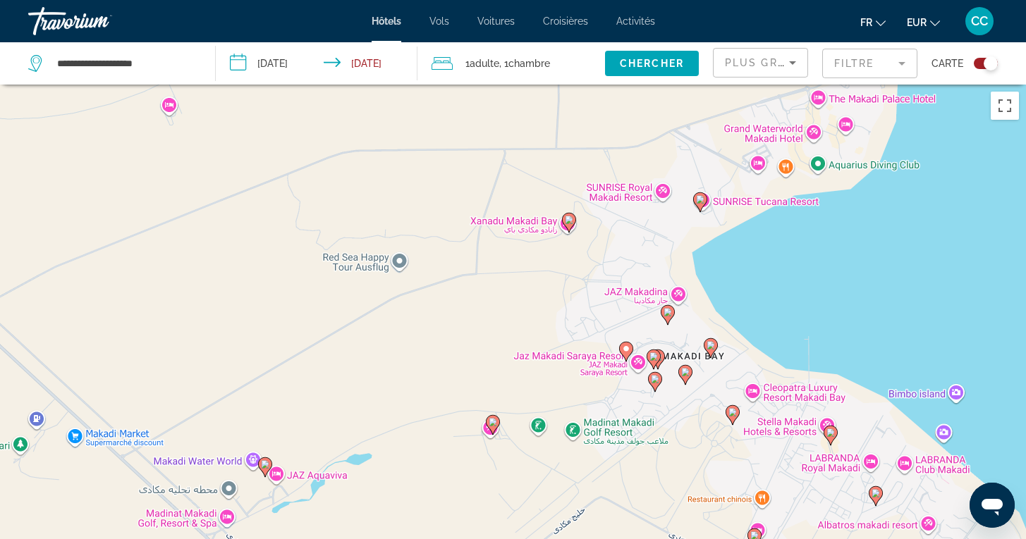
drag, startPoint x: 855, startPoint y: 482, endPoint x: 859, endPoint y: 229, distance: 253.1
click at [859, 229] on div "Pour activer le glissement avec le clavier, appuyez sur Alt+Entrée. Une fois ce…" at bounding box center [513, 354] width 1026 height 539
click at [670, 319] on icon "Main content" at bounding box center [668, 315] width 14 height 20
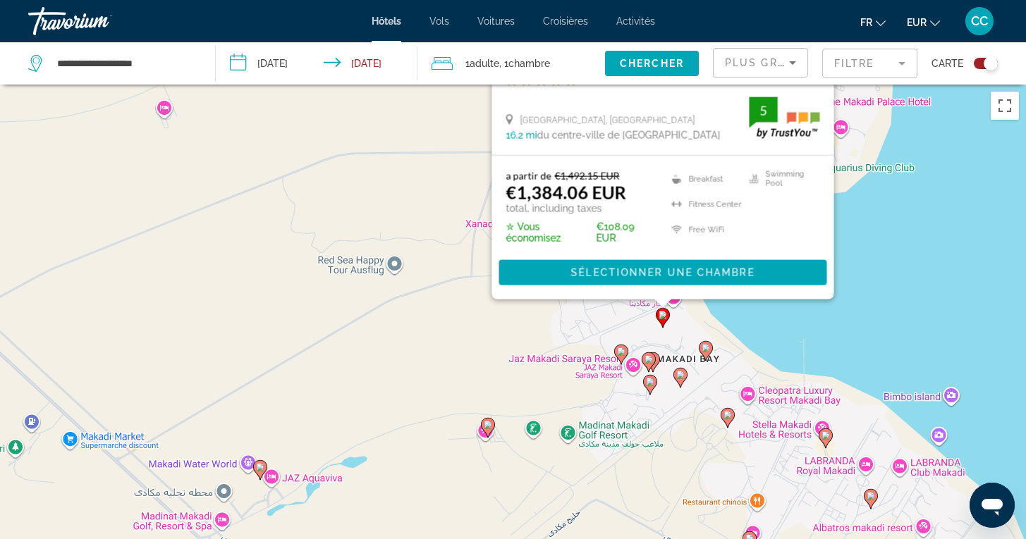
drag, startPoint x: 931, startPoint y: 455, endPoint x: 926, endPoint y: 167, distance: 287.7
click at [926, 167] on div "Pour activer le glissement avec le clavier, appuyez sur Alt+Entrée. Une fois ce…" at bounding box center [513, 354] width 1026 height 539
click at [707, 350] on image "Main content" at bounding box center [705, 348] width 8 height 8
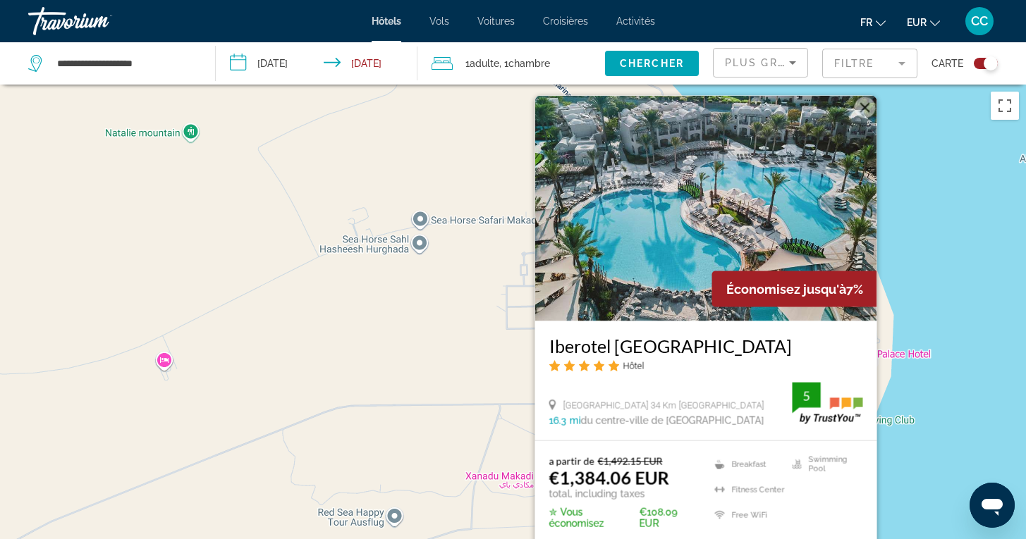
click at [940, 395] on div "Pour activer le glissement avec le clavier, appuyez sur Alt+Entrée. Une fois ce…" at bounding box center [513, 354] width 1026 height 539
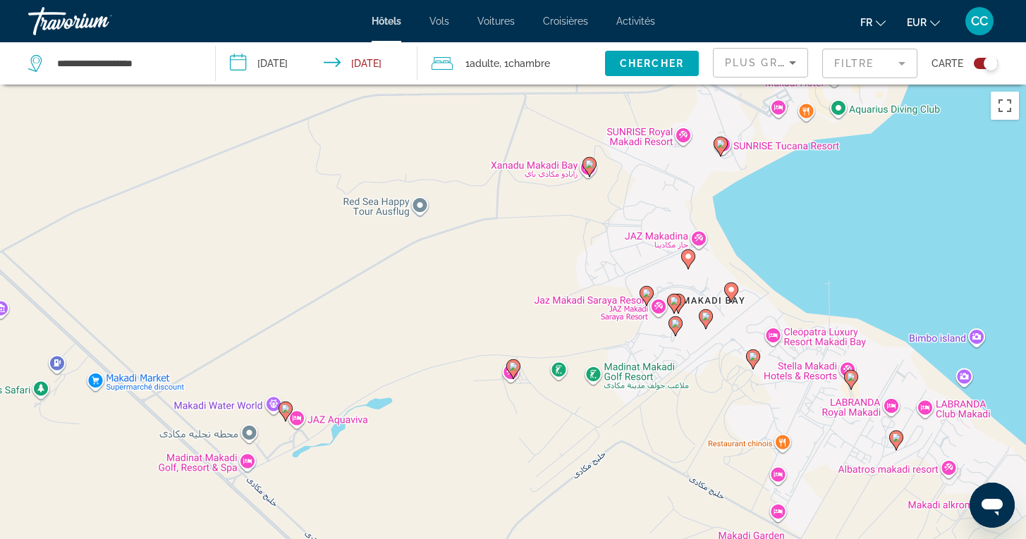
drag, startPoint x: 894, startPoint y: 468, endPoint x: 919, endPoint y: 154, distance: 314.7
click at [919, 154] on div "Pour activer le glissement avec le clavier, appuyez sur Alt+Entrée. Une fois ce…" at bounding box center [513, 354] width 1026 height 539
click at [687, 262] on icon "Main content" at bounding box center [687, 259] width 13 height 18
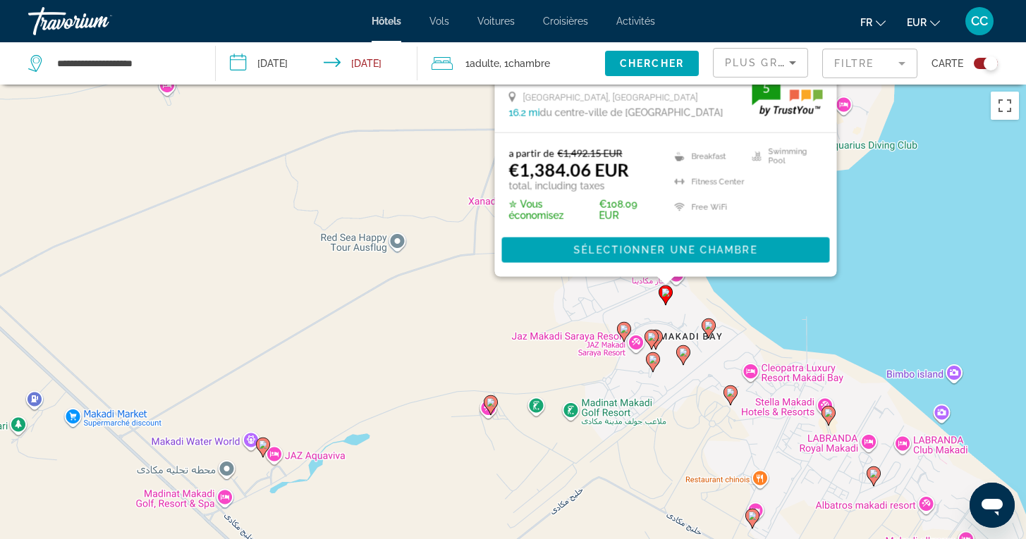
drag, startPoint x: 959, startPoint y: 427, endPoint x: 936, endPoint y: 115, distance: 312.5
click at [936, 115] on div "Pour activer le glissement avec le clavier, appuyez sur Alt+Entrée. Une fois ce…" at bounding box center [513, 354] width 1026 height 539
click at [924, 201] on div "Pour activer le glissement avec le clavier, appuyez sur Alt+Entrée. Une fois ce…" at bounding box center [513, 354] width 1026 height 539
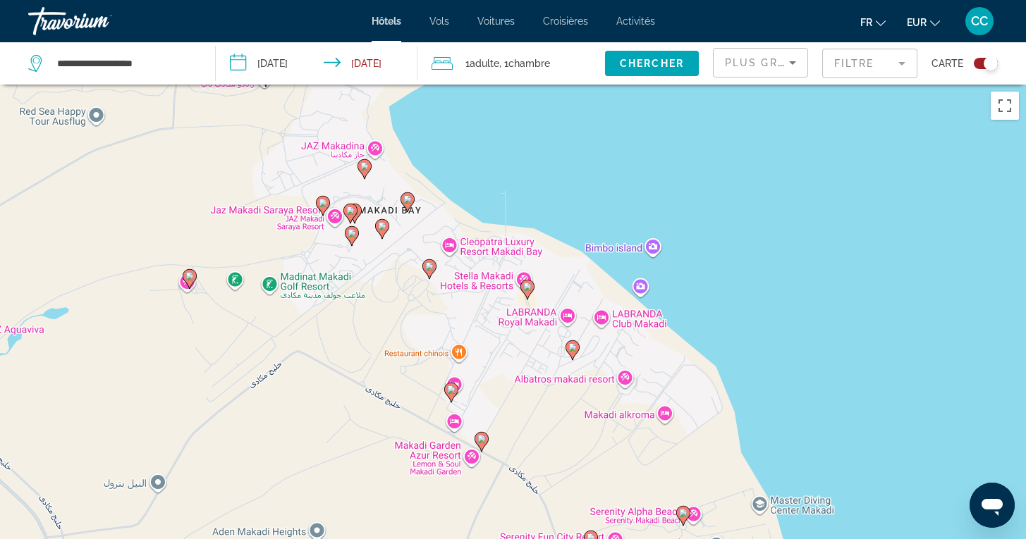
drag, startPoint x: 831, startPoint y: 323, endPoint x: 530, endPoint y: 197, distance: 326.1
click at [530, 197] on div "Pour activer le glissement avec le clavier, appuyez sur Alt+Entrée. Une fois ce…" at bounding box center [513, 354] width 1026 height 539
click at [528, 292] on icon "Main content" at bounding box center [527, 289] width 13 height 18
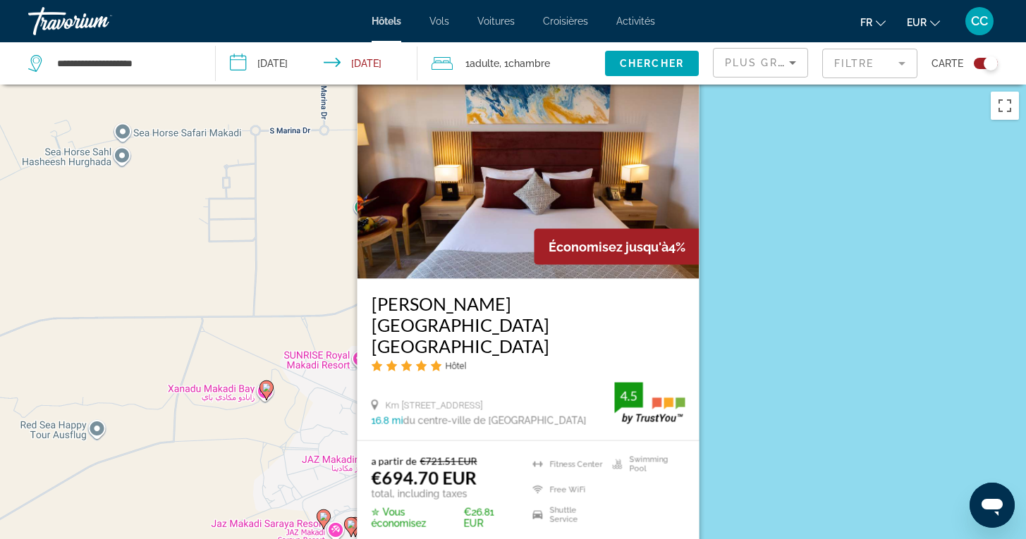
click at [753, 387] on div "Pour activer le glissement avec le clavier, appuyez sur Alt+Entrée. Une fois ce…" at bounding box center [513, 354] width 1026 height 539
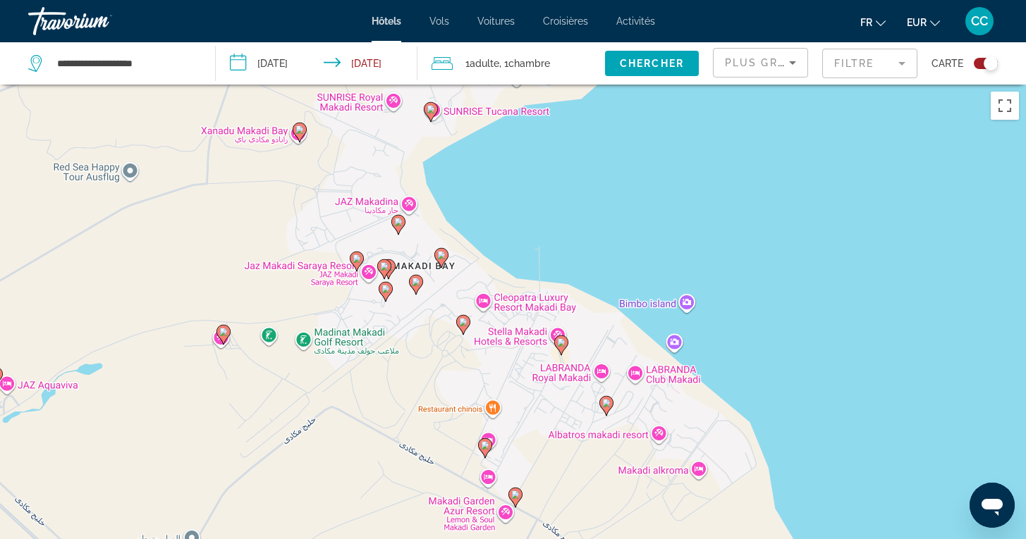
drag, startPoint x: 683, startPoint y: 424, endPoint x: 716, endPoint y: 165, distance: 261.5
click at [716, 165] on div "Pour activer le glissement avec le clavier, appuyez sur Alt+Entrée. Une fois ce…" at bounding box center [513, 354] width 1026 height 539
click at [464, 322] on image "Main content" at bounding box center [463, 322] width 8 height 8
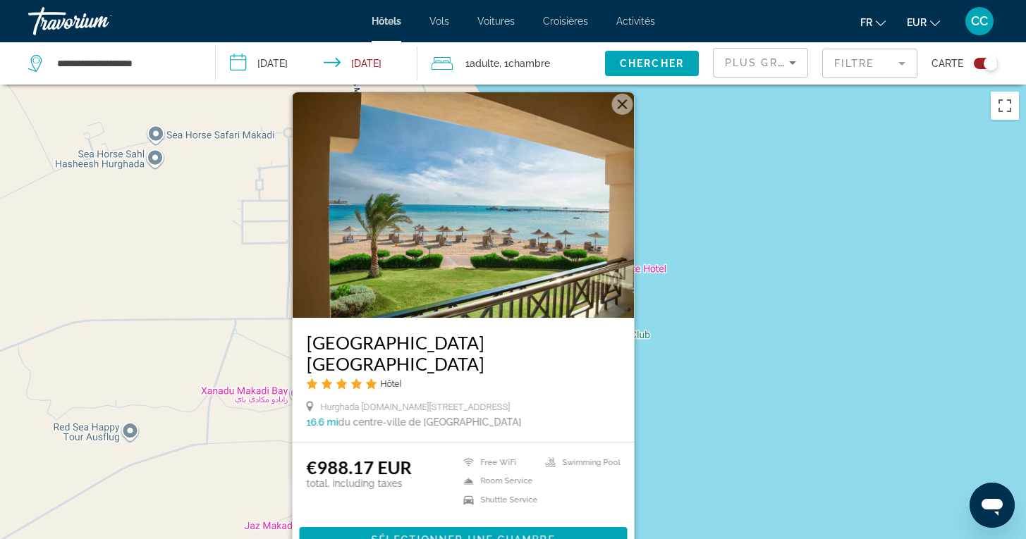
click at [738, 412] on div "Pour activer le glissement avec le clavier, appuyez sur Alt+Entrée. Une fois ce…" at bounding box center [513, 354] width 1026 height 539
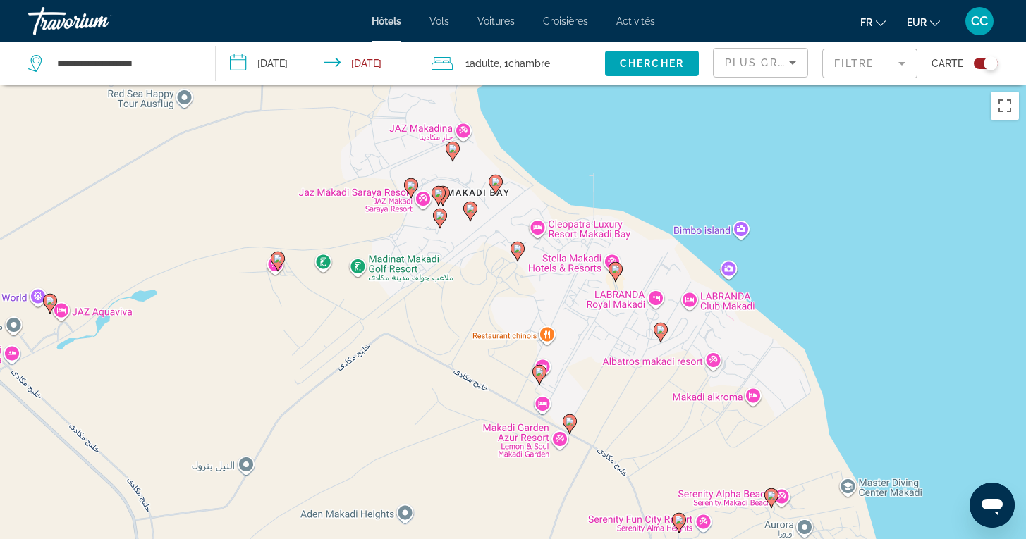
drag, startPoint x: 691, startPoint y: 446, endPoint x: 743, endPoint y: 106, distance: 343.8
click at [743, 106] on div "Pour activer le glissement avec le clavier, appuyez sur Alt+Entrée. Une fois ce…" at bounding box center [513, 354] width 1026 height 539
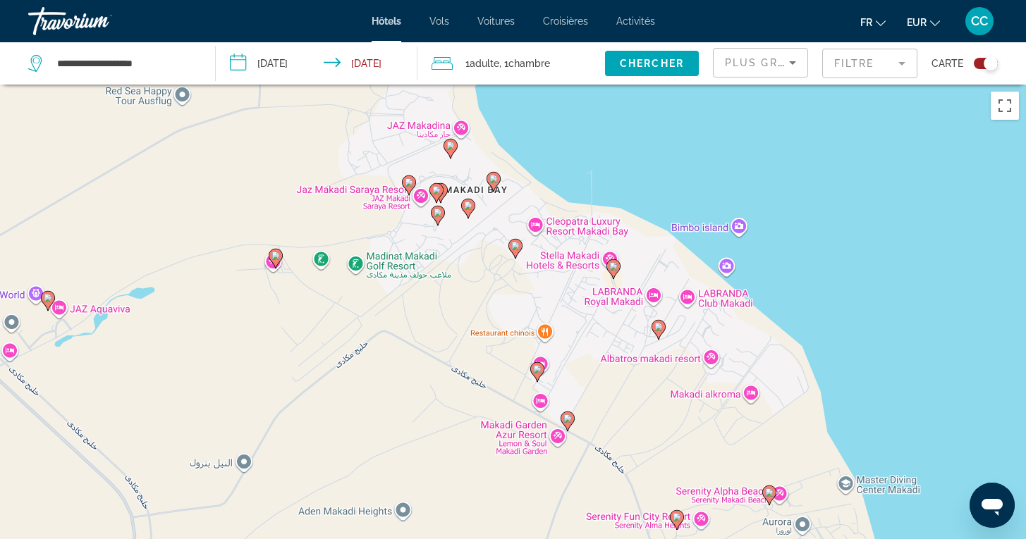
click at [658, 329] on image "Main content" at bounding box center [658, 327] width 8 height 8
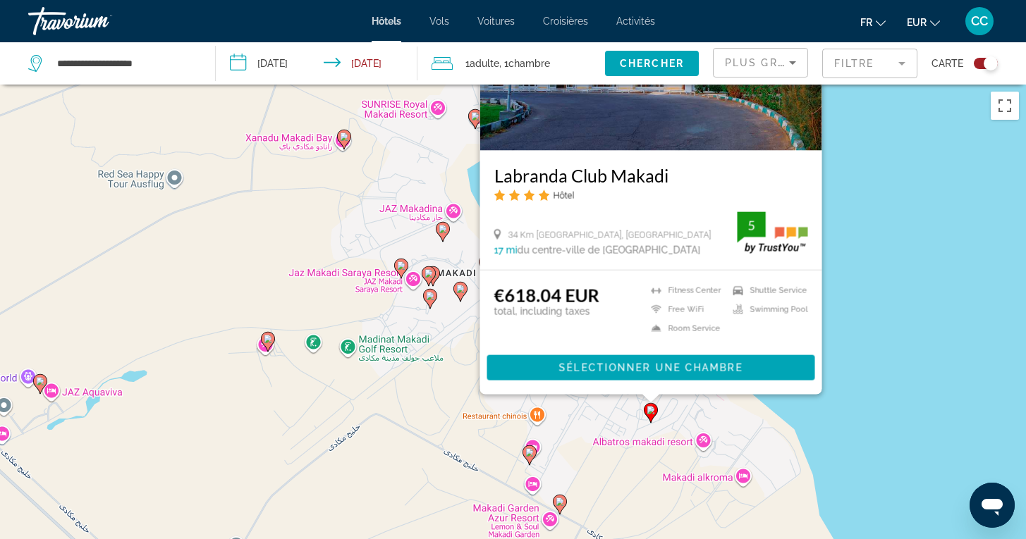
drag, startPoint x: 878, startPoint y: 334, endPoint x: 870, endPoint y: 160, distance: 174.3
click at [870, 160] on div "Pour activer le glissement avec le clavier, appuyez sur Alt+Entrée. Une fois ce…" at bounding box center [513, 354] width 1026 height 539
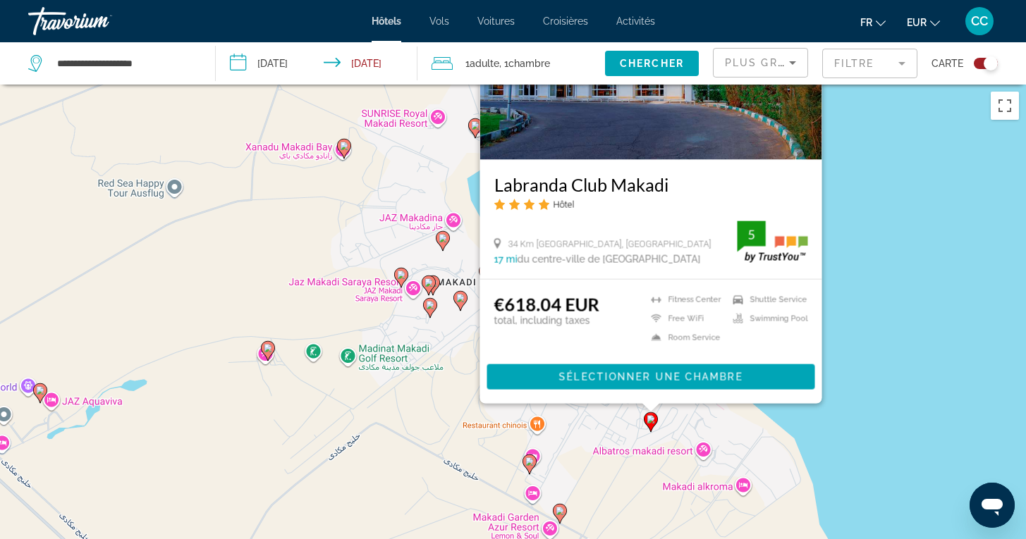
click at [870, 160] on div "Pour activer le glissement avec le clavier, appuyez sur Alt+Entrée. Une fois ce…" at bounding box center [513, 354] width 1026 height 539
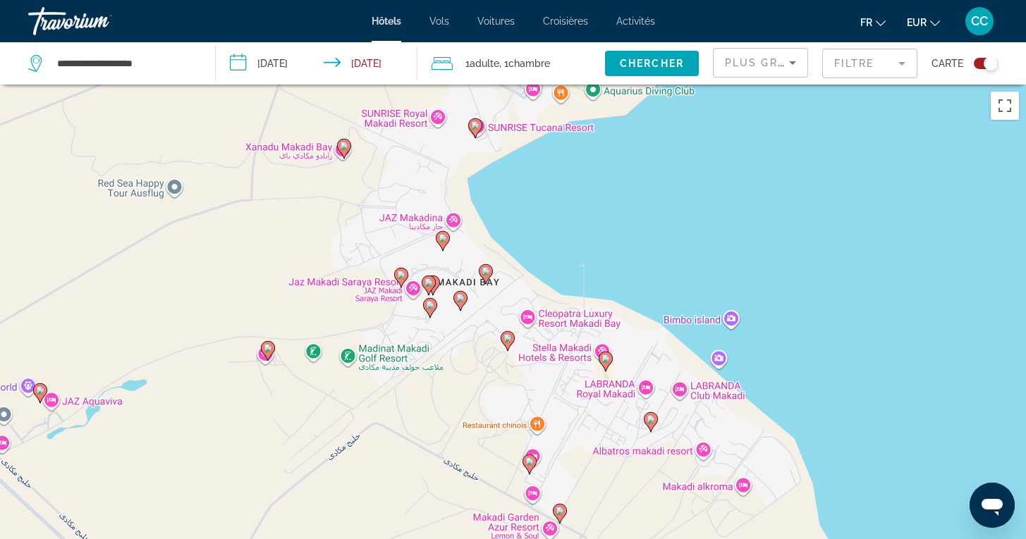
click at [505, 343] on icon "Main content" at bounding box center [507, 340] width 13 height 18
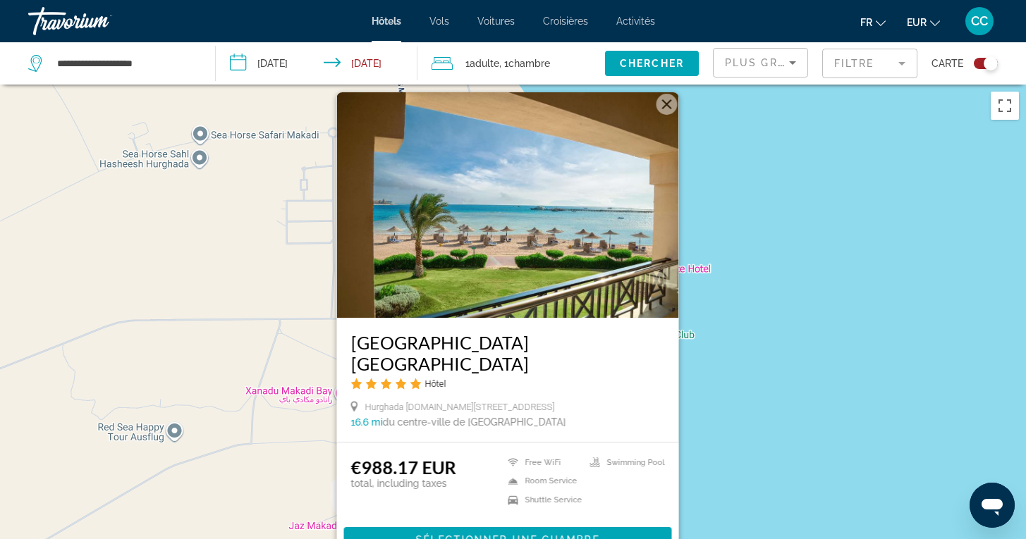
click at [762, 350] on div "Pour activer le glissement avec le clavier, appuyez sur Alt+Entrée. Une fois ce…" at bounding box center [513, 354] width 1026 height 539
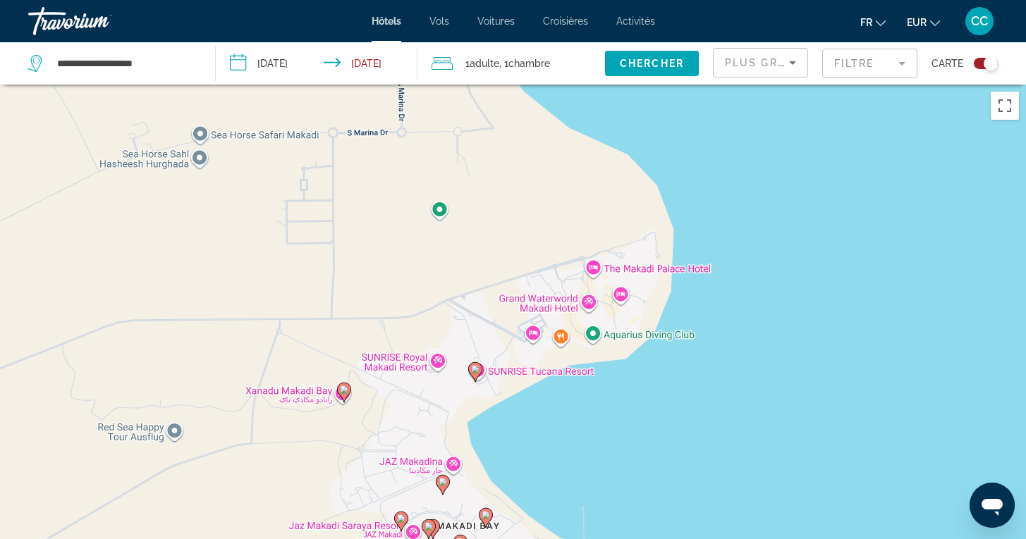
click at [489, 516] on image "Main content" at bounding box center [486, 515] width 8 height 8
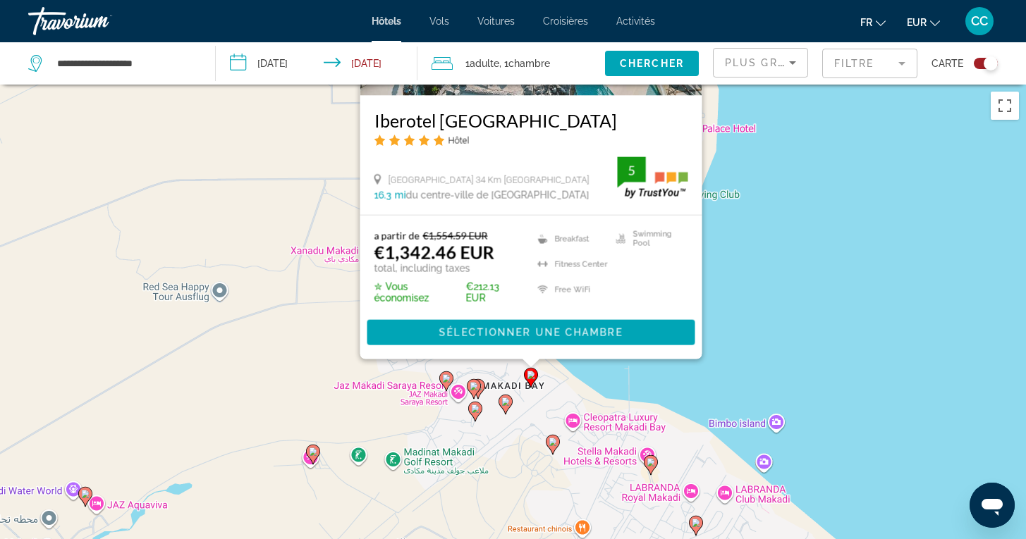
drag, startPoint x: 754, startPoint y: 445, endPoint x: 799, endPoint y: 219, distance: 230.8
click at [799, 217] on div "Pour activer le glissement avec le clavier, appuyez sur Alt+Entrée. Une fois ce…" at bounding box center [513, 354] width 1026 height 539
click at [799, 236] on div "Pour activer le glissement avec le clavier, appuyez sur Alt+Entrée. Une fois ce…" at bounding box center [513, 354] width 1026 height 539
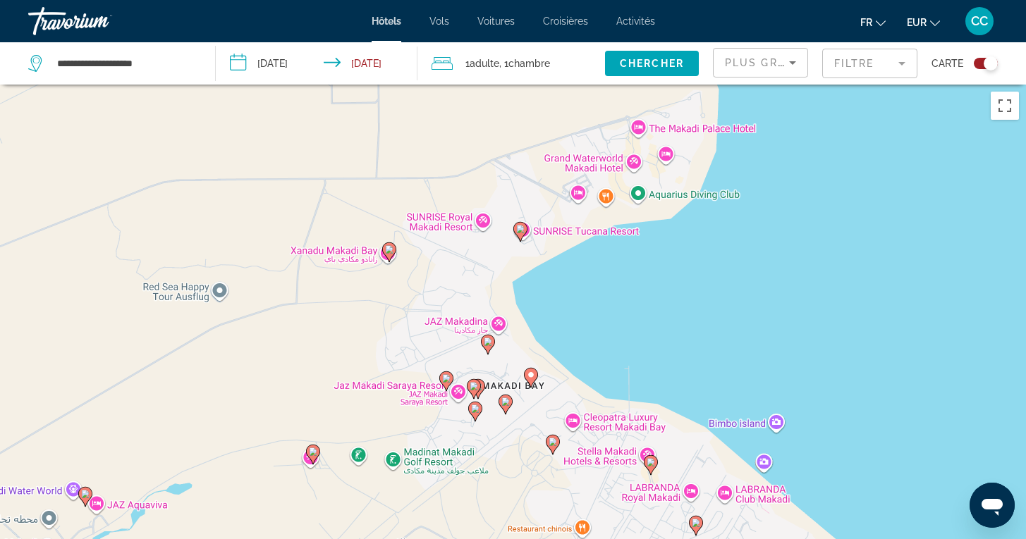
click at [508, 403] on image "Main content" at bounding box center [505, 402] width 8 height 8
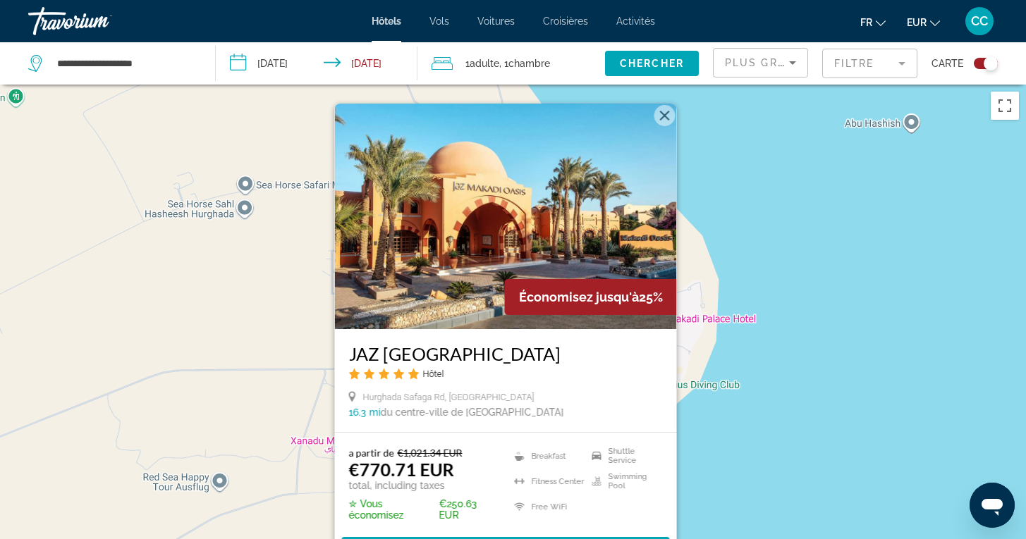
click at [775, 420] on div "Pour activer le glissement avec le clavier, appuyez sur Alt+Entrée. Une fois ce…" at bounding box center [513, 354] width 1026 height 539
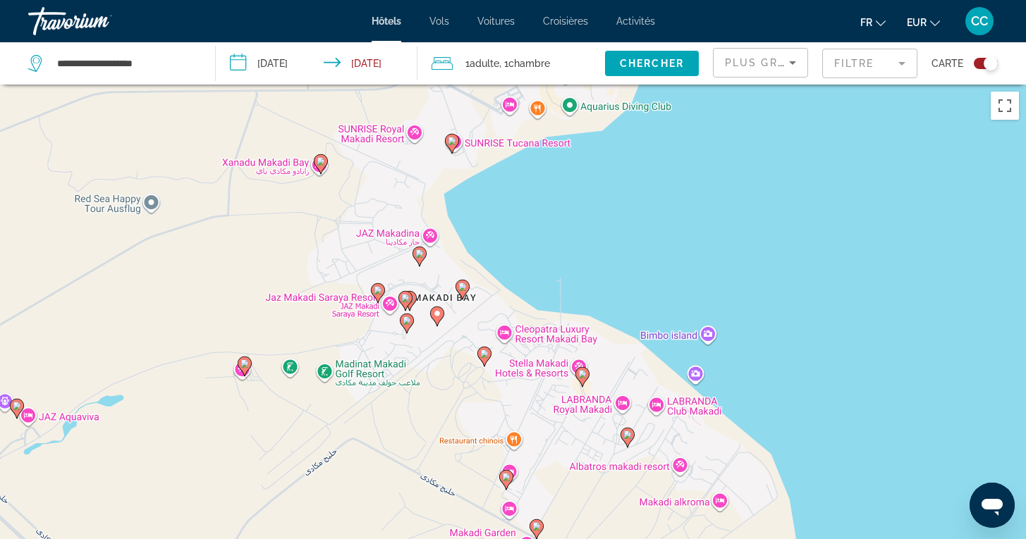
drag, startPoint x: 768, startPoint y: 477, endPoint x: 699, endPoint y: 195, distance: 289.5
click at [699, 195] on div "Pour activer le glissement avec le clavier, appuyez sur Alt+Entrée. Une fois ce…" at bounding box center [513, 354] width 1026 height 539
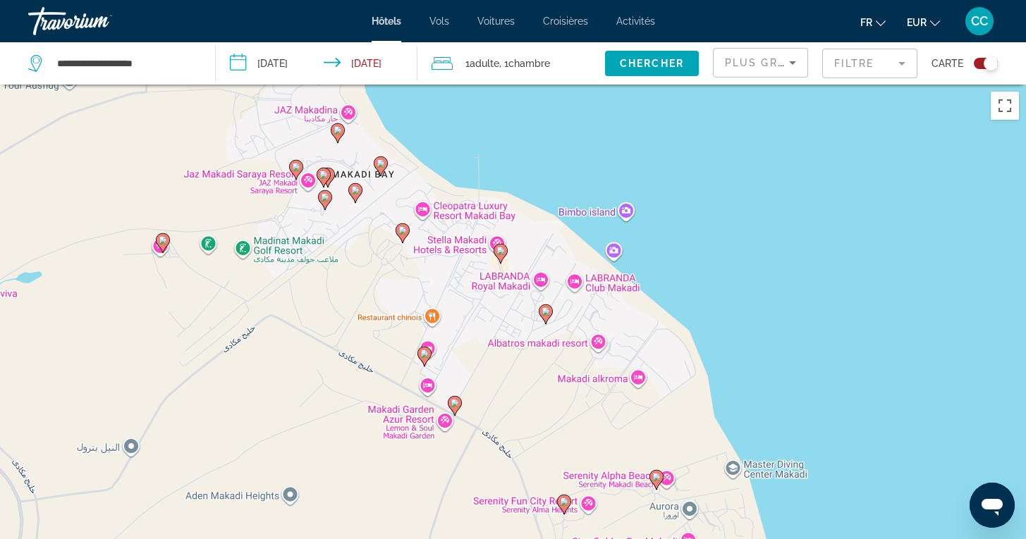
drag, startPoint x: 718, startPoint y: 250, endPoint x: 637, endPoint y: 125, distance: 148.6
click at [637, 125] on div "Pour activer le glissement avec le clavier, appuyez sur Alt+Entrée. Une fois ce…" at bounding box center [513, 354] width 1026 height 539
click at [544, 314] on image "Main content" at bounding box center [545, 311] width 8 height 8
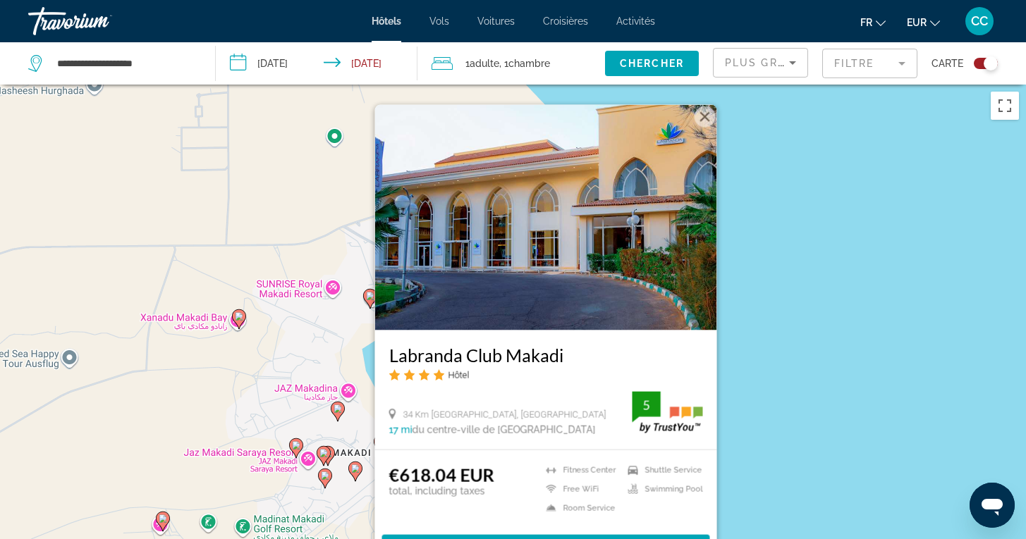
click at [796, 345] on div "Pour activer le glissement avec le clavier, appuyez sur Alt+Entrée. Une fois ce…" at bounding box center [513, 354] width 1026 height 539
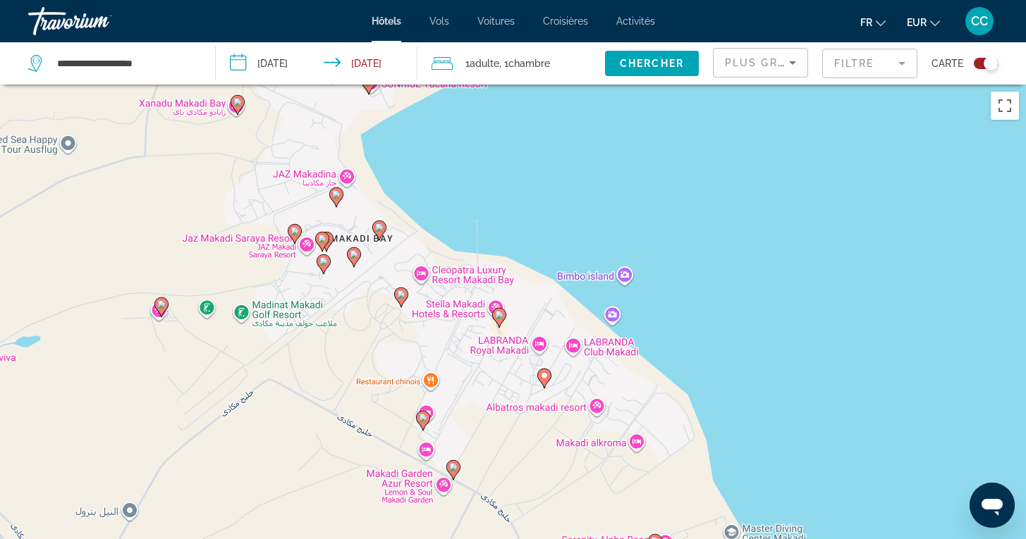
drag, startPoint x: 708, startPoint y: 419, endPoint x: 706, endPoint y: 197, distance: 222.8
click at [703, 197] on div "Pour activer le glissement avec le clavier, appuyez sur Alt+Entrée. Une fois ce…" at bounding box center [513, 354] width 1026 height 539
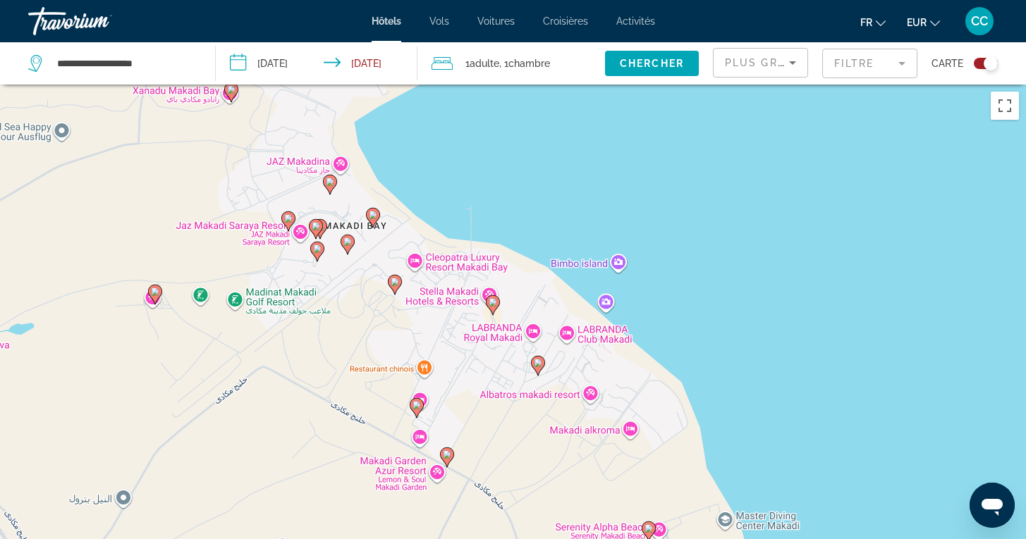
click at [493, 310] on icon "Main content" at bounding box center [492, 304] width 13 height 18
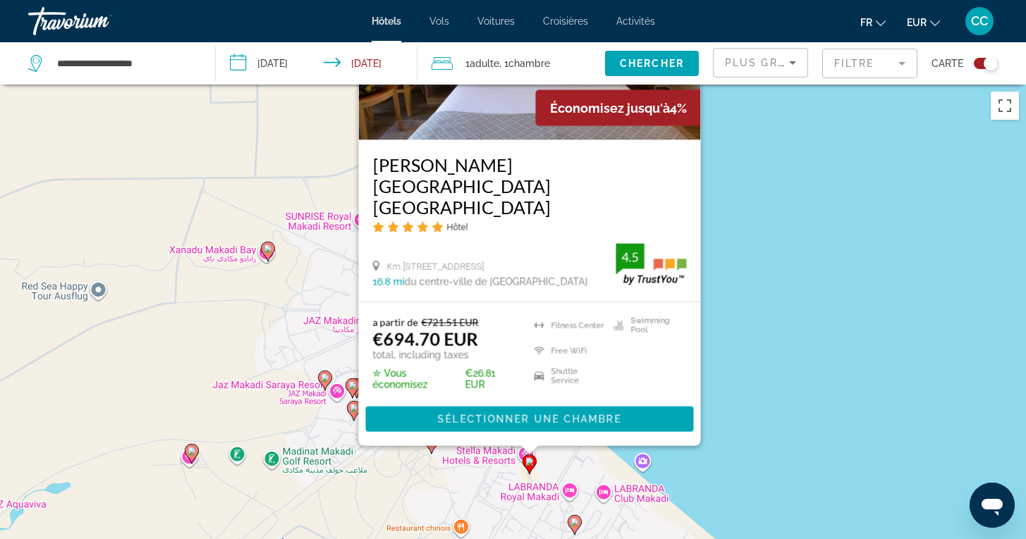
drag, startPoint x: 700, startPoint y: 415, endPoint x: 737, endPoint y: 273, distance: 146.4
click at [737, 273] on div "Pour activer le glissement avec le clavier, appuyez sur Alt+Entrée. Une fois ce…" at bounding box center [513, 354] width 1026 height 539
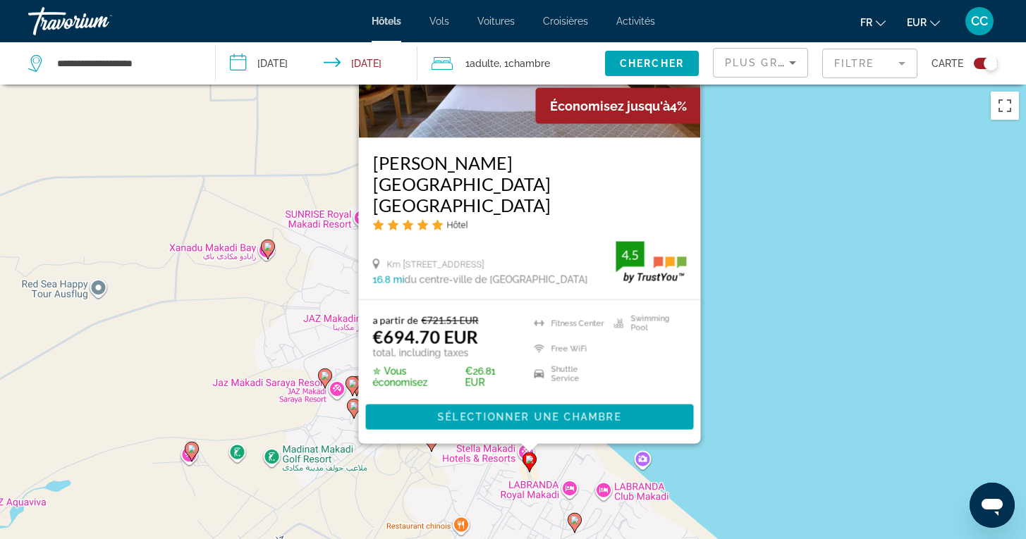
click at [548, 203] on h3 "[PERSON_NAME][GEOGRAPHIC_DATA] [GEOGRAPHIC_DATA]" at bounding box center [529, 183] width 314 height 63
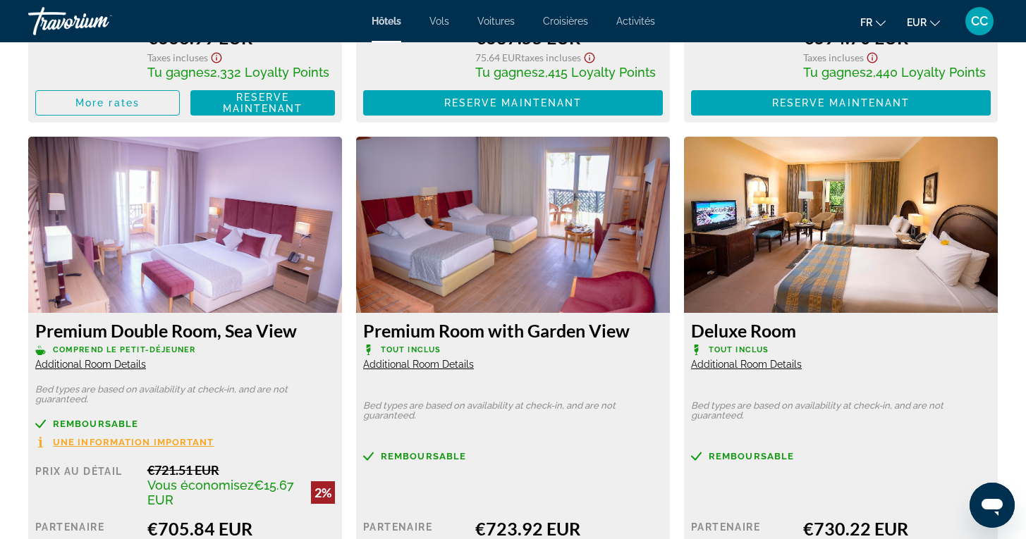
scroll to position [2356, 0]
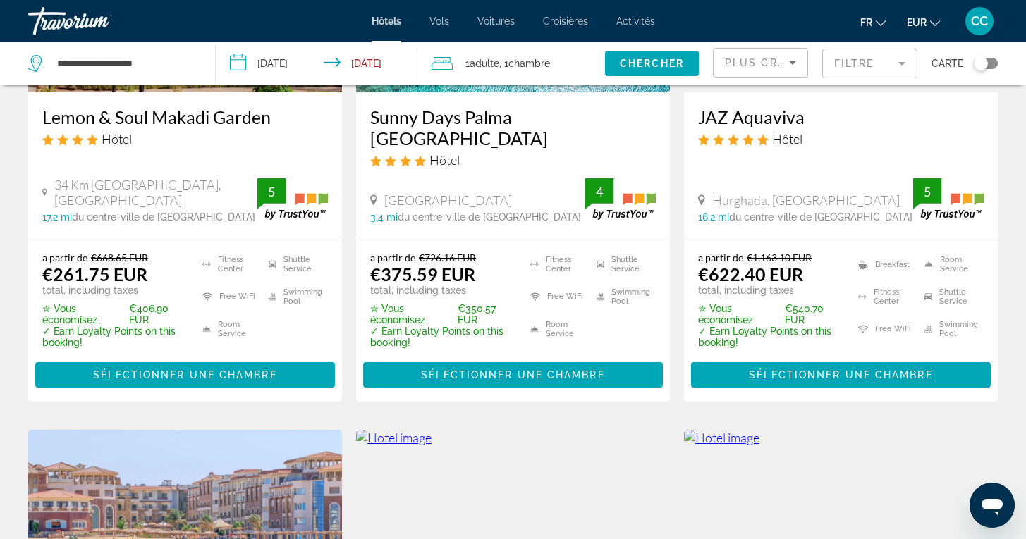
scroll to position [269, 0]
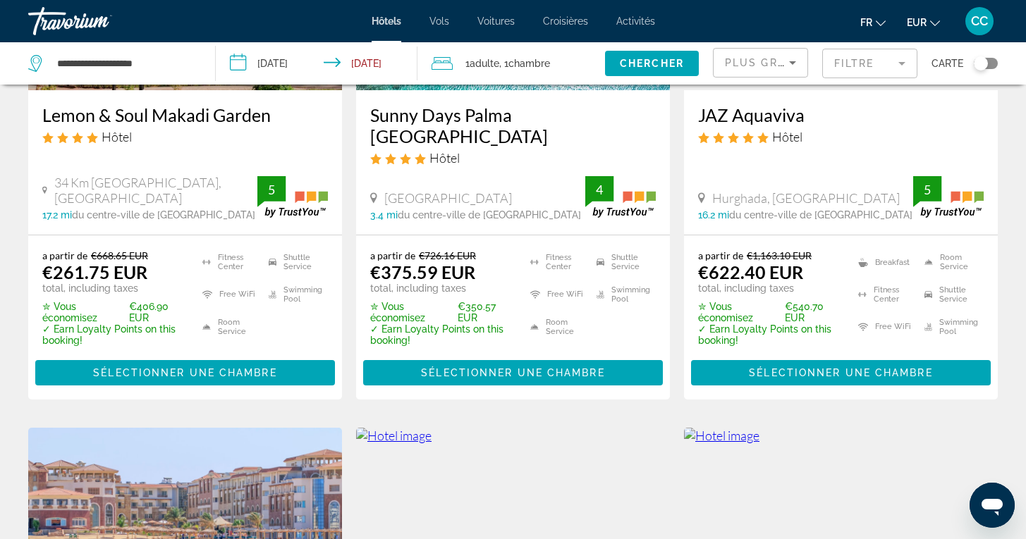
click at [742, 118] on h3 "JAZ Aquaviva" at bounding box center [841, 114] width 286 height 21
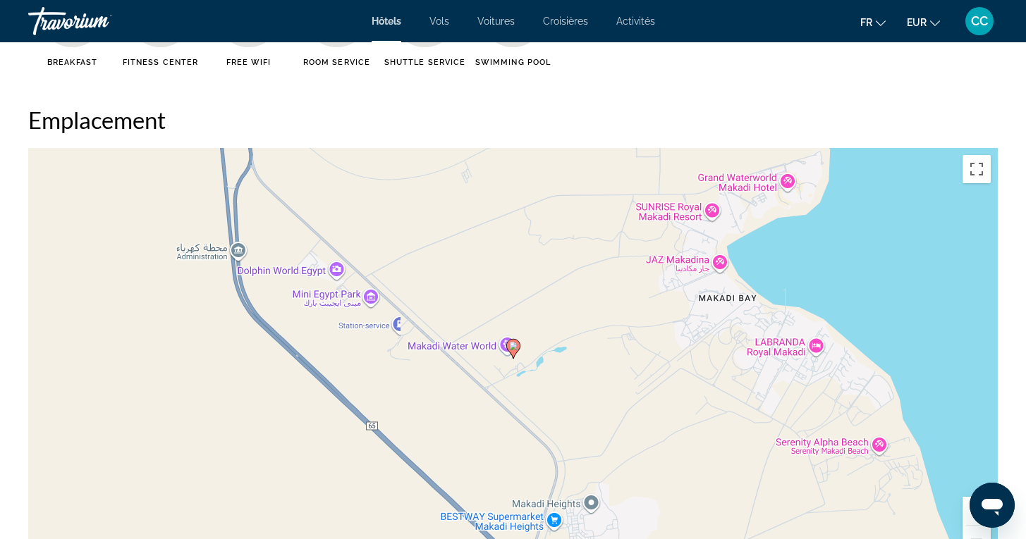
scroll to position [1271, 0]
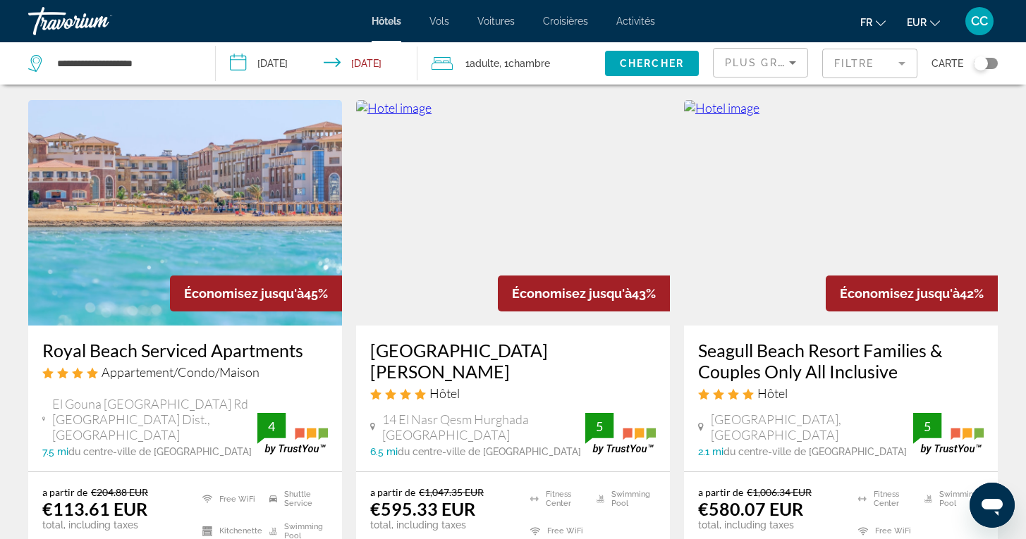
scroll to position [598, 0]
click at [455, 353] on h3 "[GEOGRAPHIC_DATA][PERSON_NAME]" at bounding box center [513, 360] width 286 height 42
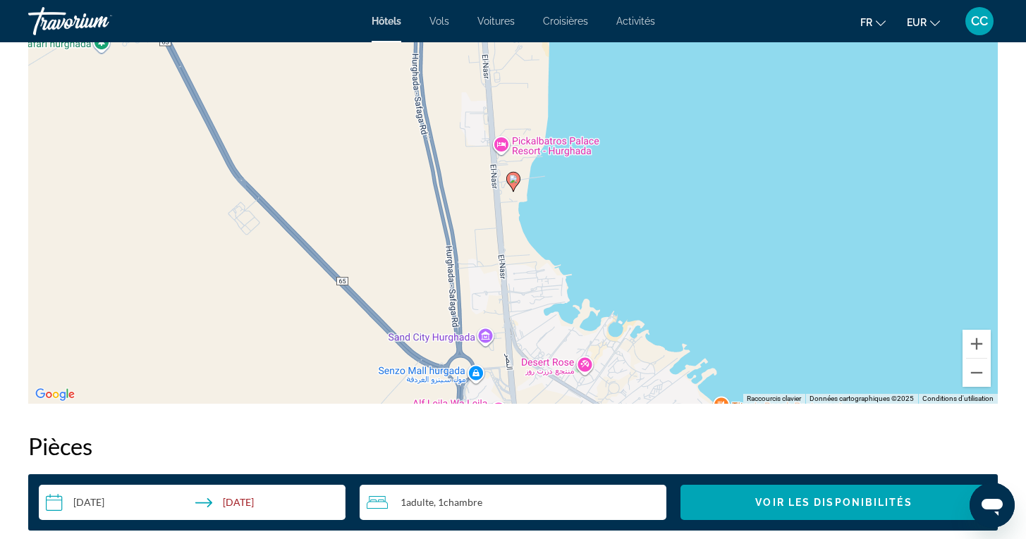
scroll to position [1440, 0]
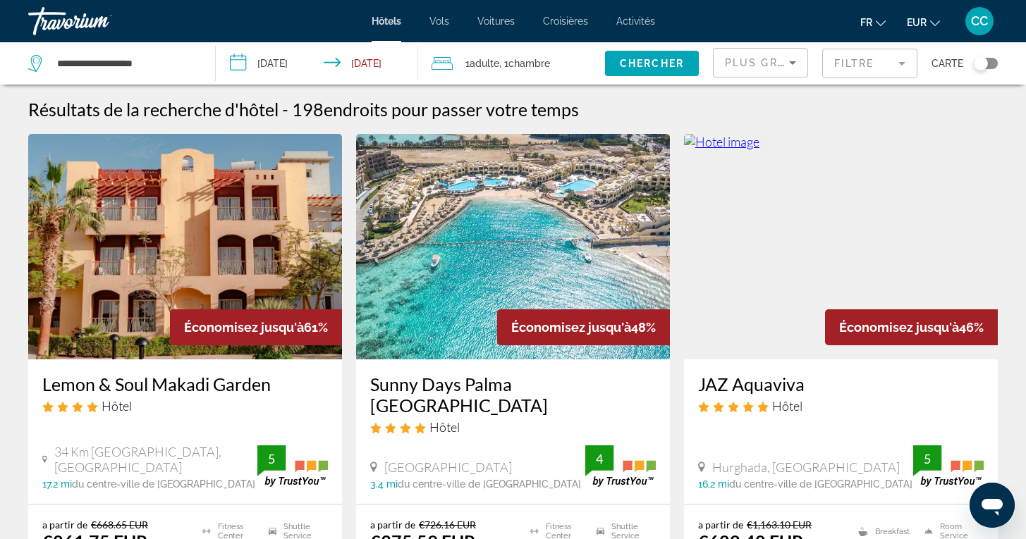
click at [987, 62] on div "Toggle map" at bounding box center [981, 63] width 14 height 14
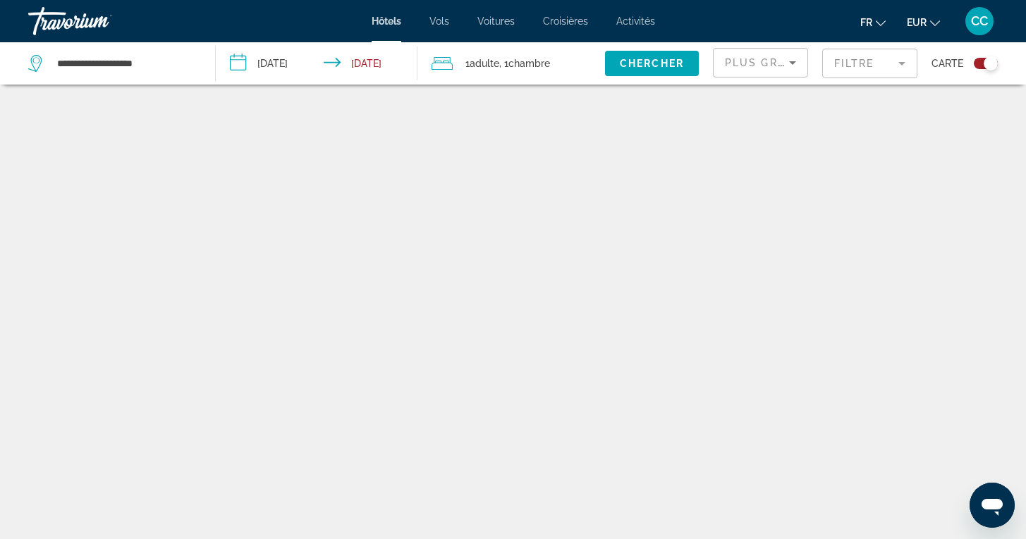
scroll to position [85, 0]
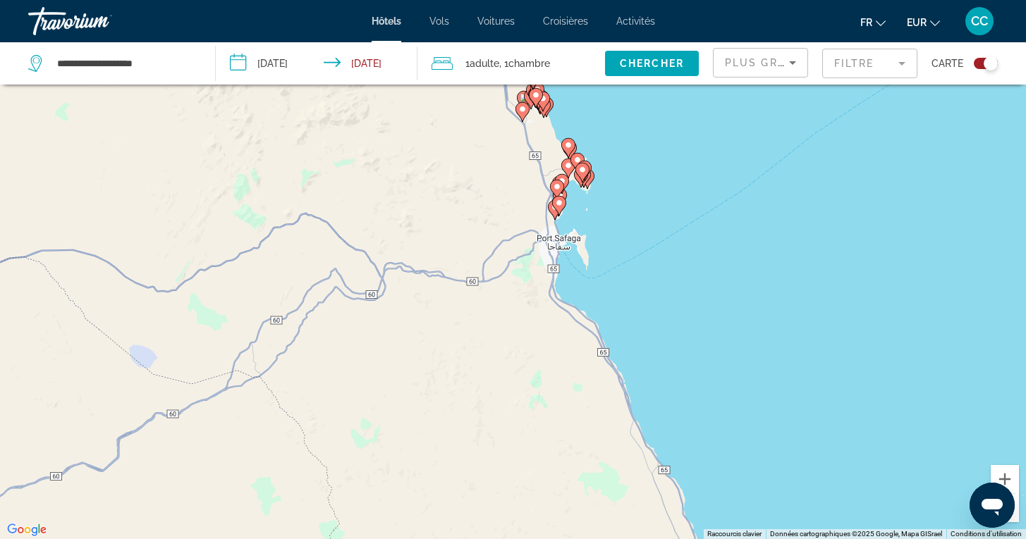
drag, startPoint x: 699, startPoint y: 447, endPoint x: 683, endPoint y: 172, distance: 275.4
click at [683, 172] on div "Pour activer le glissement avec le clavier, appuyez sur Alt+Entrée. Une fois ce…" at bounding box center [513, 269] width 1026 height 539
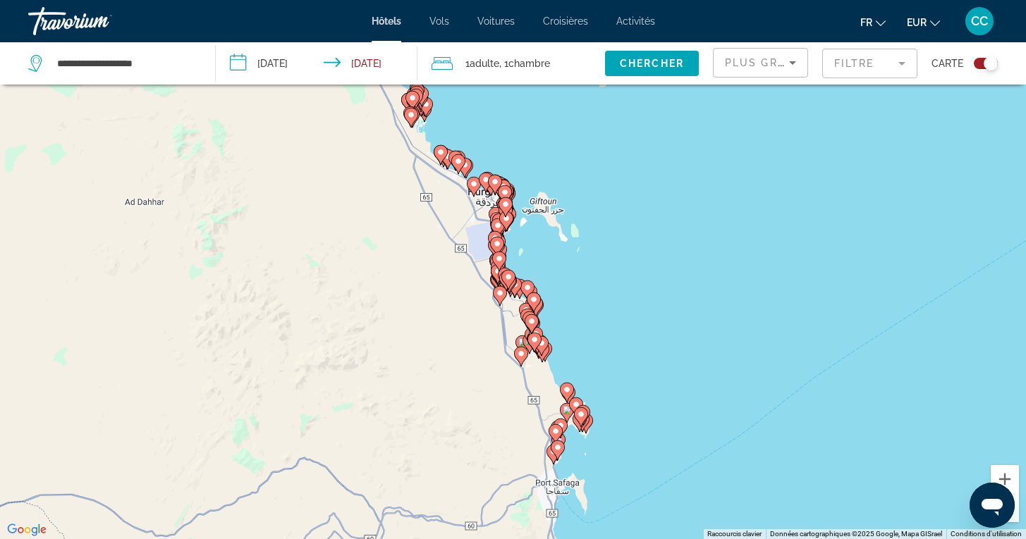
drag, startPoint x: 716, startPoint y: 222, endPoint x: 716, endPoint y: 515, distance: 292.6
click at [716, 515] on div "Pour activer le glissement avec le clavier, appuyez sur Alt+Entrée. Une fois ce…" at bounding box center [513, 269] width 1026 height 539
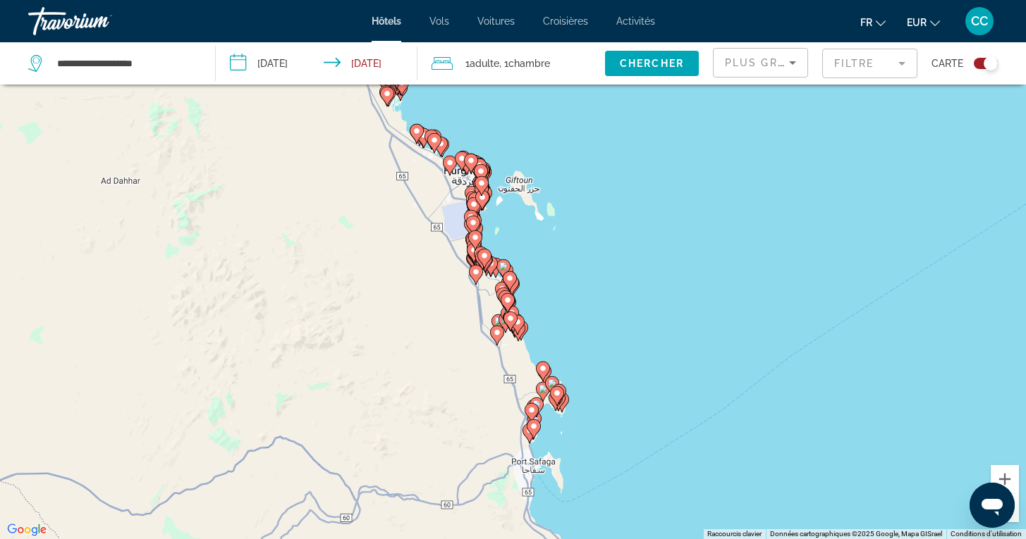
drag, startPoint x: 700, startPoint y: 473, endPoint x: 668, endPoint y: 391, distance: 88.0
click at [668, 391] on div "Pour activer le glissement avec le clavier, appuyez sur Alt+Entrée. Une fois ce…" at bounding box center [513, 269] width 1026 height 539
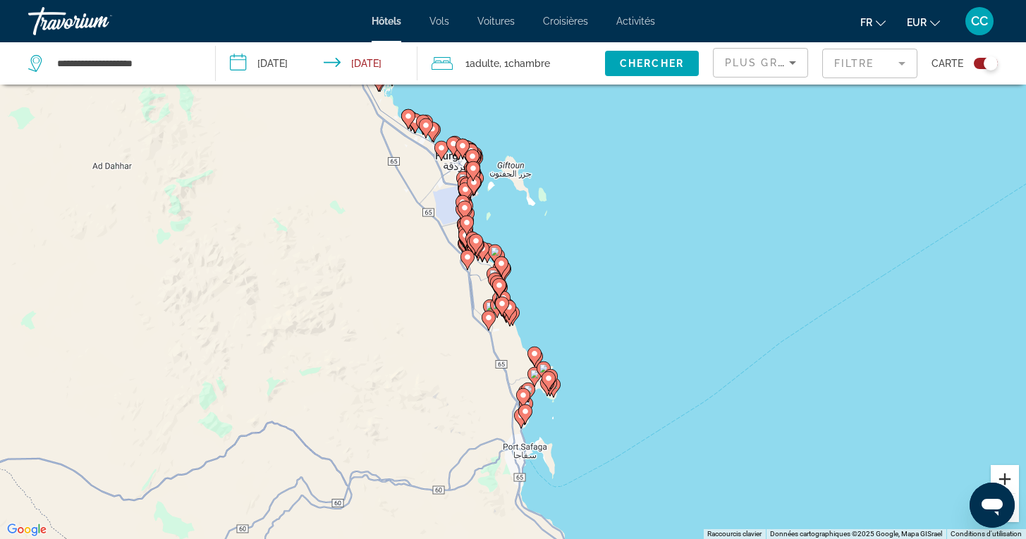
click at [1005, 481] on button "Zoom avant" at bounding box center [1004, 479] width 28 height 28
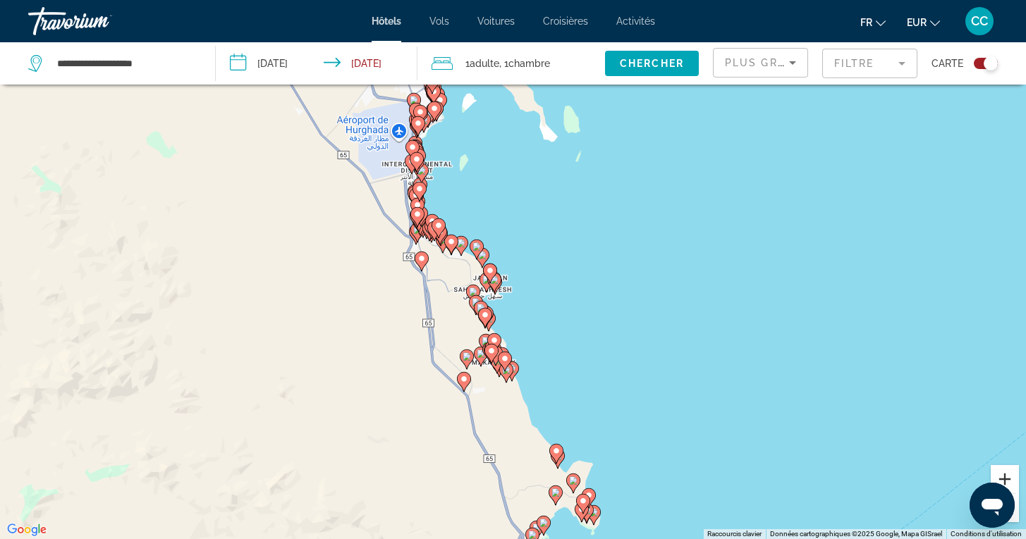
click at [1005, 481] on button "Zoom avant" at bounding box center [1004, 479] width 28 height 28
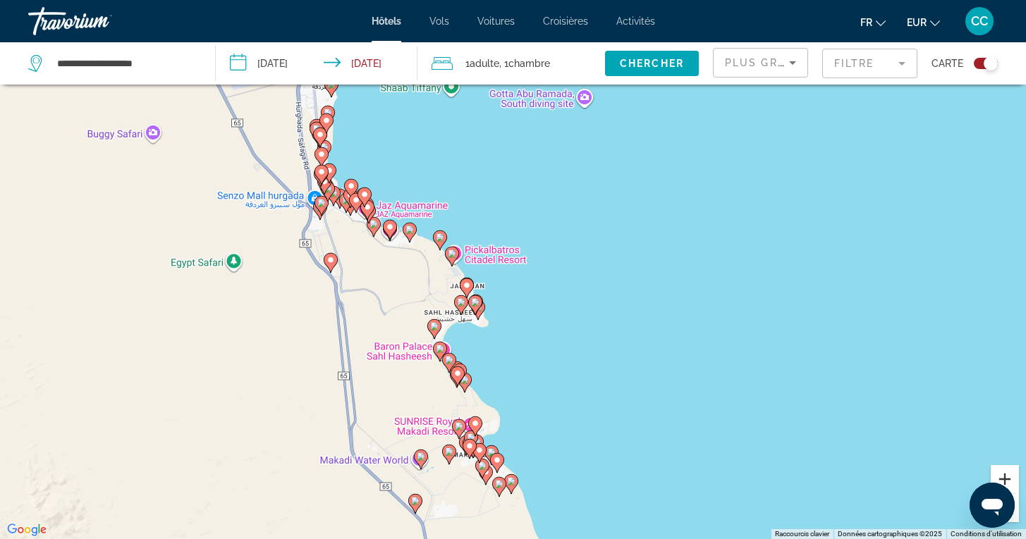
click at [1005, 481] on button "Zoom avant" at bounding box center [1004, 479] width 28 height 28
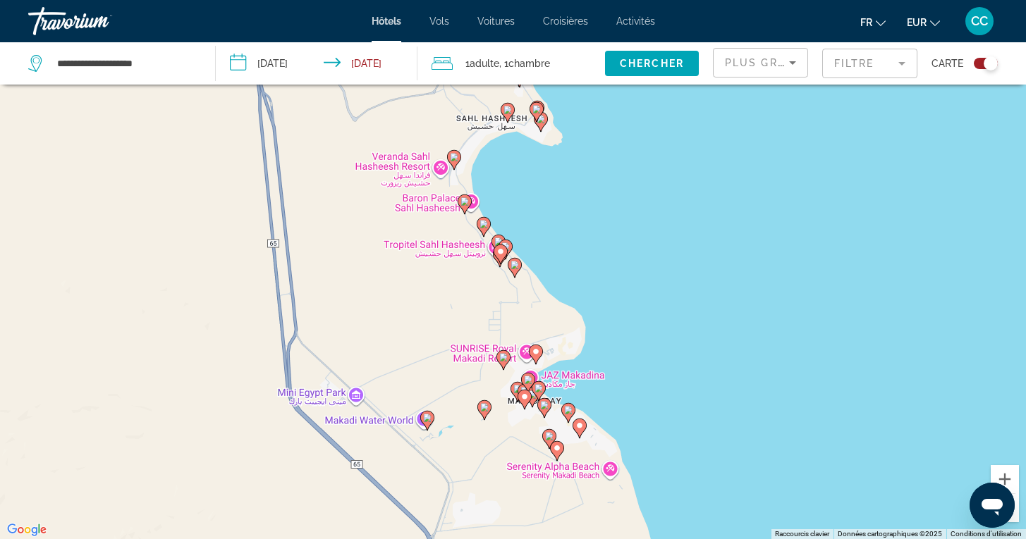
drag, startPoint x: 587, startPoint y: 510, endPoint x: 686, endPoint y: 269, distance: 259.9
click at [686, 269] on div "Pour activer le glissement avec le clavier, appuyez sur Alt+Entrée. Une fois ce…" at bounding box center [513, 269] width 1026 height 539
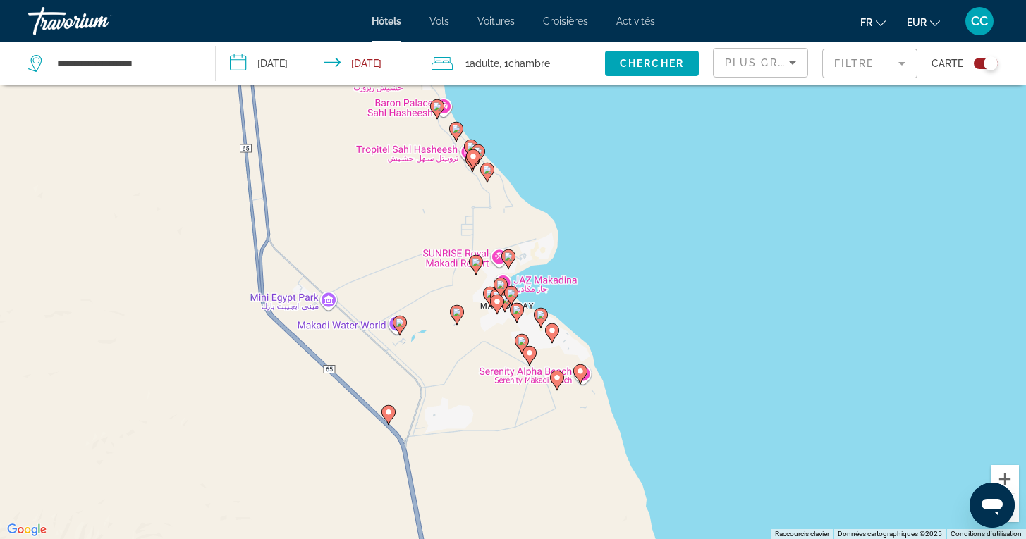
drag, startPoint x: 760, startPoint y: 375, endPoint x: 732, endPoint y: 279, distance: 99.7
click at [732, 278] on div "Pour activer le glissement avec le clavier, appuyez sur Alt+Entrée. Une fois ce…" at bounding box center [513, 269] width 1026 height 539
click at [1004, 476] on button "Zoom avant" at bounding box center [1004, 479] width 28 height 28
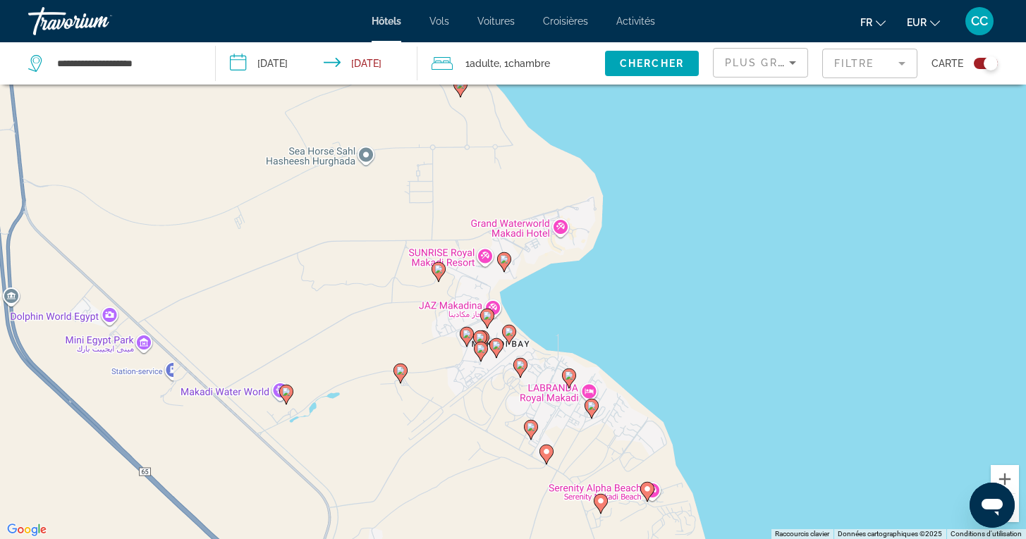
click at [506, 264] on icon "Main content" at bounding box center [503, 261] width 13 height 18
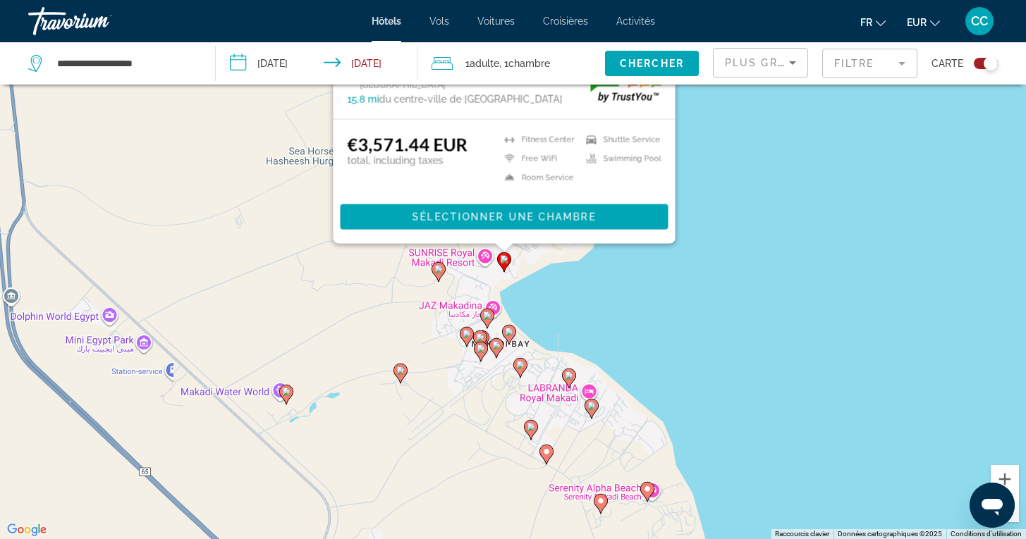
scroll to position [0, 0]
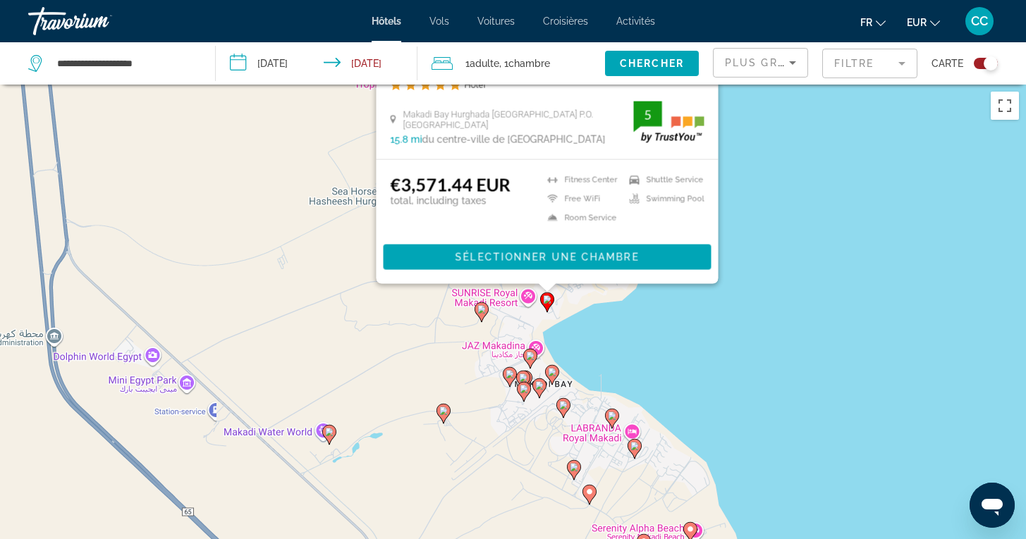
drag, startPoint x: 757, startPoint y: 438, endPoint x: 800, endPoint y: 142, distance: 298.5
click at [800, 142] on div "Pour activer le glissement avec le clavier, appuyez sur Alt+Entrée. Une fois ce…" at bounding box center [513, 354] width 1026 height 539
click at [479, 309] on image "Main content" at bounding box center [481, 309] width 8 height 8
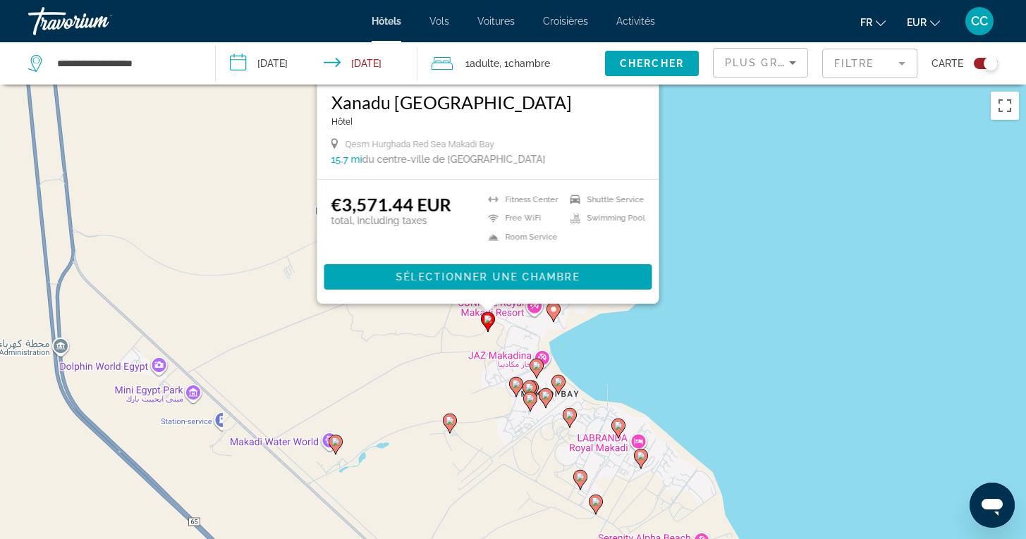
drag, startPoint x: 737, startPoint y: 424, endPoint x: 743, endPoint y: 158, distance: 265.9
click at [743, 158] on div "Pour activer le glissement avec le clavier, appuyez sur Alt+Entrée. Une fois ce…" at bounding box center [513, 354] width 1026 height 539
click at [536, 365] on image "Main content" at bounding box center [536, 365] width 8 height 8
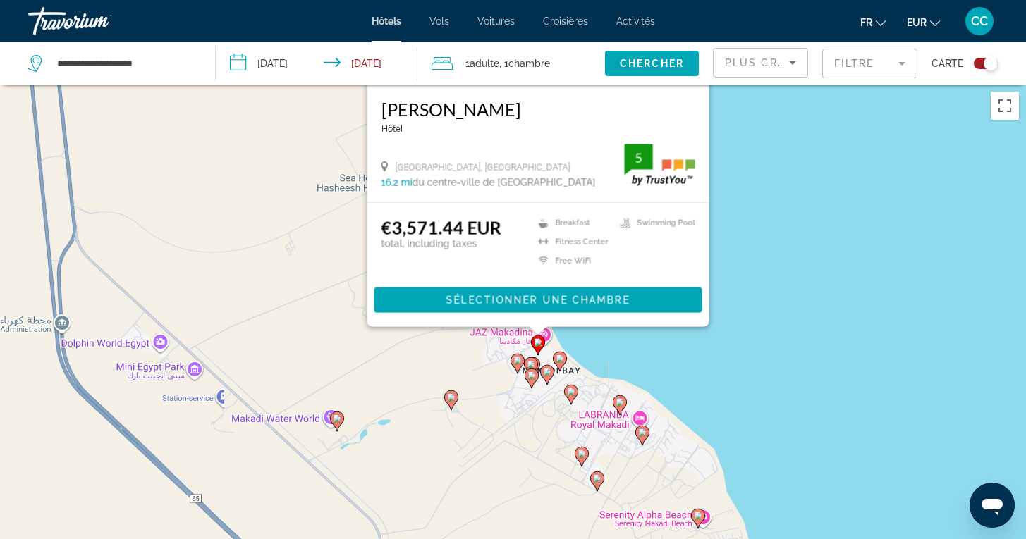
drag, startPoint x: 783, startPoint y: 412, endPoint x: 784, endPoint y: 151, distance: 260.8
click at [784, 151] on div "Pour activer le glissement avec le clavier, appuyez sur Alt+Entrée. Une fois ce…" at bounding box center [513, 354] width 1026 height 539
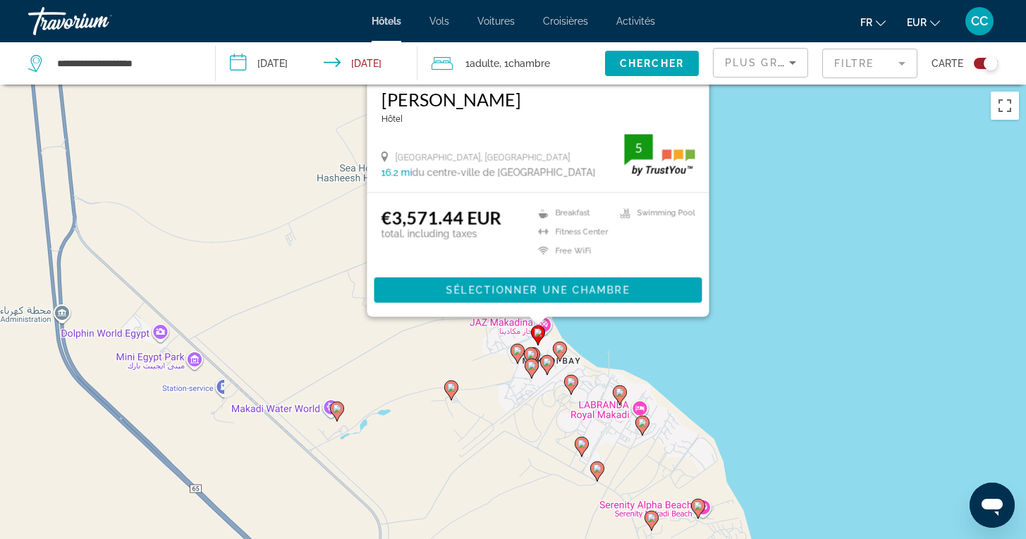
click at [559, 348] on image "Main content" at bounding box center [560, 349] width 8 height 8
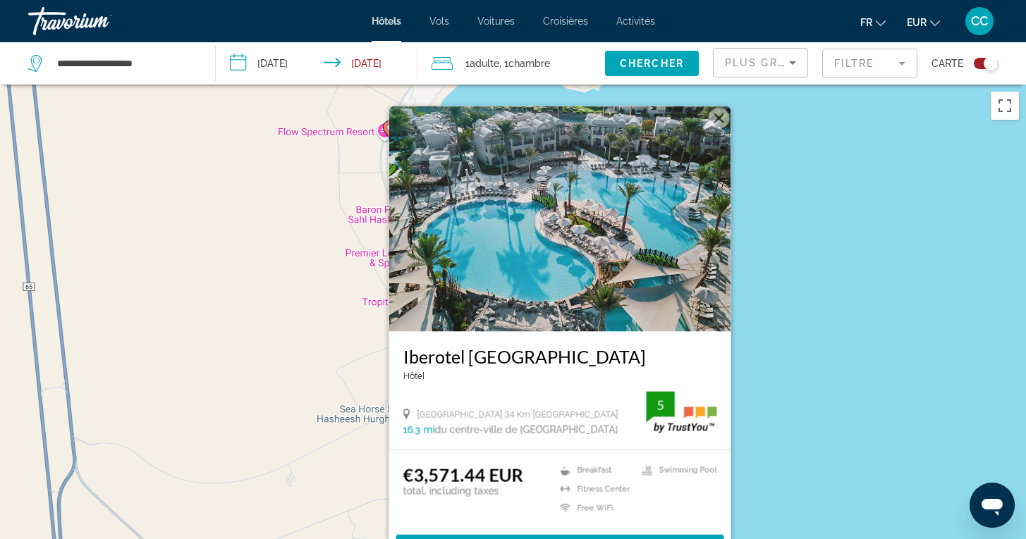
click at [775, 407] on div "Pour activer le glissement avec le clavier, appuyez sur Alt+Entrée. Une fois ce…" at bounding box center [513, 354] width 1026 height 539
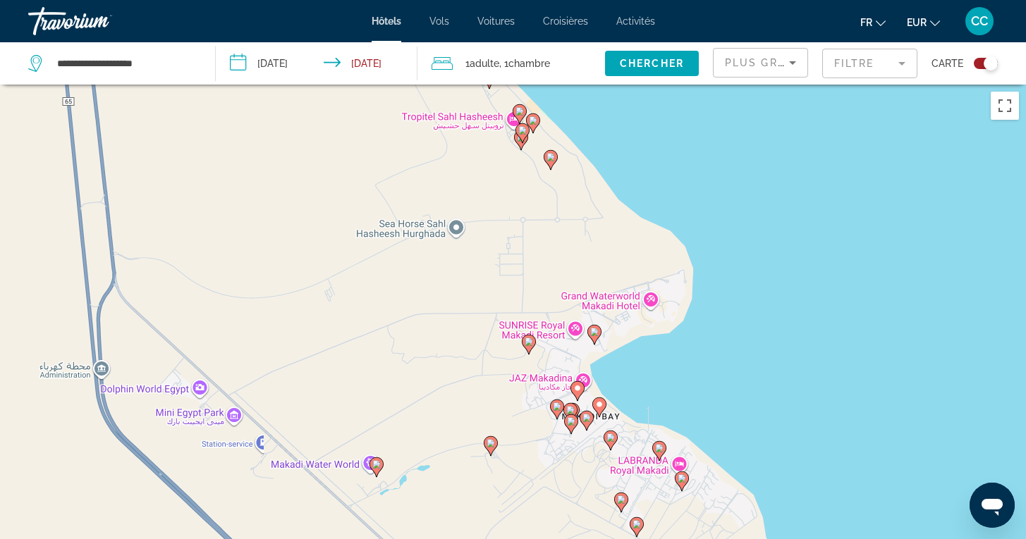
drag, startPoint x: 723, startPoint y: 460, endPoint x: 763, endPoint y: 271, distance: 192.3
click at [763, 271] on div "Pour activer le glissement avec le clavier, appuyez sur Alt+Entrée. Une fois ce…" at bounding box center [513, 354] width 1026 height 539
click at [586, 422] on image "Main content" at bounding box center [586, 418] width 8 height 8
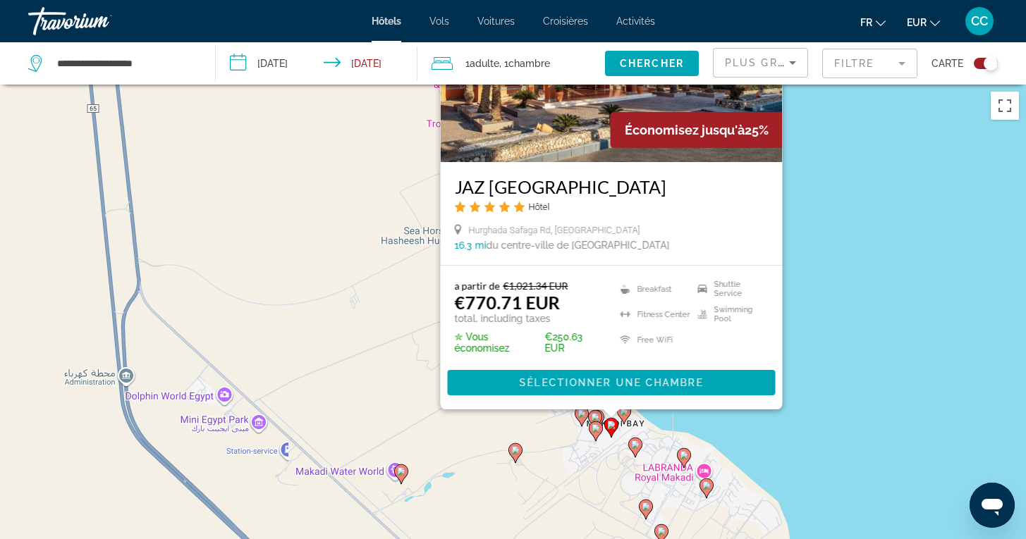
drag, startPoint x: 805, startPoint y: 433, endPoint x: 830, endPoint y: 264, distance: 171.0
click at [830, 264] on div "Pour activer le glissement avec le clavier, appuyez sur Alt+Entrée. Une fois ce…" at bounding box center [513, 354] width 1026 height 539
click at [826, 346] on div "Pour activer le glissement avec le clavier, appuyez sur Alt+Entrée. Une fois ce…" at bounding box center [513, 354] width 1026 height 539
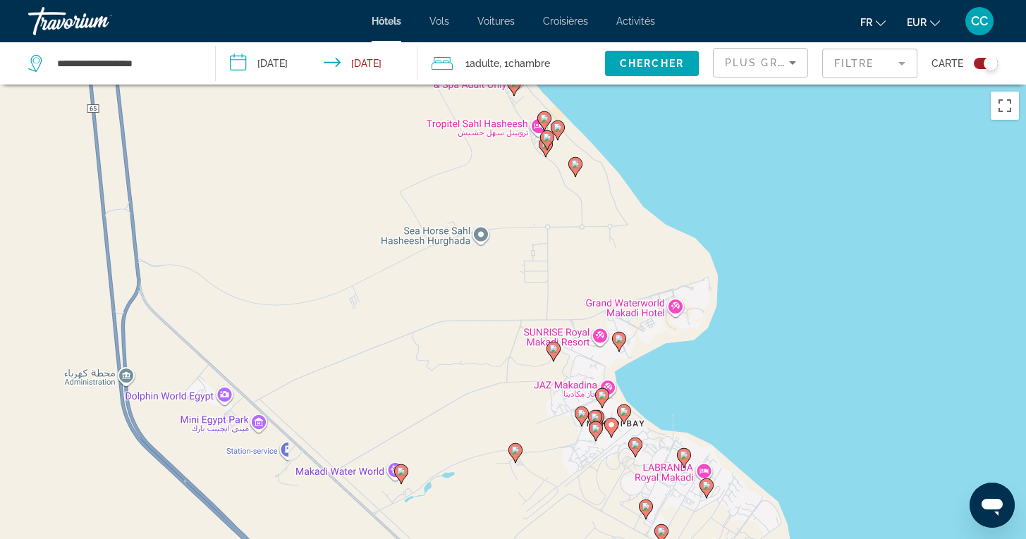
click at [596, 415] on image "Main content" at bounding box center [595, 417] width 8 height 8
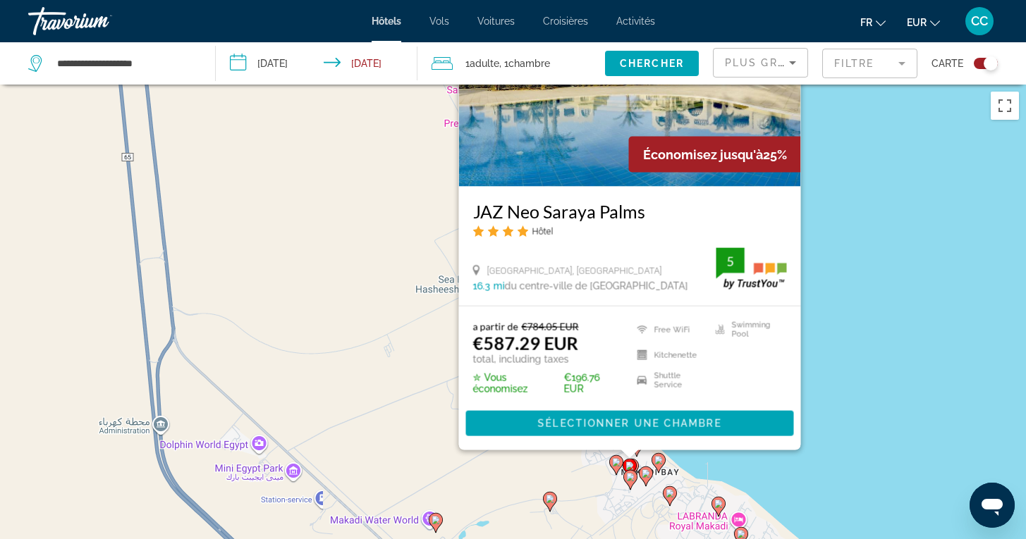
drag, startPoint x: 823, startPoint y: 436, endPoint x: 858, endPoint y: 295, distance: 144.5
click at [858, 295] on div "Pour activer le glissement avec le clavier, appuyez sur Alt+Entrée. Une fois ce…" at bounding box center [513, 354] width 1026 height 539
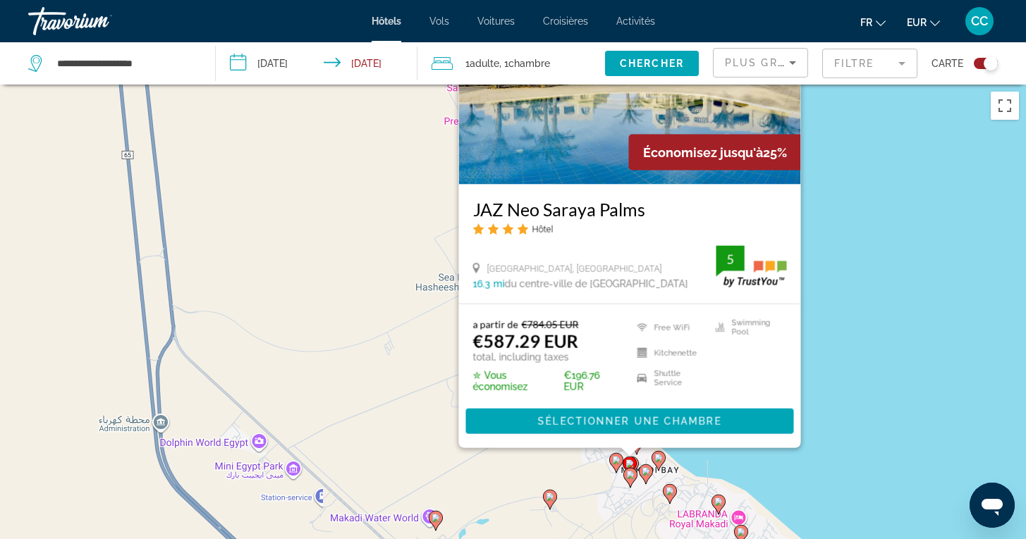
click at [651, 479] on gmp-advanced-marker "Main content" at bounding box center [646, 474] width 14 height 21
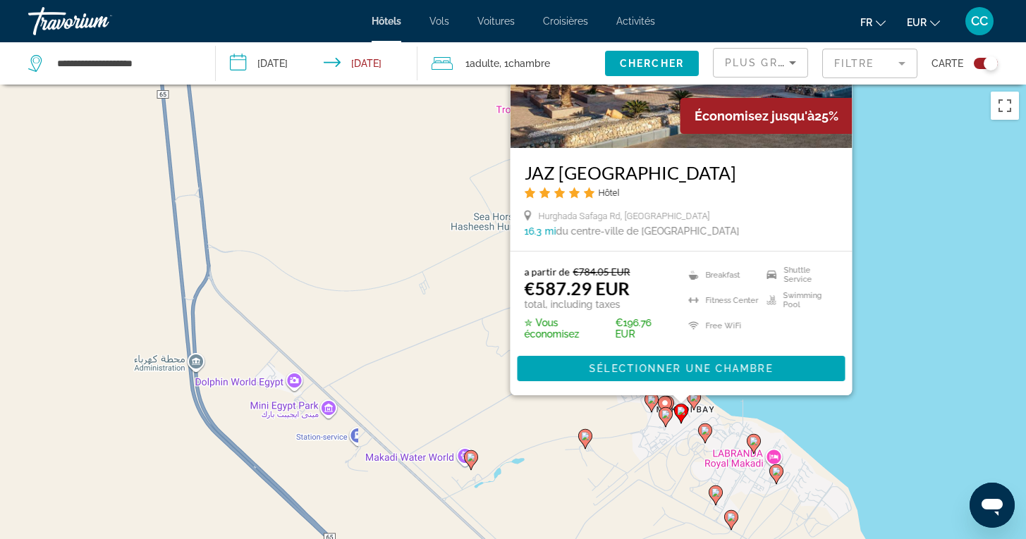
drag, startPoint x: 839, startPoint y: 458, endPoint x: 874, endPoint y: 274, distance: 187.3
click at [874, 274] on div "Pour activer le glissement avec le clavier, appuyez sur Alt+Entrée. Une fois ce…" at bounding box center [513, 354] width 1026 height 539
click at [649, 405] on icon "Main content" at bounding box center [650, 402] width 13 height 18
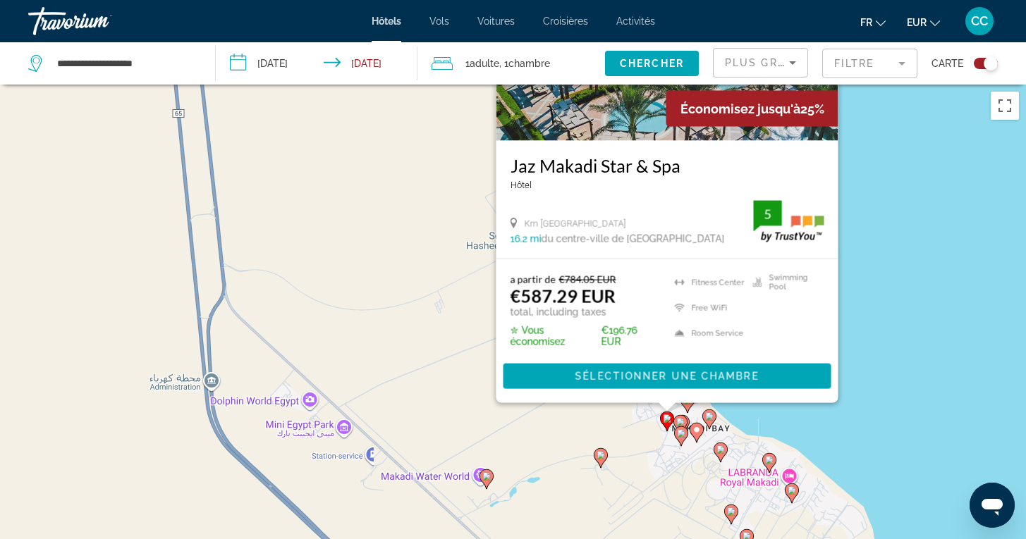
drag, startPoint x: 829, startPoint y: 447, endPoint x: 845, endPoint y: 265, distance: 182.5
click at [845, 264] on div "Pour activer le glissement avec le clavier, appuyez sur Alt+Entrée. Une fois ce…" at bounding box center [513, 354] width 1026 height 539
click at [682, 434] on image "Main content" at bounding box center [681, 434] width 8 height 8
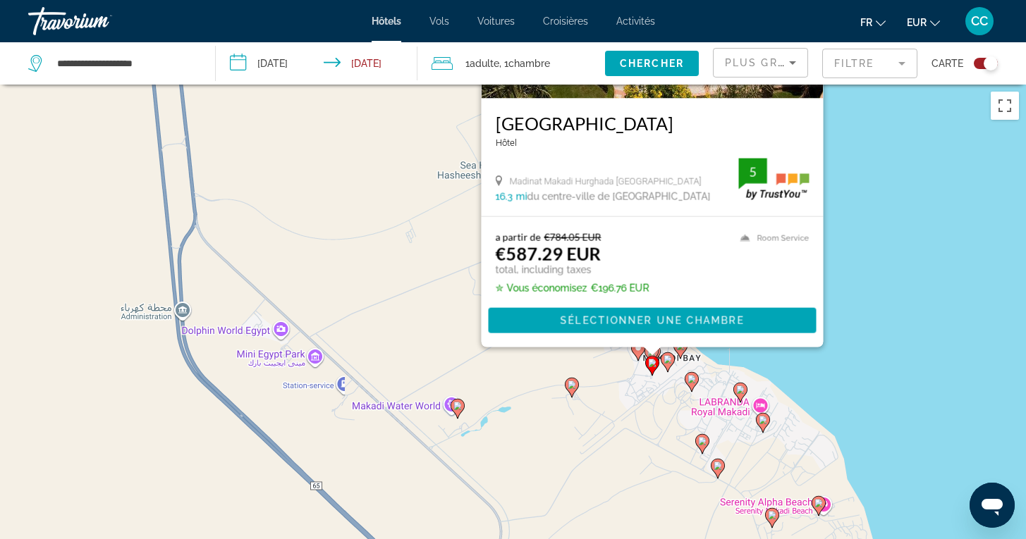
drag, startPoint x: 867, startPoint y: 456, endPoint x: 838, endPoint y: 223, distance: 234.4
click at [838, 223] on div "Pour activer le glissement avec le clavier, appuyez sur Alt+Entrée. Une fois ce…" at bounding box center [513, 354] width 1026 height 539
click at [669, 320] on span "Sélectionner une chambre" at bounding box center [651, 320] width 183 height 11
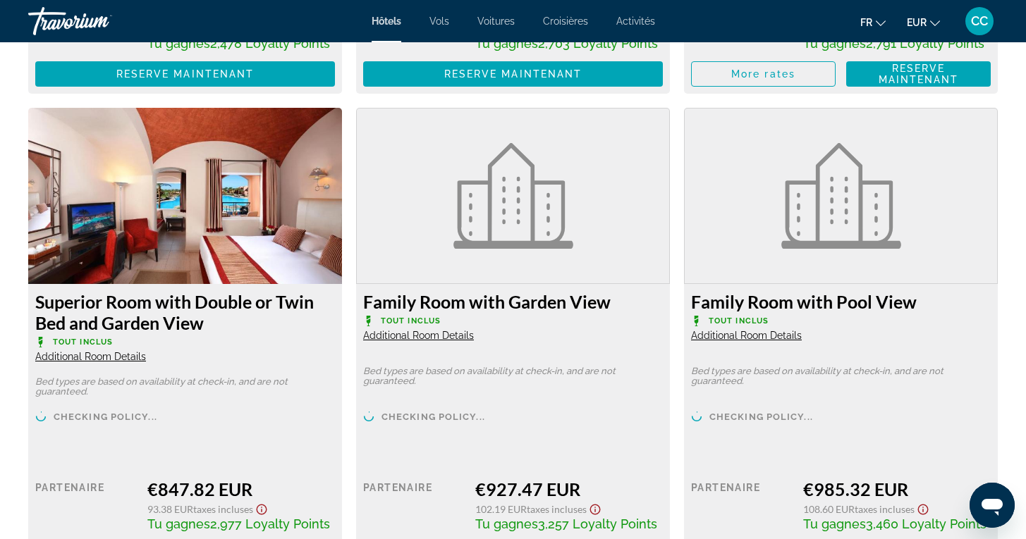
scroll to position [2330, 0]
